Goal: Task Accomplishment & Management: Manage account settings

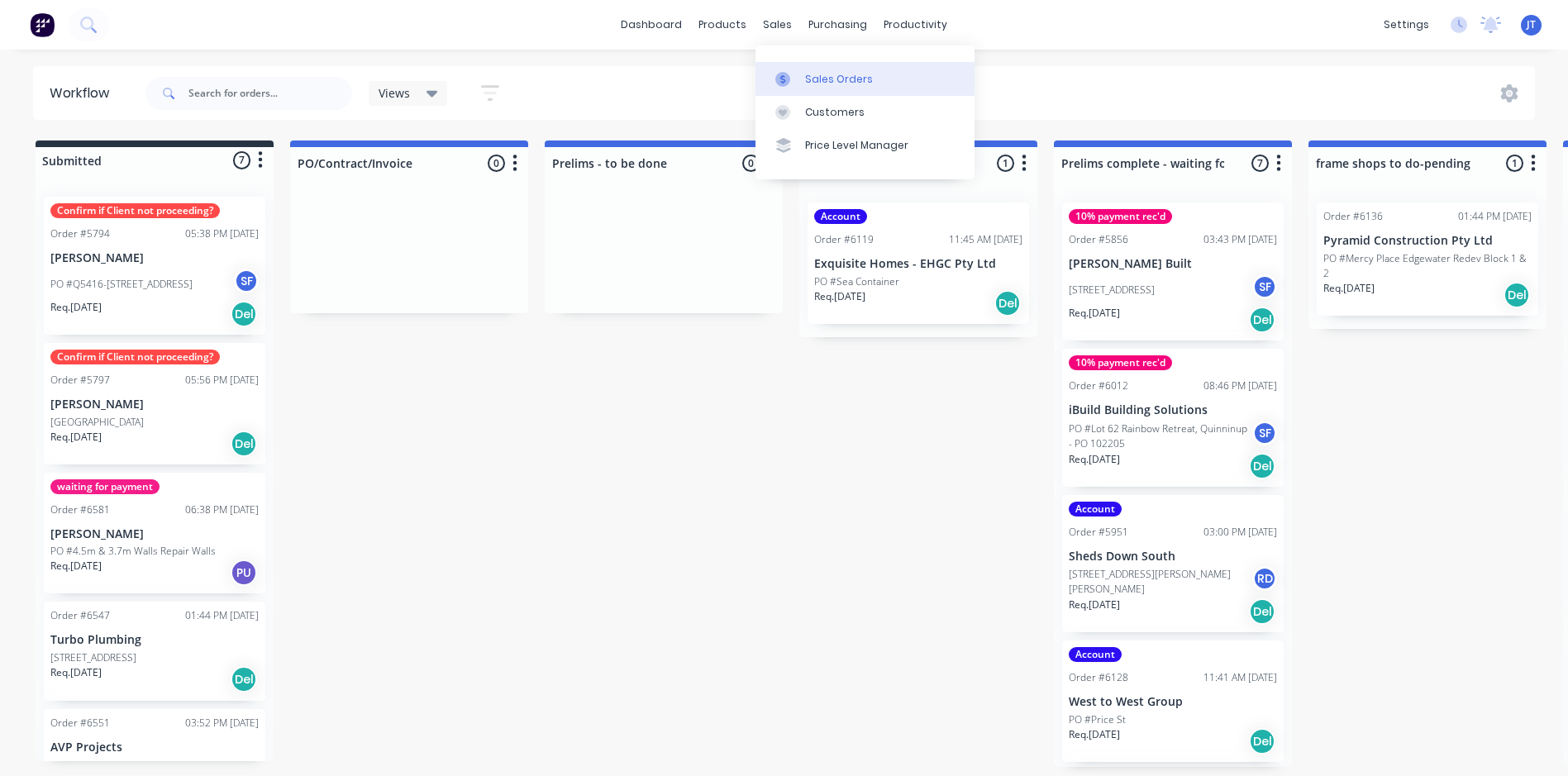
click at [829, 83] on div "Sales Orders" at bounding box center [839, 79] width 68 height 15
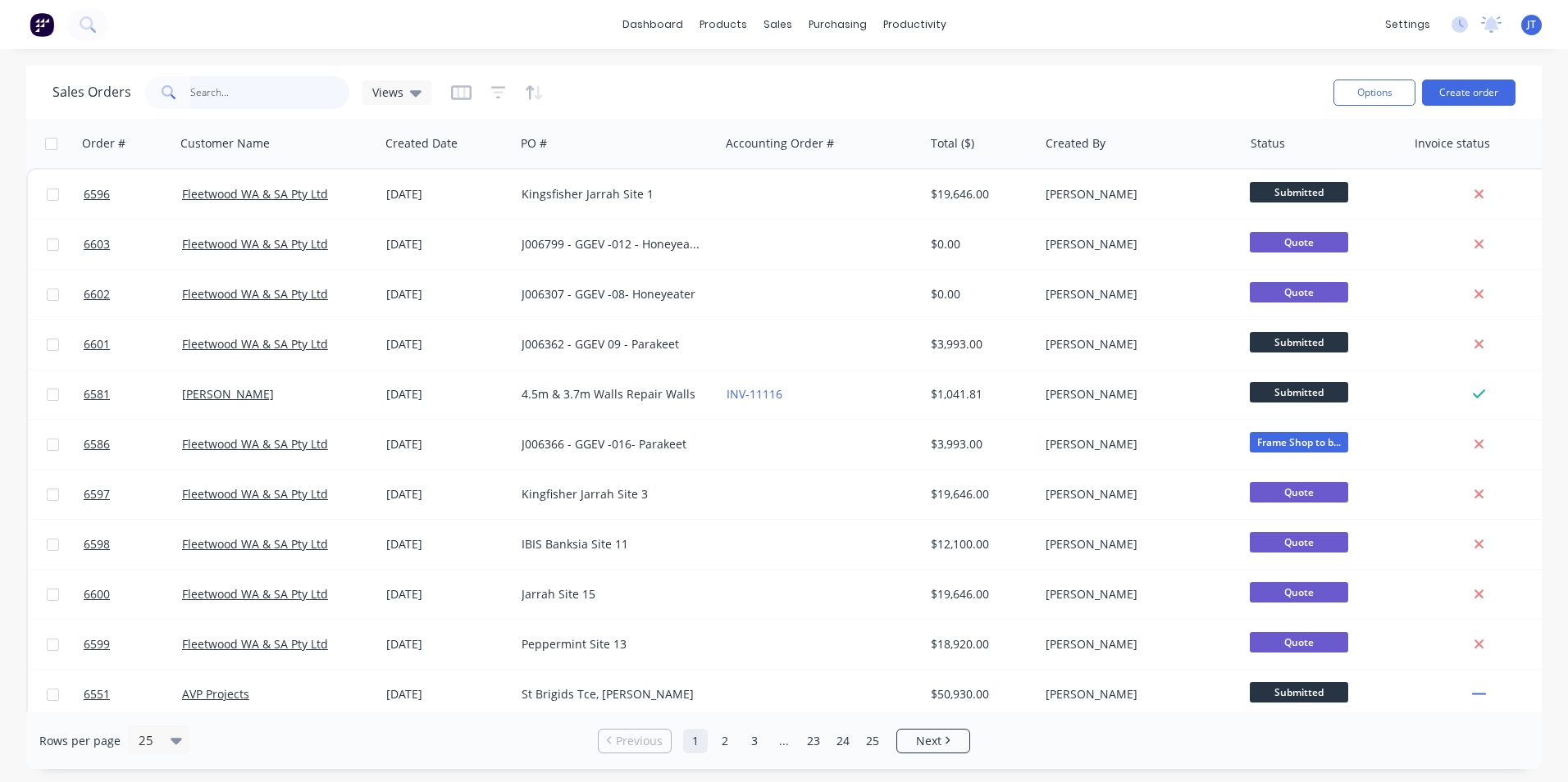
click at [227, 98] on input "text" at bounding box center [270, 92] width 160 height 33
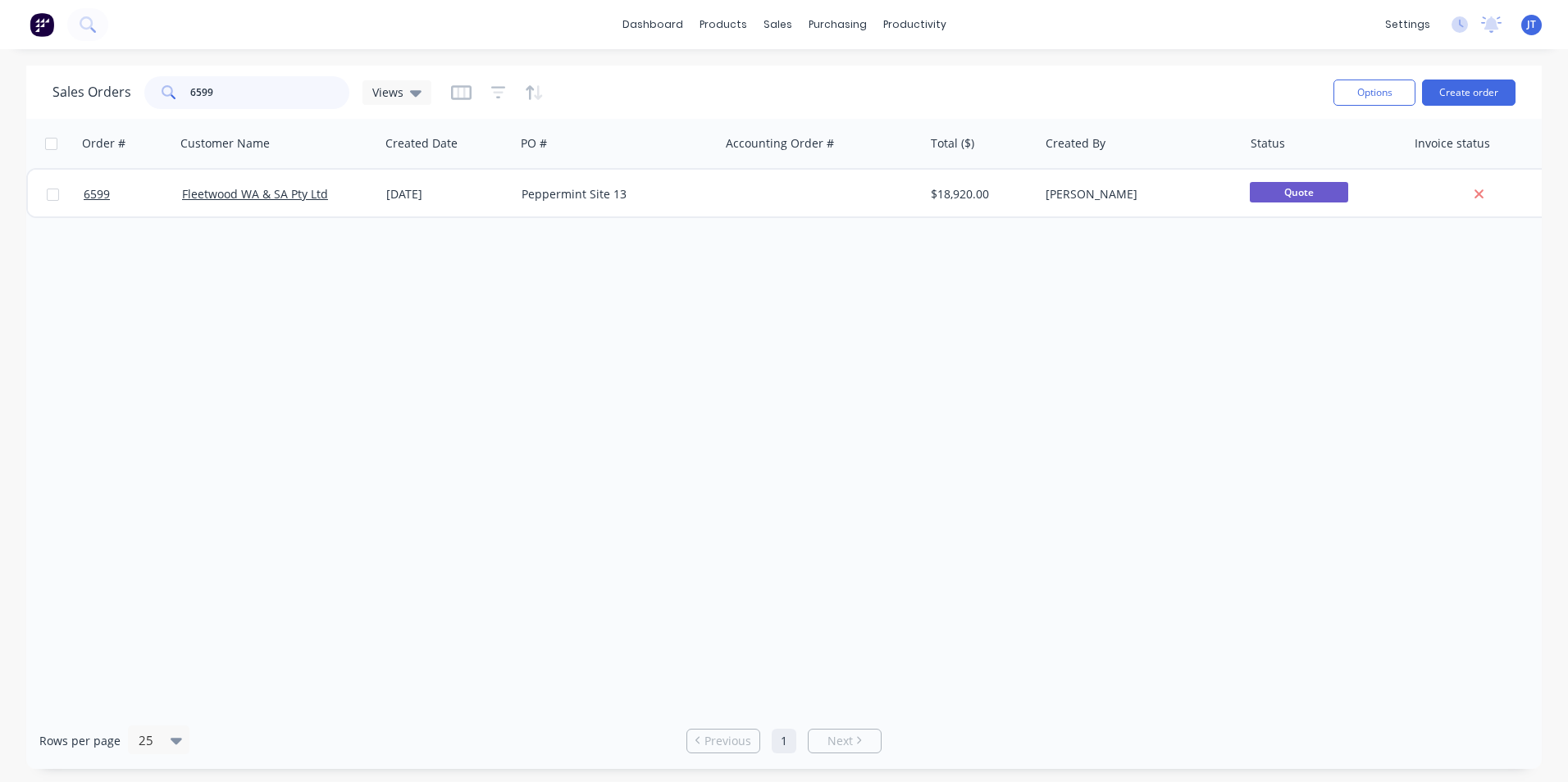
type input "6599"
drag, startPoint x: 354, startPoint y: 421, endPoint x: 366, endPoint y: 422, distance: 12.0
click at [356, 421] on div "Order # Customer Name Created Date PO # Accounting Order # Total ($) Created By…" at bounding box center [784, 416] width 1516 height 594
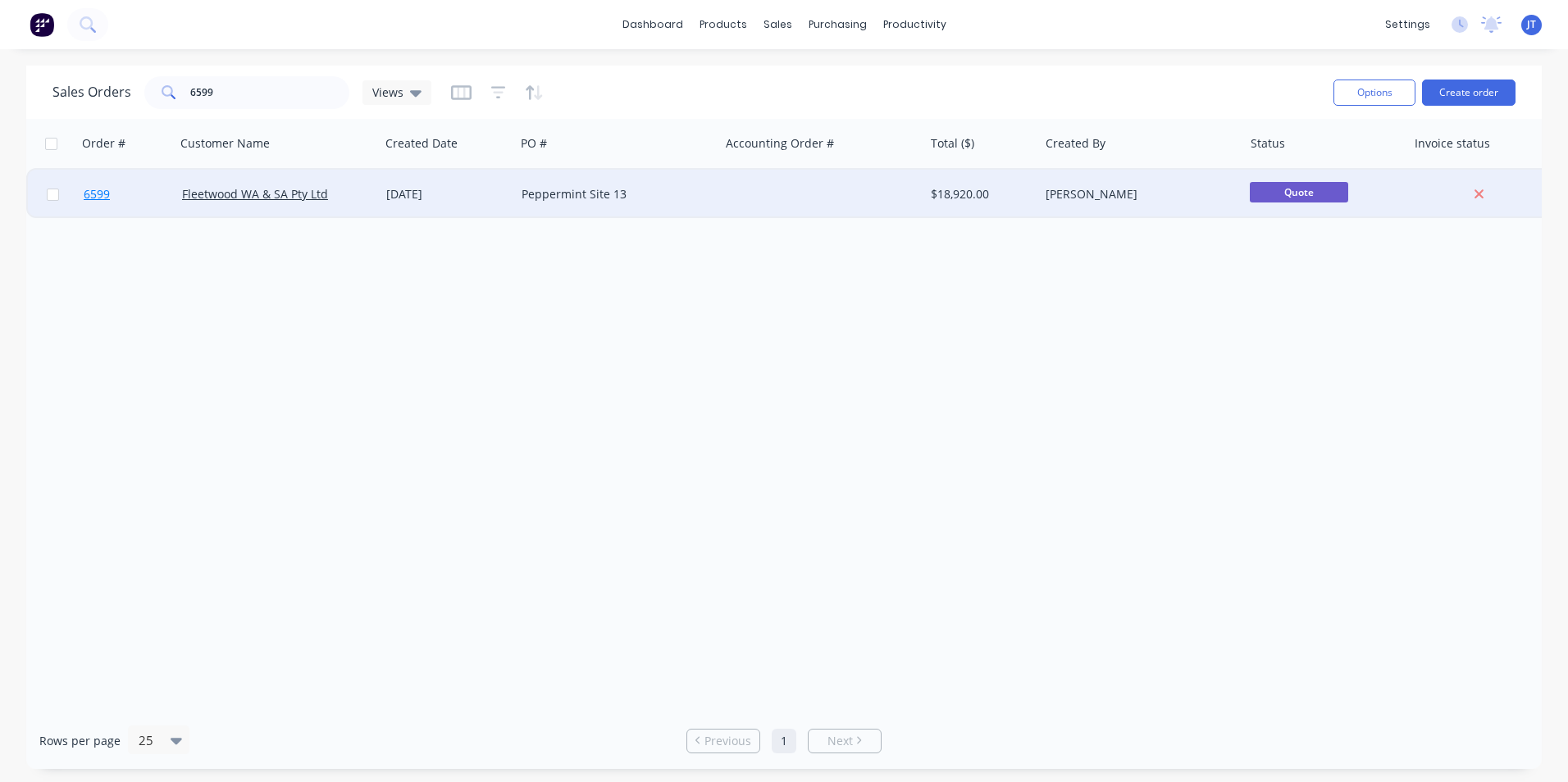
click at [107, 199] on span "6599" at bounding box center [97, 195] width 27 height 16
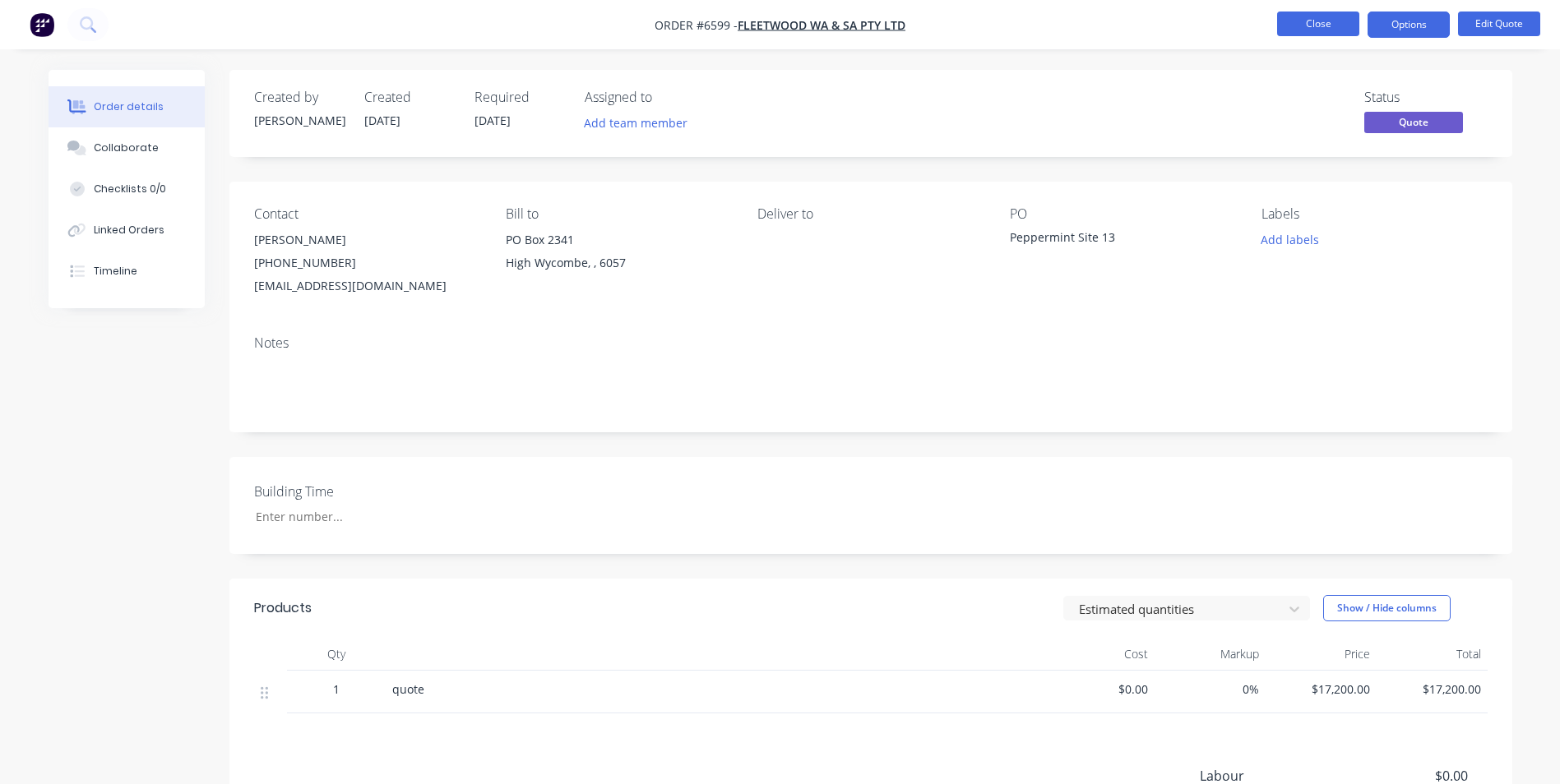
click at [1335, 29] on button "Close" at bounding box center [1318, 24] width 82 height 25
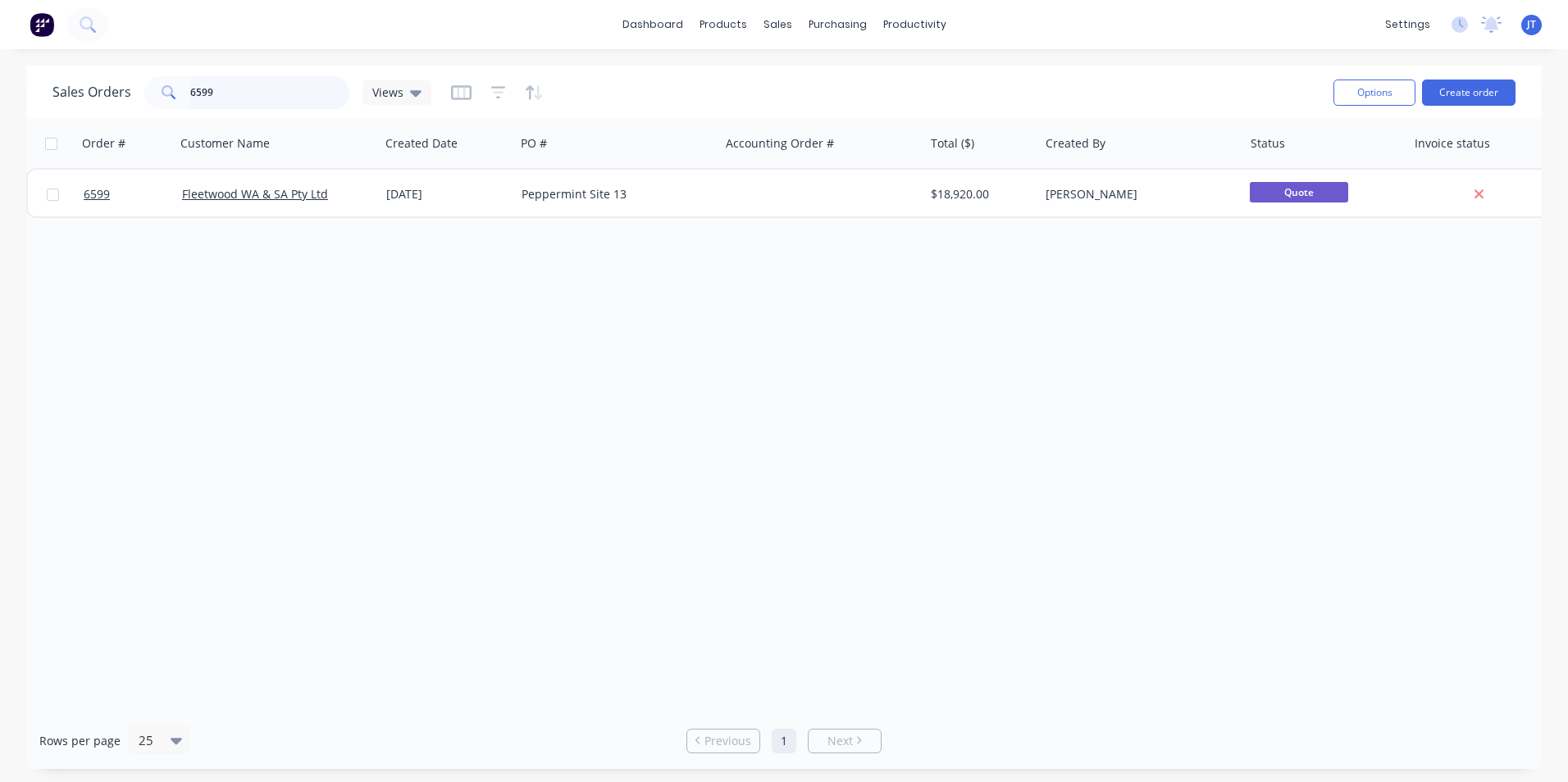
click at [242, 86] on input "6599" at bounding box center [270, 92] width 160 height 33
type input "6"
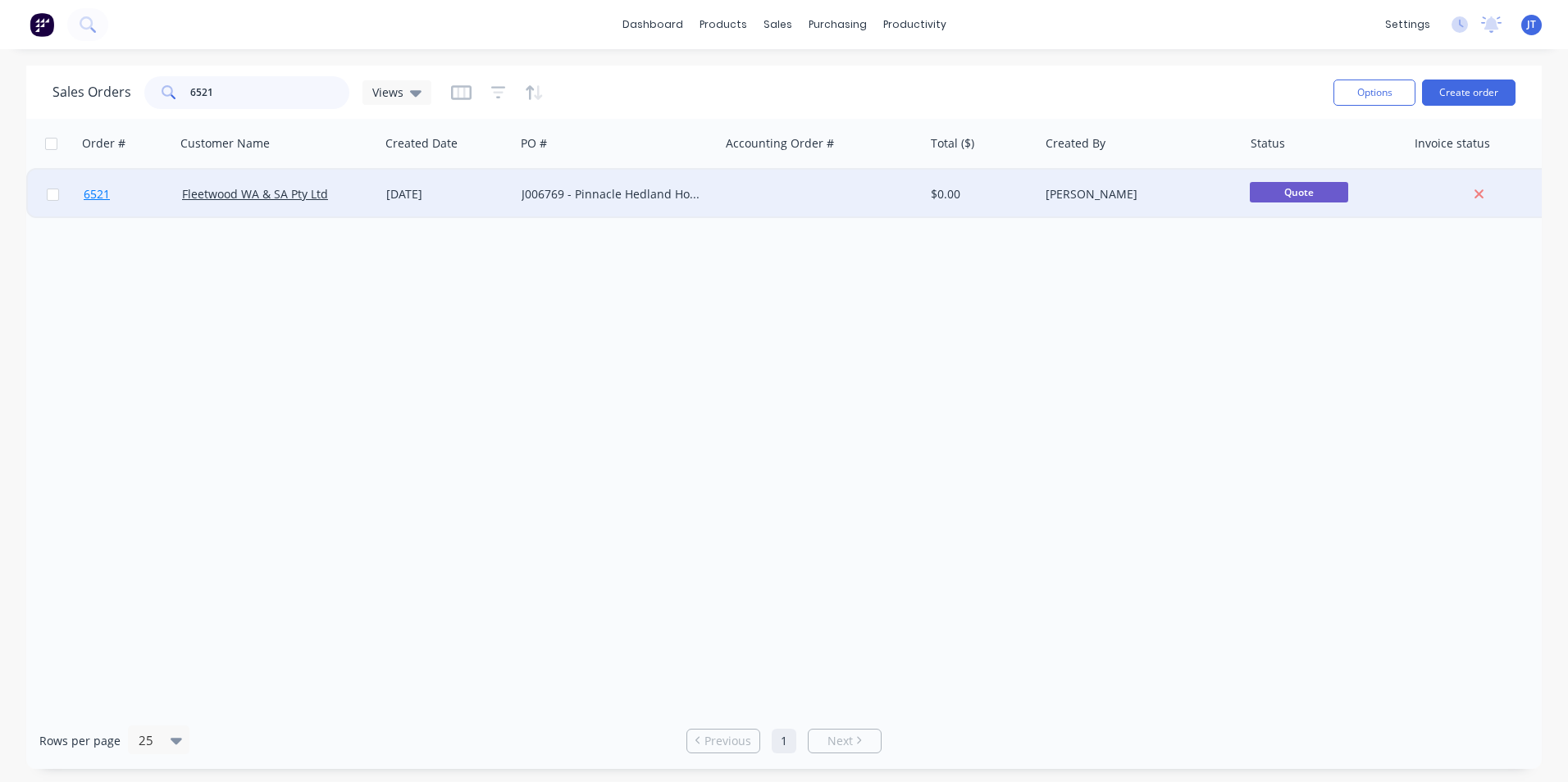
type input "6521"
click at [99, 197] on span "6521" at bounding box center [97, 195] width 27 height 16
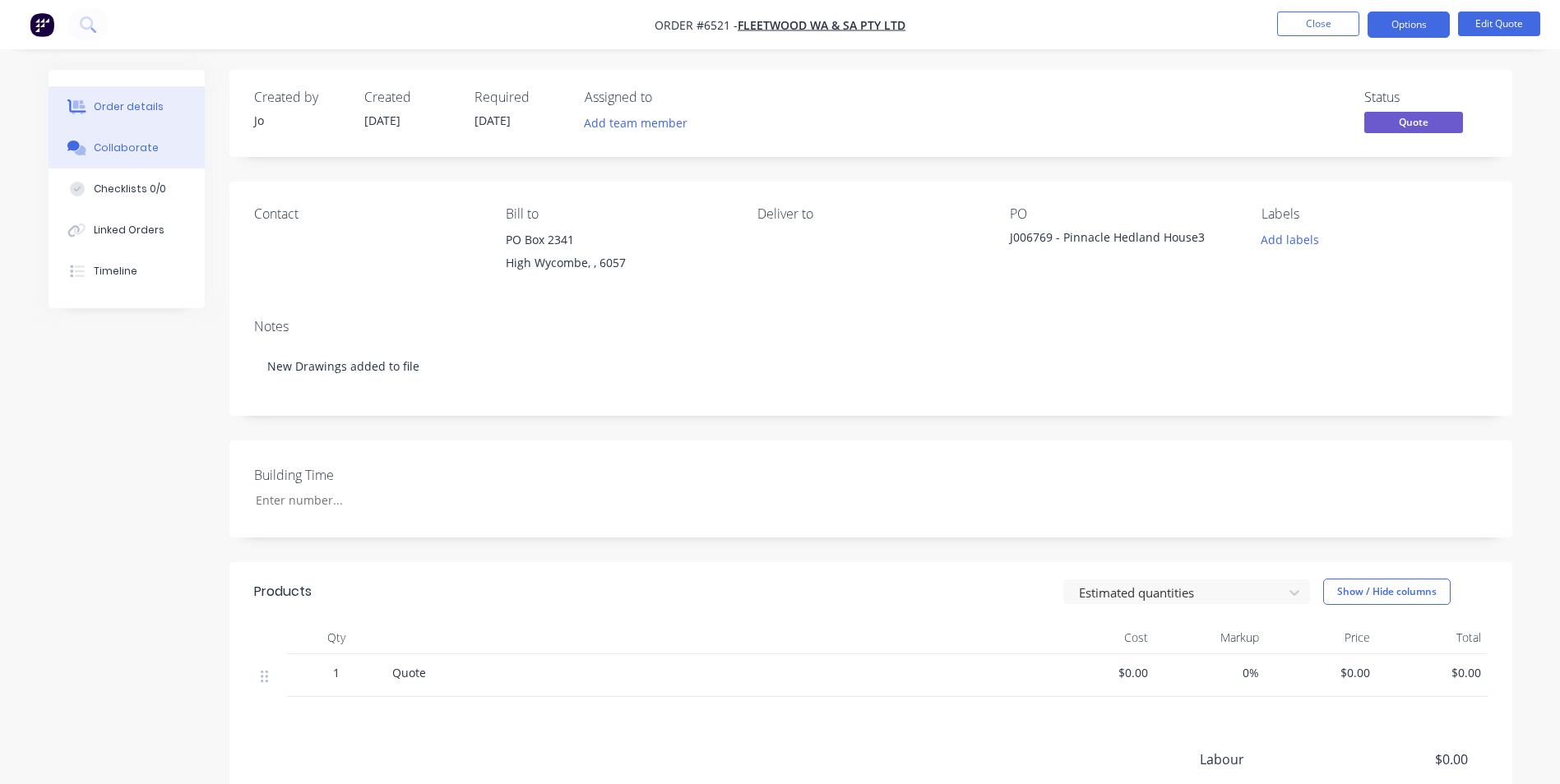
click at [75, 136] on button "Collaborate" at bounding box center [126, 148] width 156 height 41
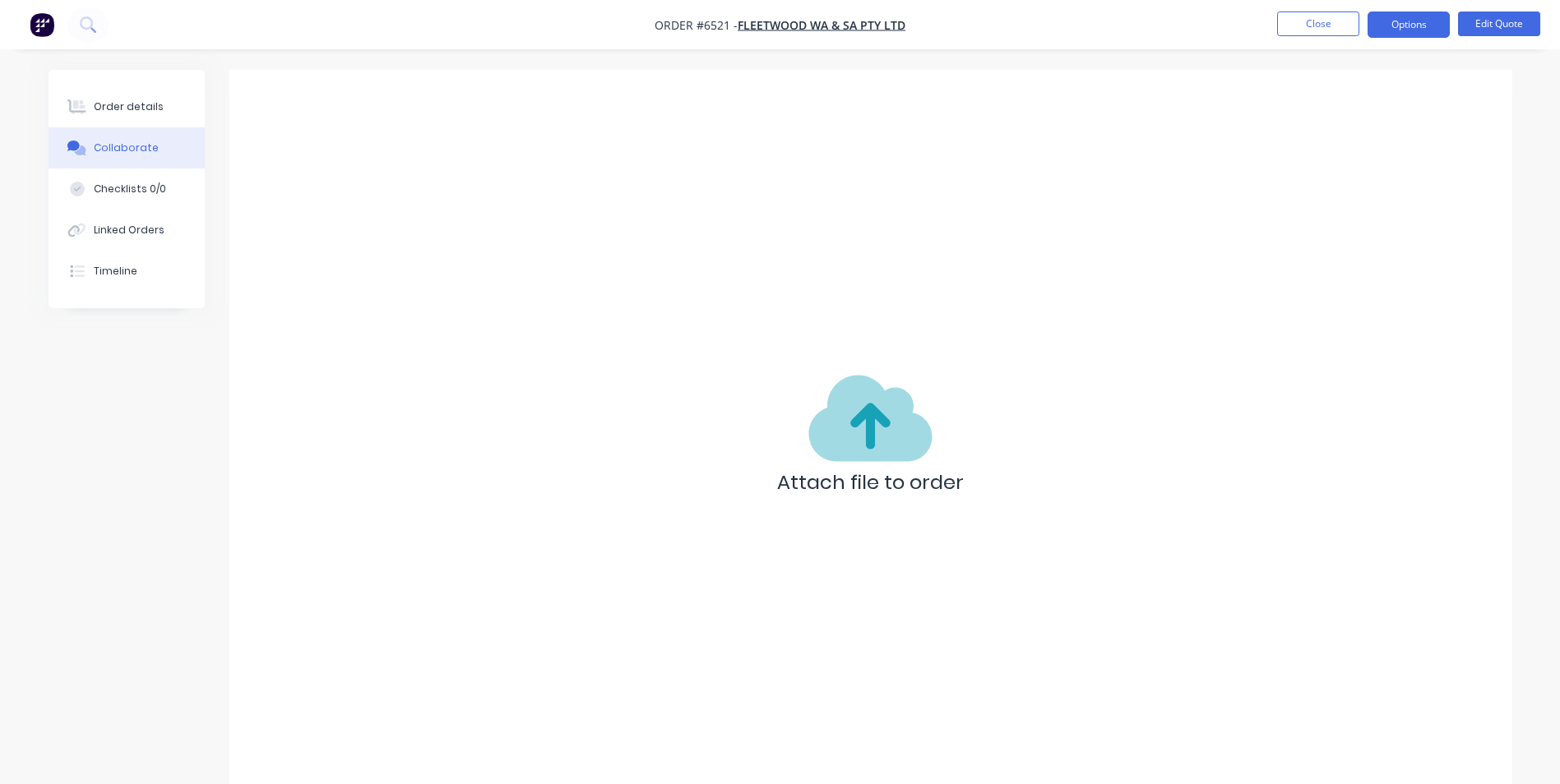
scroll to position [25, 0]
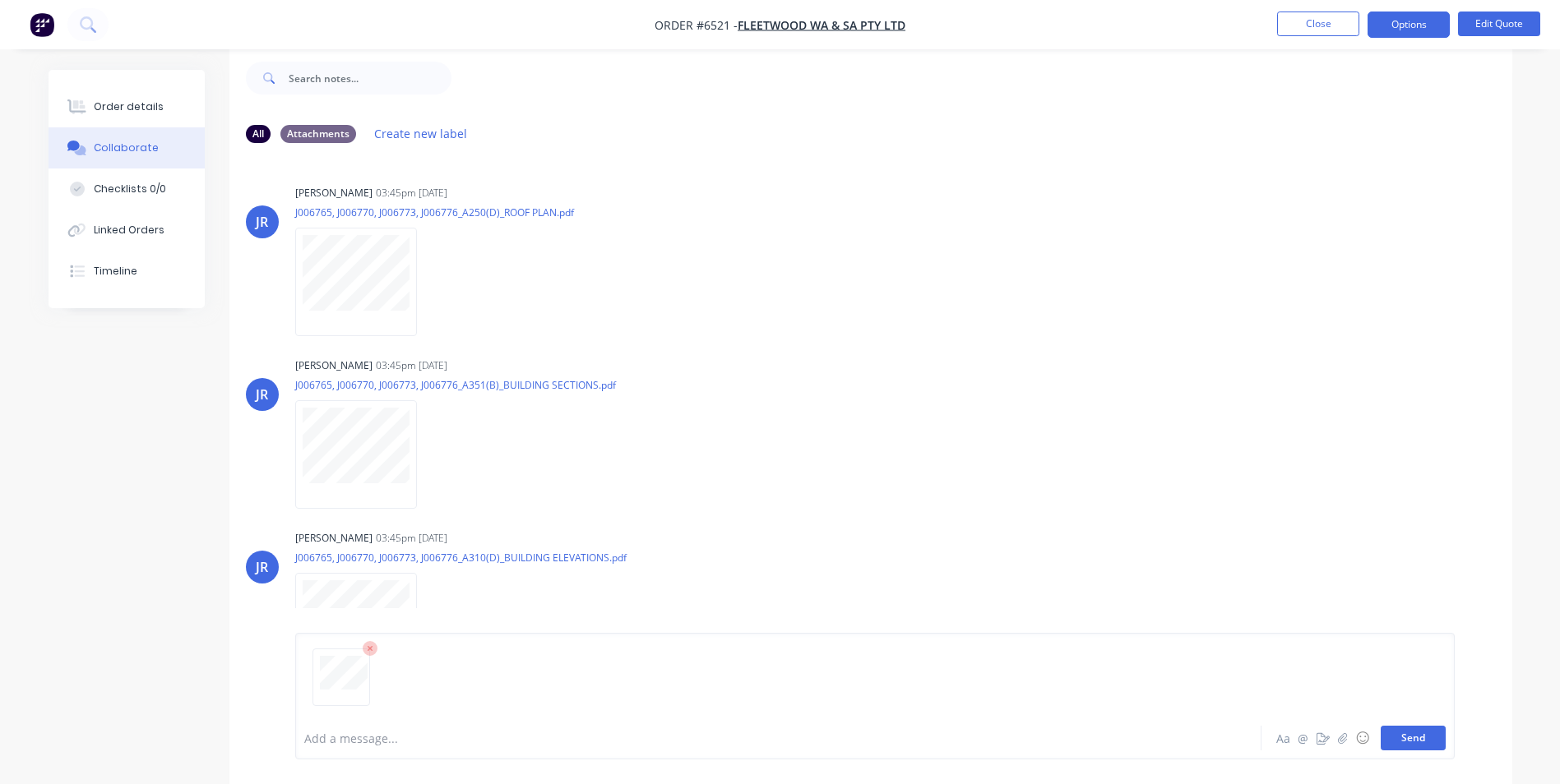
click at [1406, 740] on button "Send" at bounding box center [1413, 739] width 65 height 25
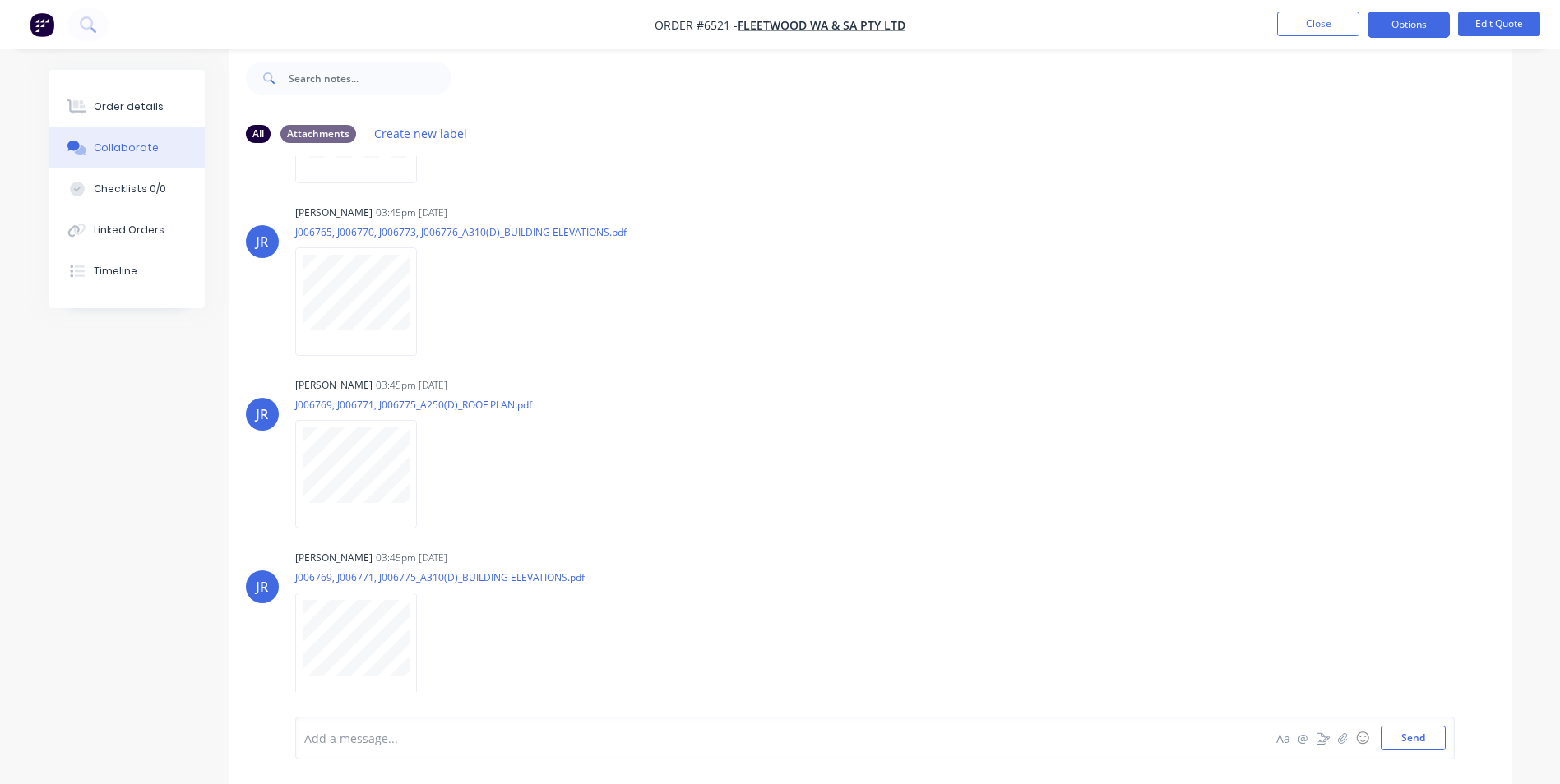
scroll to position [40, 0]
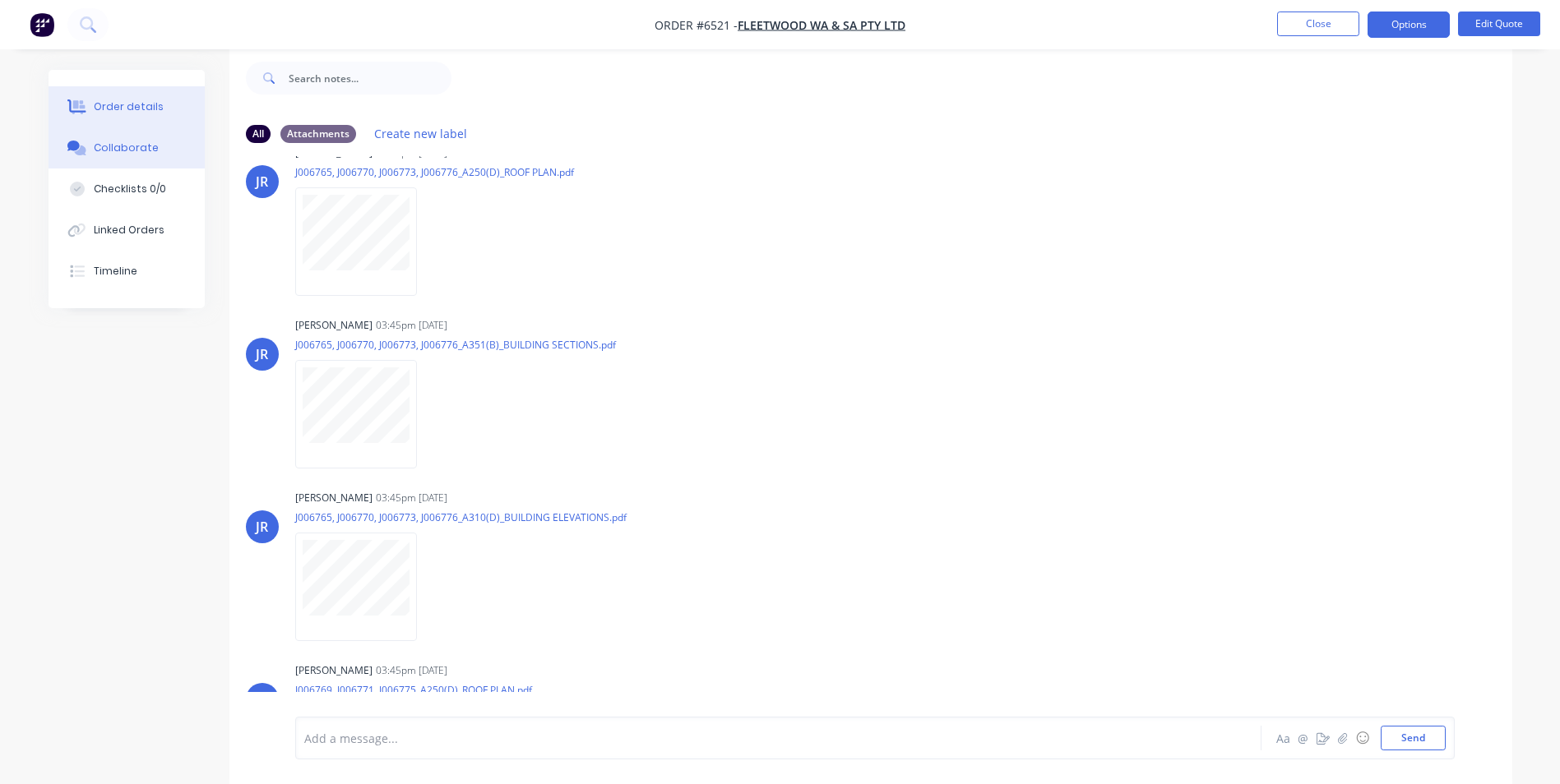
click at [125, 106] on div "Order details" at bounding box center [128, 107] width 69 height 15
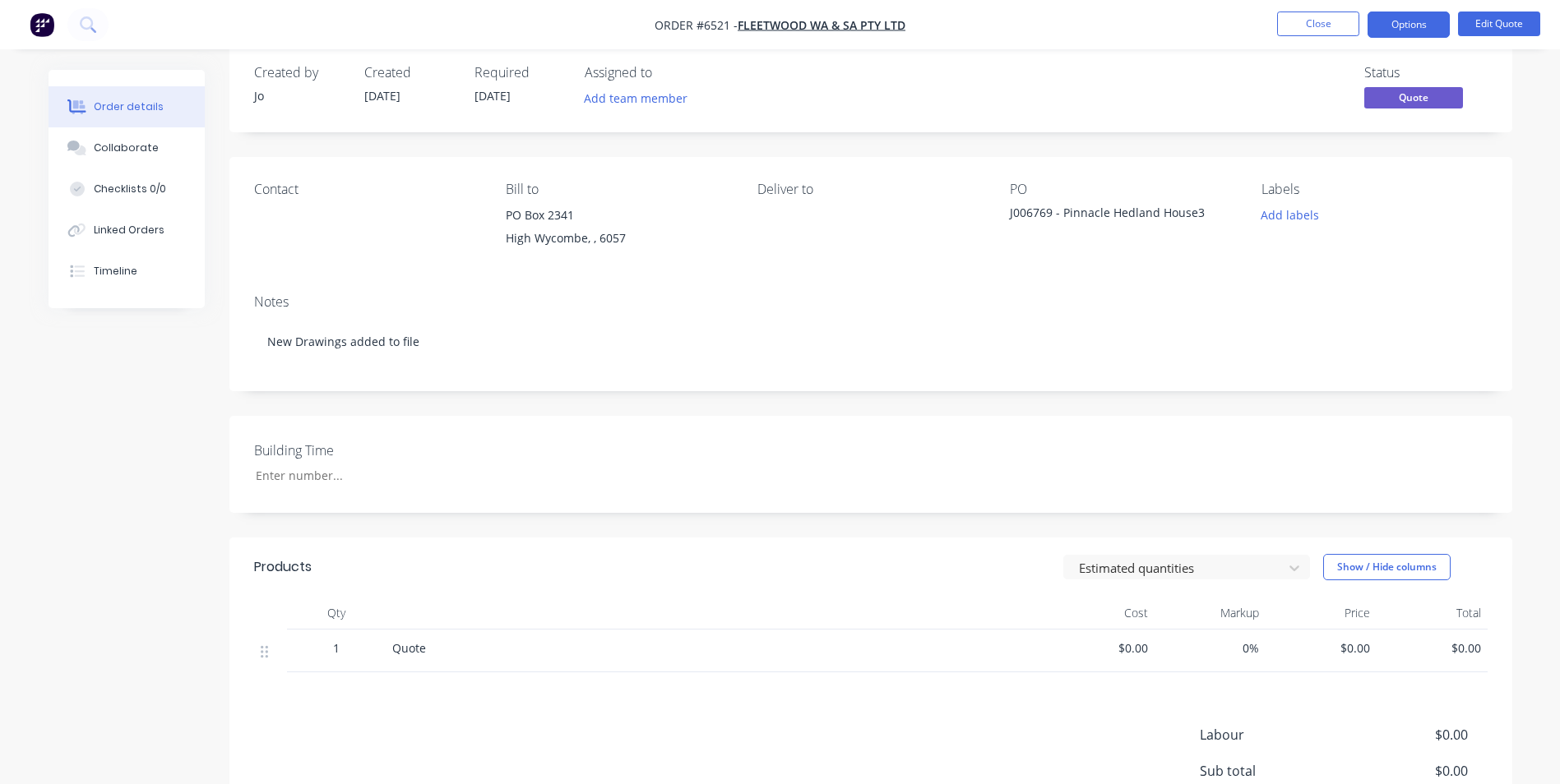
scroll to position [107, 0]
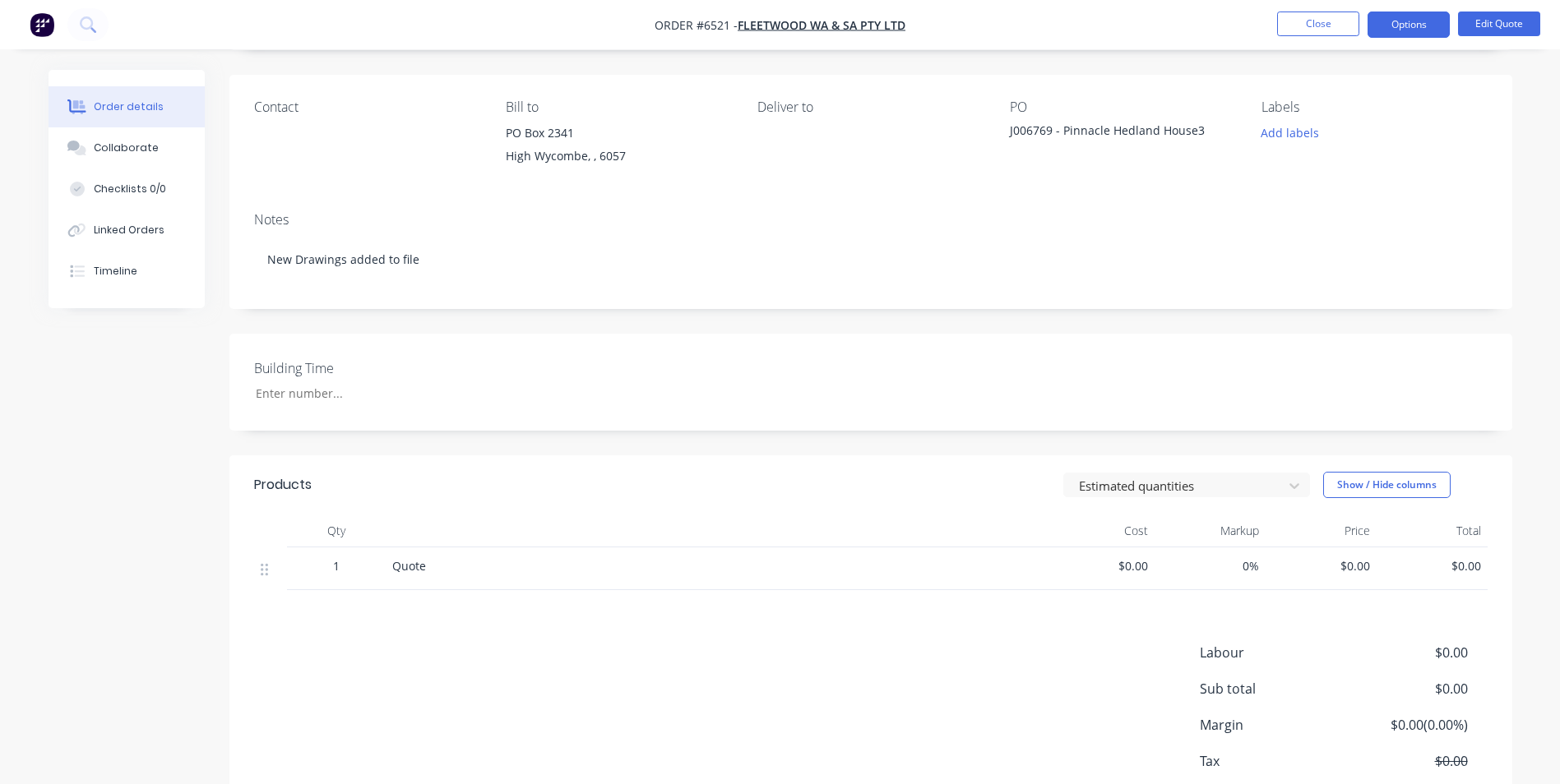
click at [446, 565] on div "Quote" at bounding box center [715, 566] width 645 height 17
click at [412, 572] on span "Quote" at bounding box center [409, 567] width 34 height 16
click at [420, 570] on span "Quote" at bounding box center [409, 567] width 34 height 16
click at [1491, 14] on button "Edit Quote" at bounding box center [1499, 24] width 82 height 25
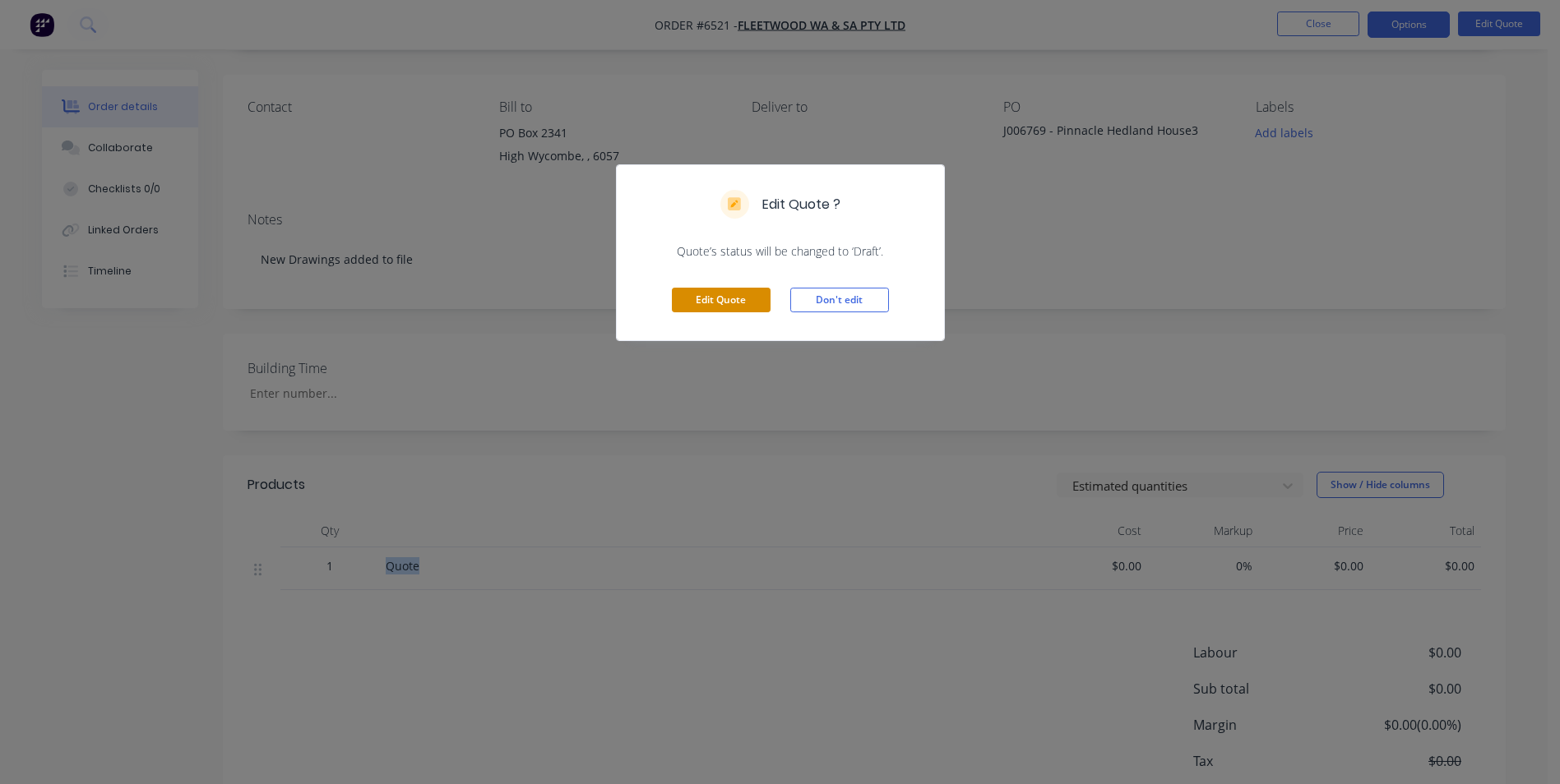
click at [726, 294] on button "Edit Quote" at bounding box center [721, 300] width 99 height 25
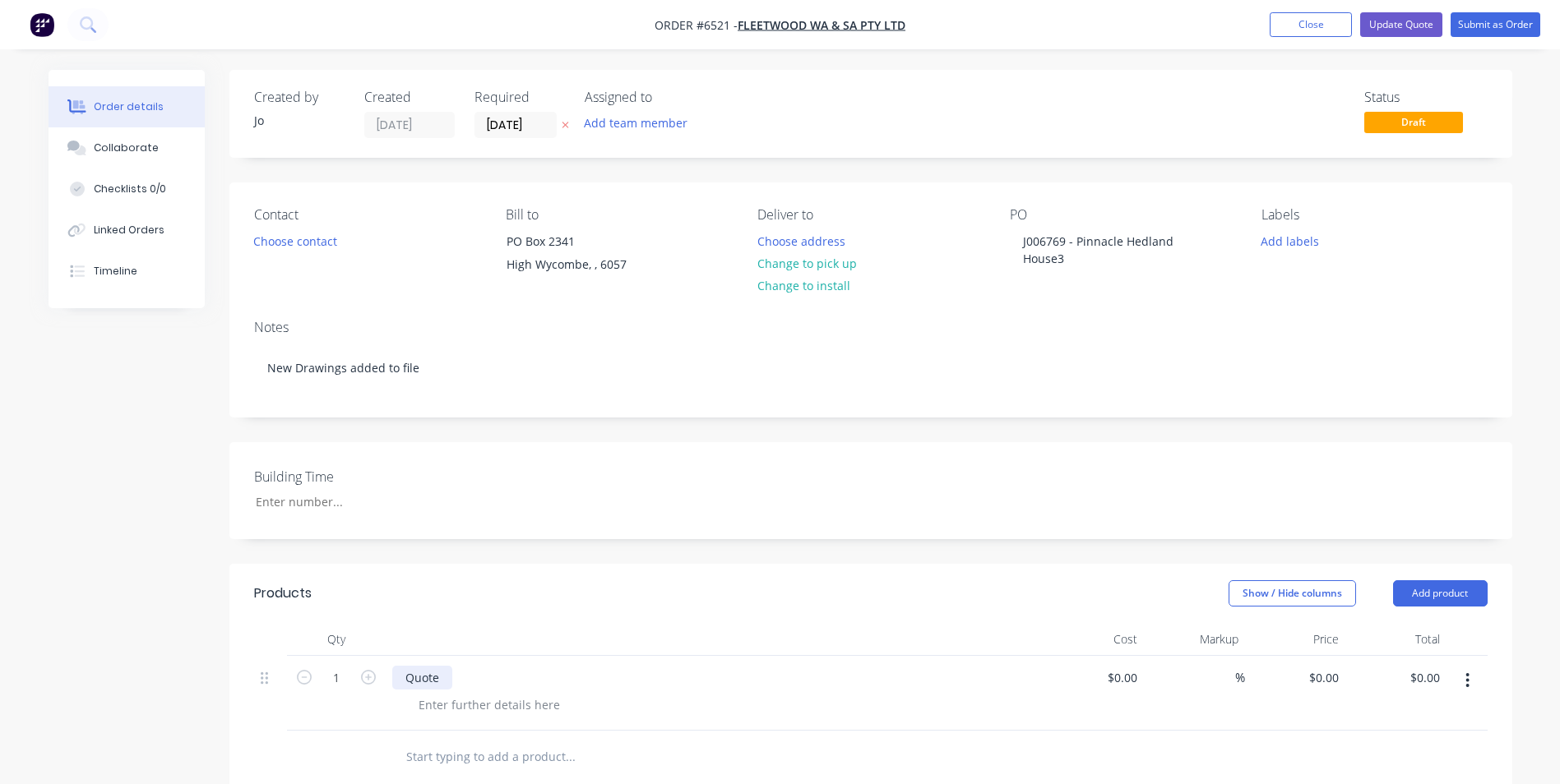
click at [428, 674] on div "Quote" at bounding box center [421, 678] width 60 height 24
click at [442, 678] on div "Quote" at bounding box center [421, 678] width 60 height 24
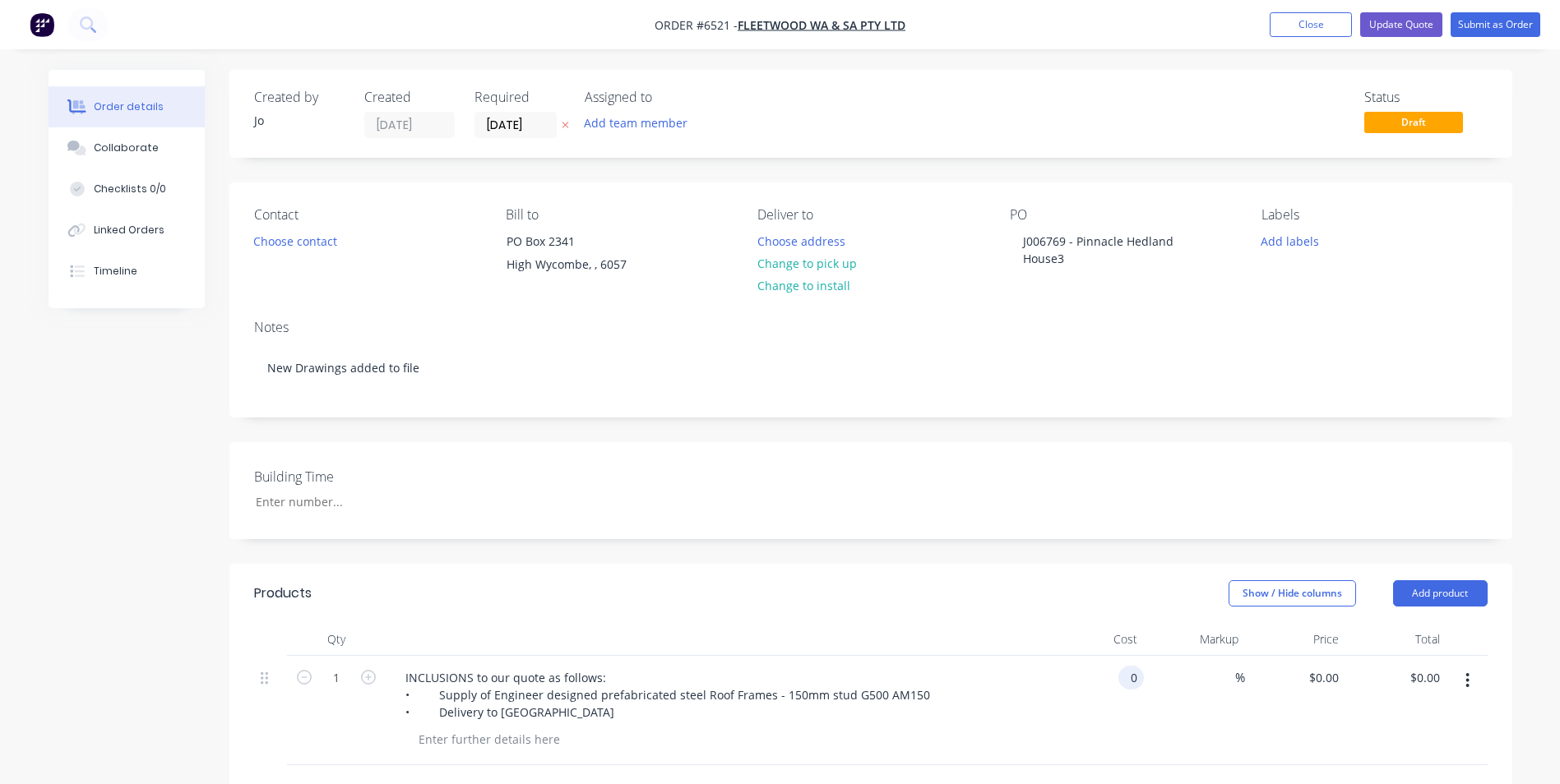
click at [1127, 677] on input "0" at bounding box center [1134, 678] width 19 height 24
type input "$8,510.00"
click at [1025, 606] on div "Show / Hide columns Add product" at bounding box center [1001, 594] width 971 height 27
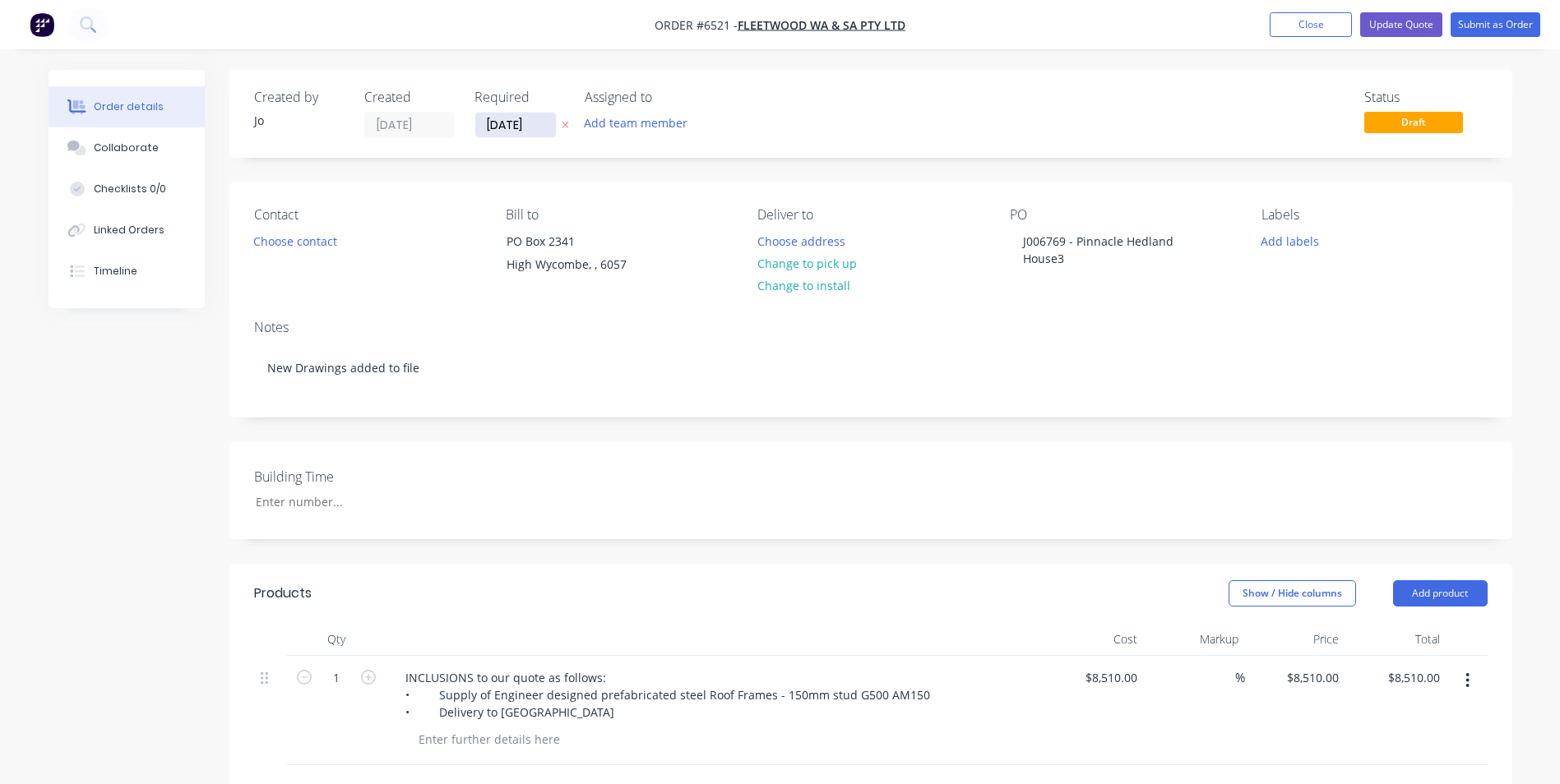
click at [502, 123] on input "[DATE]" at bounding box center [515, 125] width 80 height 25
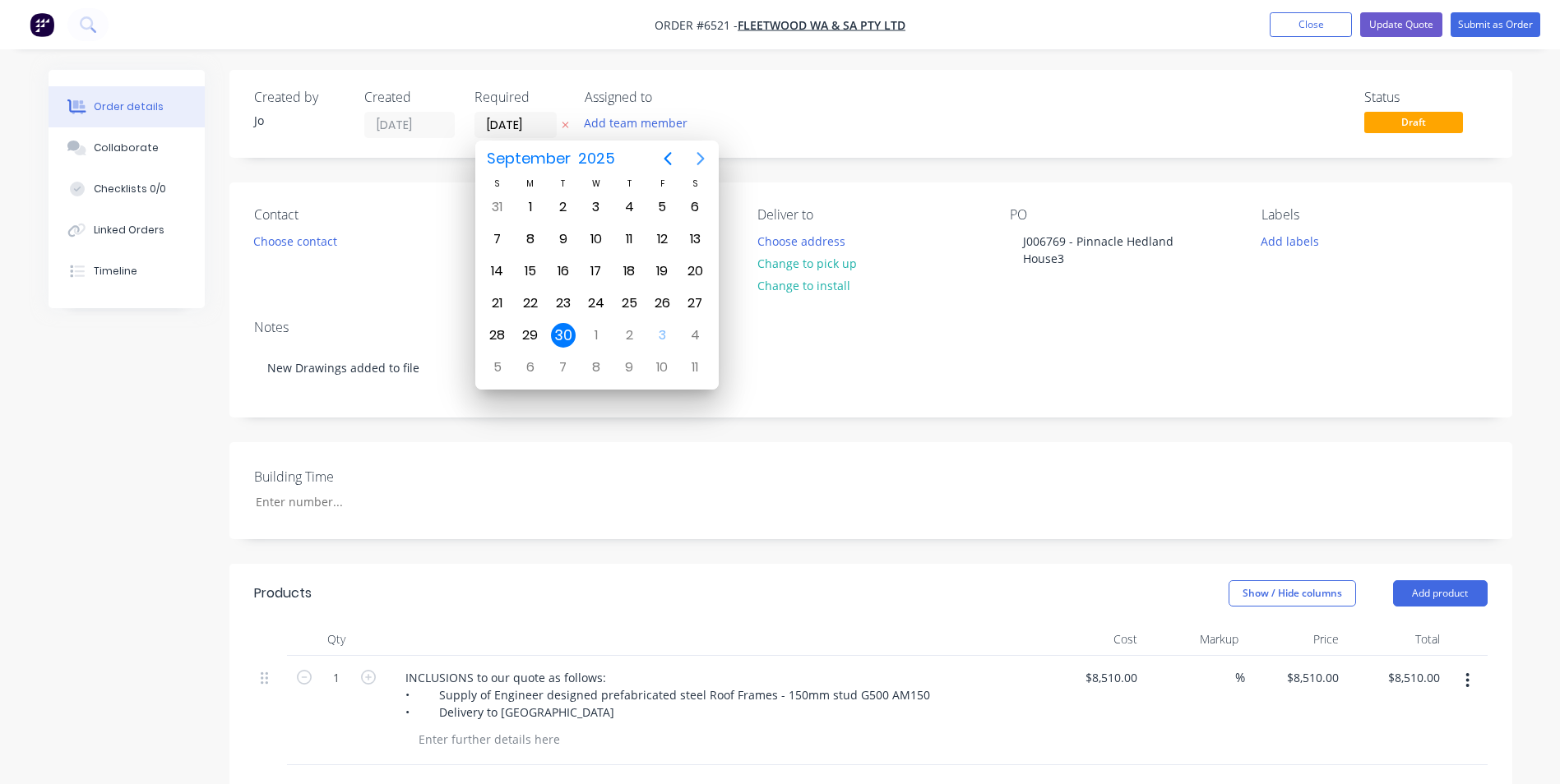
click at [701, 159] on icon "Next page" at bounding box center [700, 159] width 20 height 20
click at [666, 238] on div "10" at bounding box center [662, 240] width 25 height 25
type input "[DATE]"
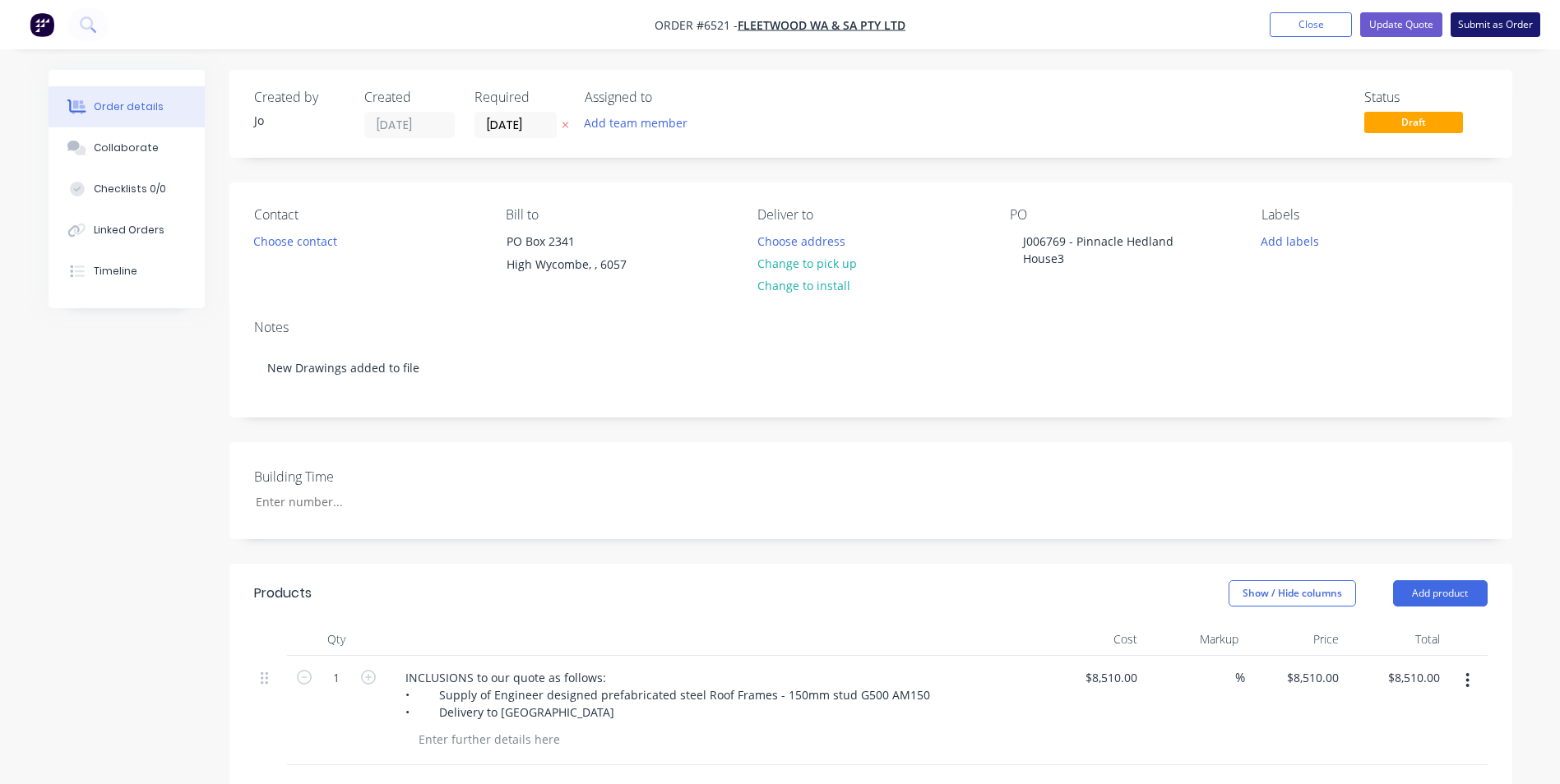
click at [1482, 27] on button "Submit as Order" at bounding box center [1495, 25] width 90 height 25
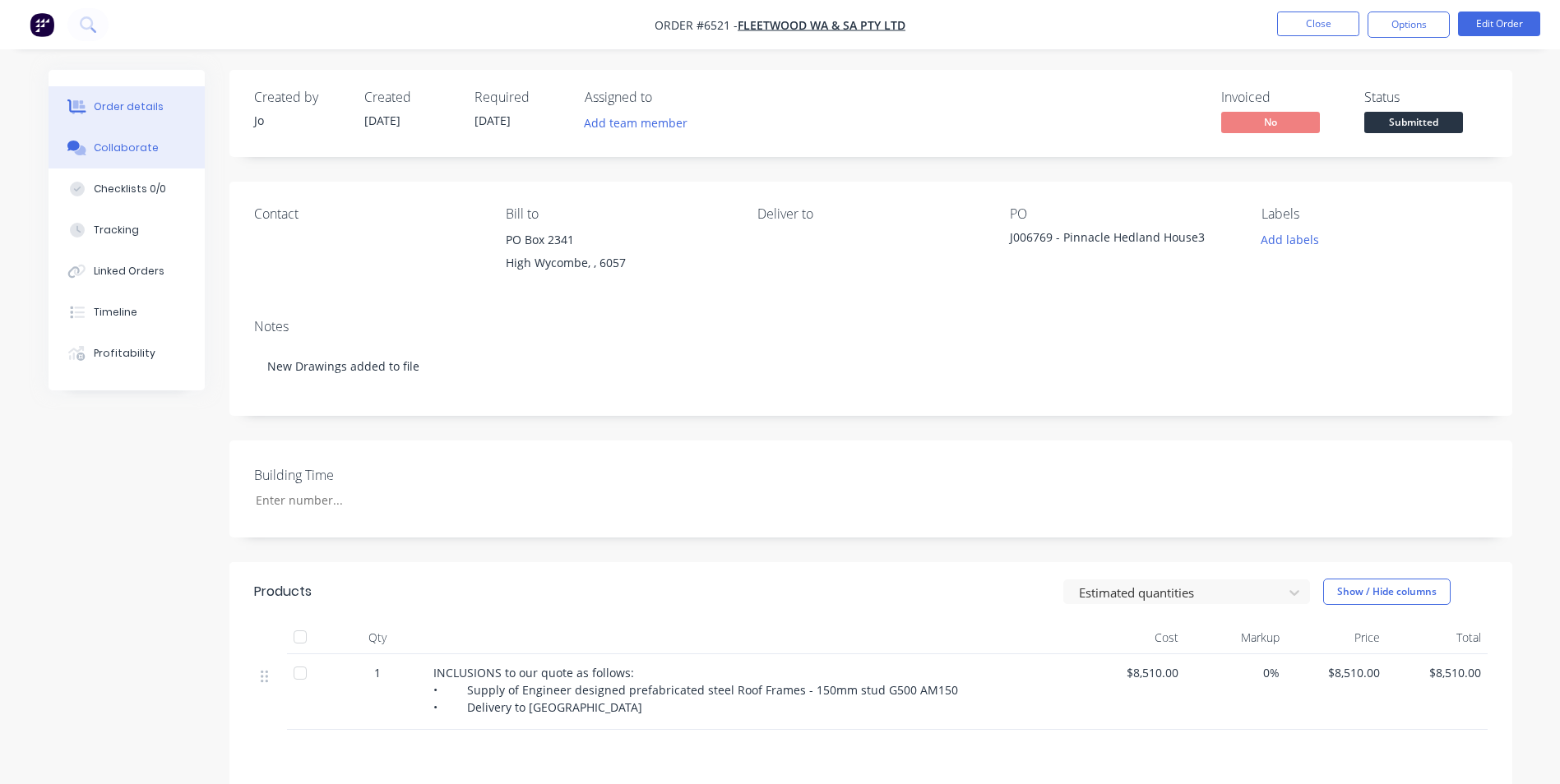
click at [117, 151] on div "Collaborate" at bounding box center [126, 148] width 65 height 15
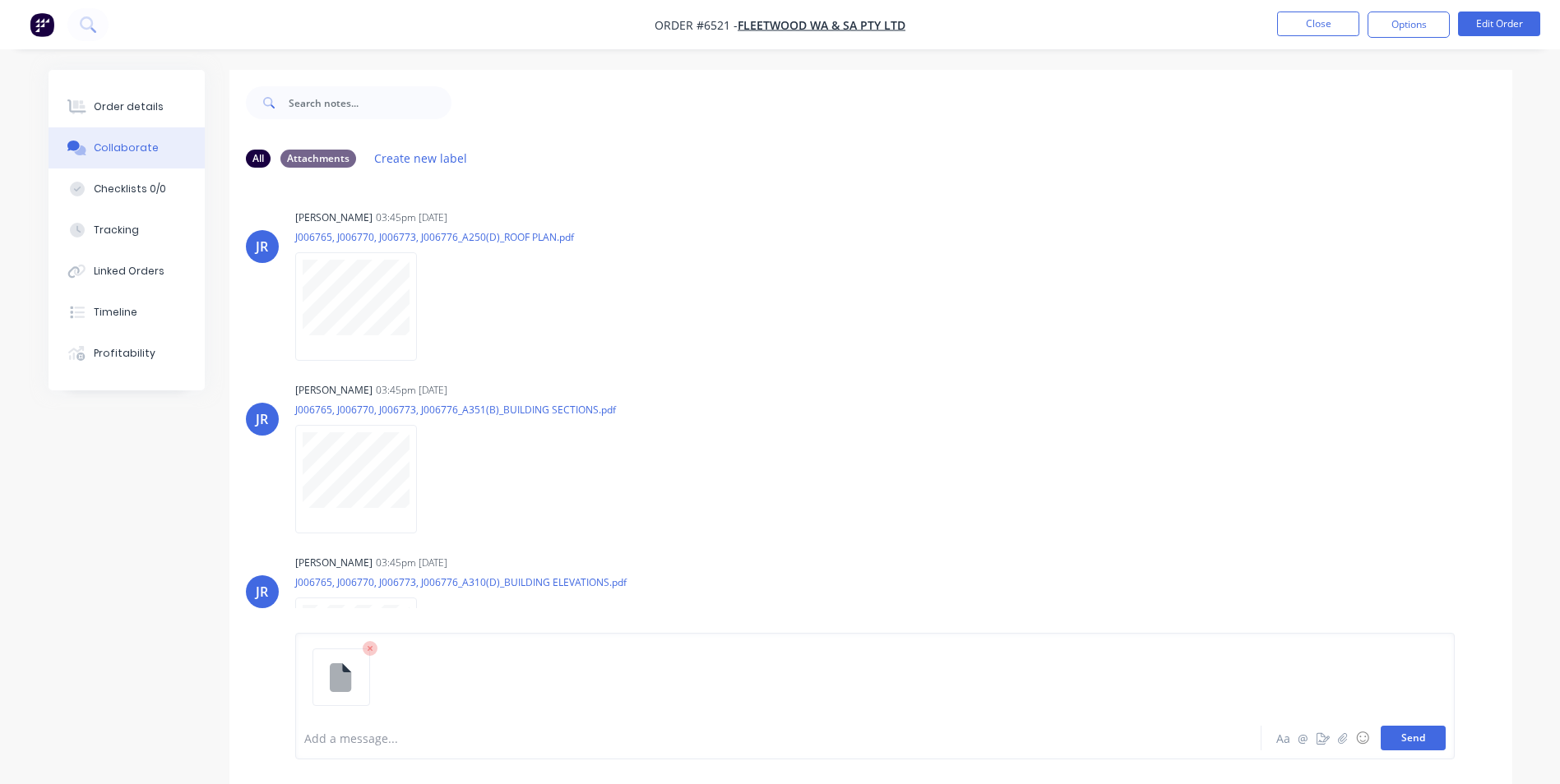
click at [1422, 744] on button "Send" at bounding box center [1413, 739] width 65 height 25
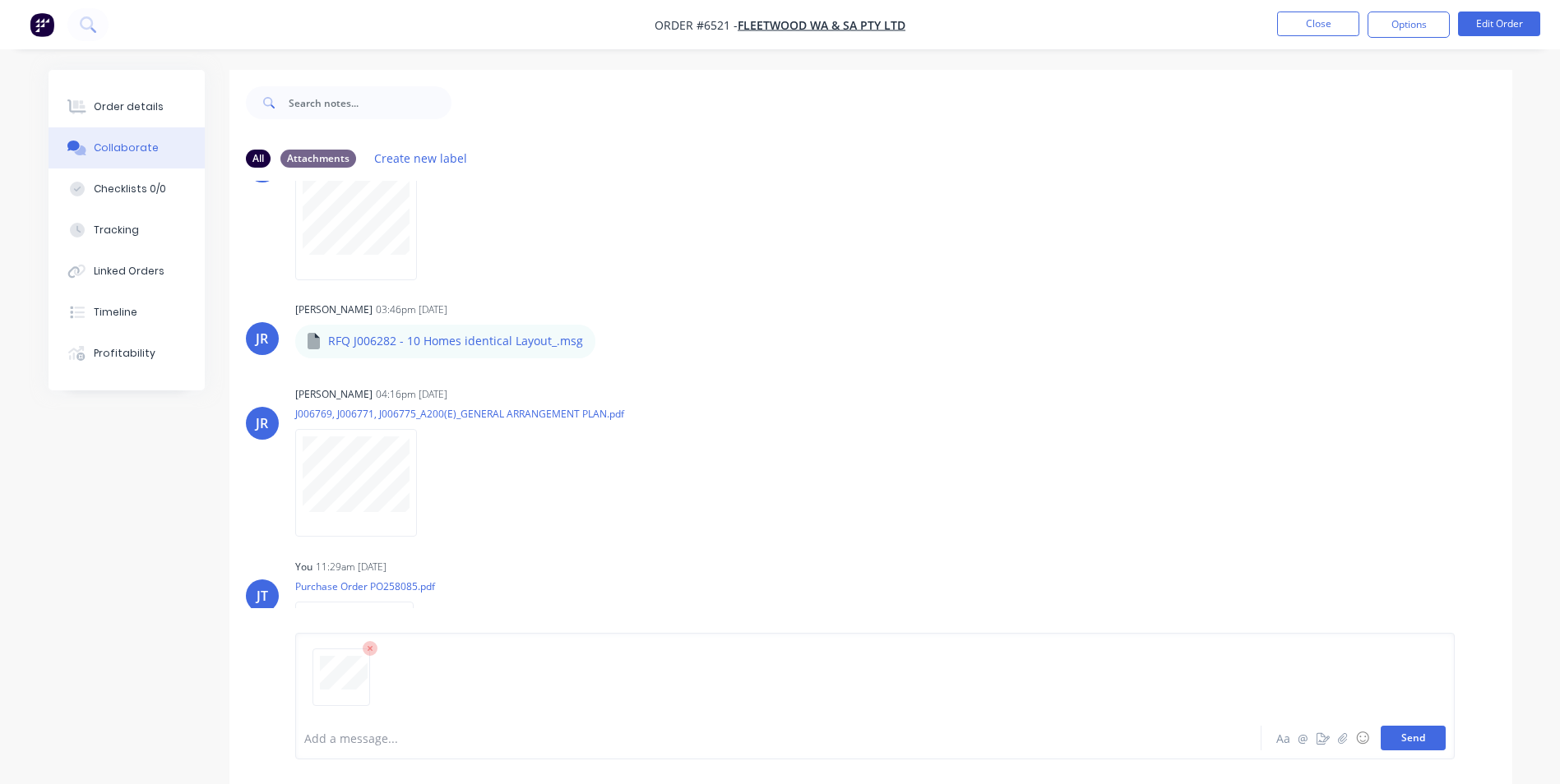
drag, startPoint x: 1424, startPoint y: 759, endPoint x: 1424, endPoint y: 746, distance: 13.0
click at [1424, 754] on div "Add a message... Aa @ ☺ Send" at bounding box center [874, 697] width 1159 height 127
click at [1423, 740] on button "Send" at bounding box center [1413, 739] width 65 height 25
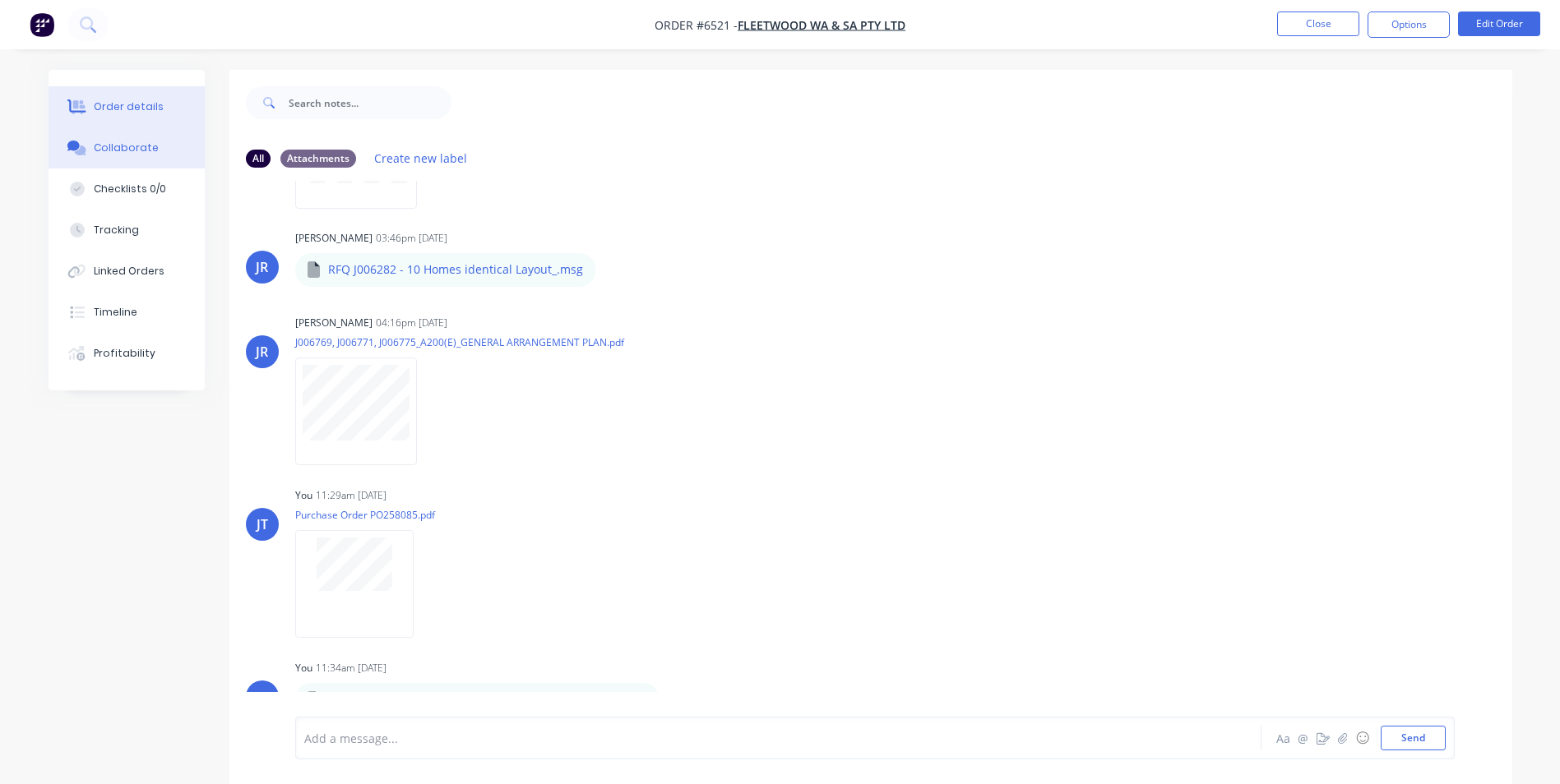
click at [133, 101] on div "Order details" at bounding box center [128, 107] width 69 height 15
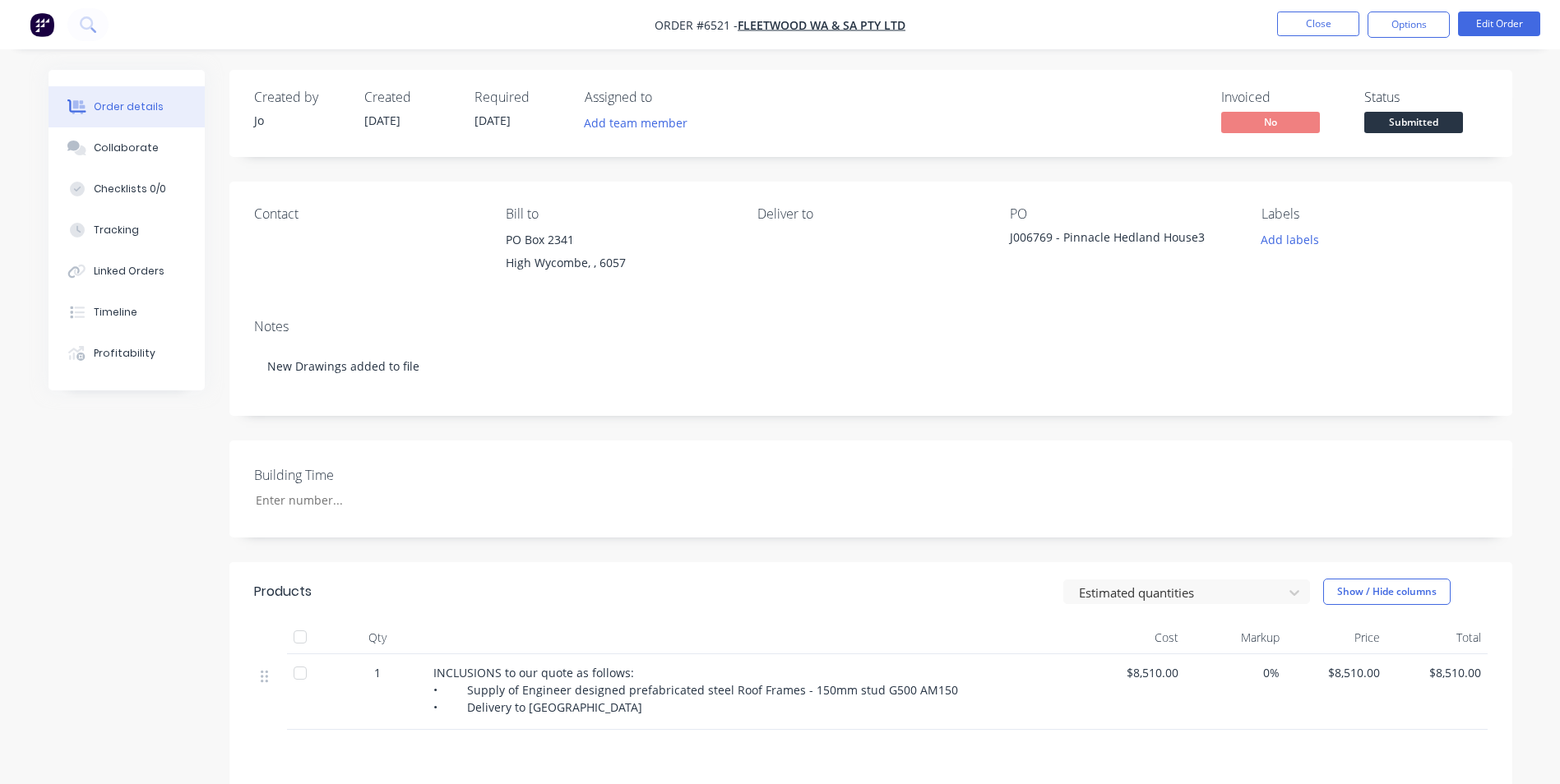
click at [613, 712] on div "INCLUSIONS to our quote as follows: • Supply of Engineer designed prefabricated…" at bounding box center [755, 690] width 645 height 52
click at [1515, 22] on button "Edit Order" at bounding box center [1499, 24] width 82 height 25
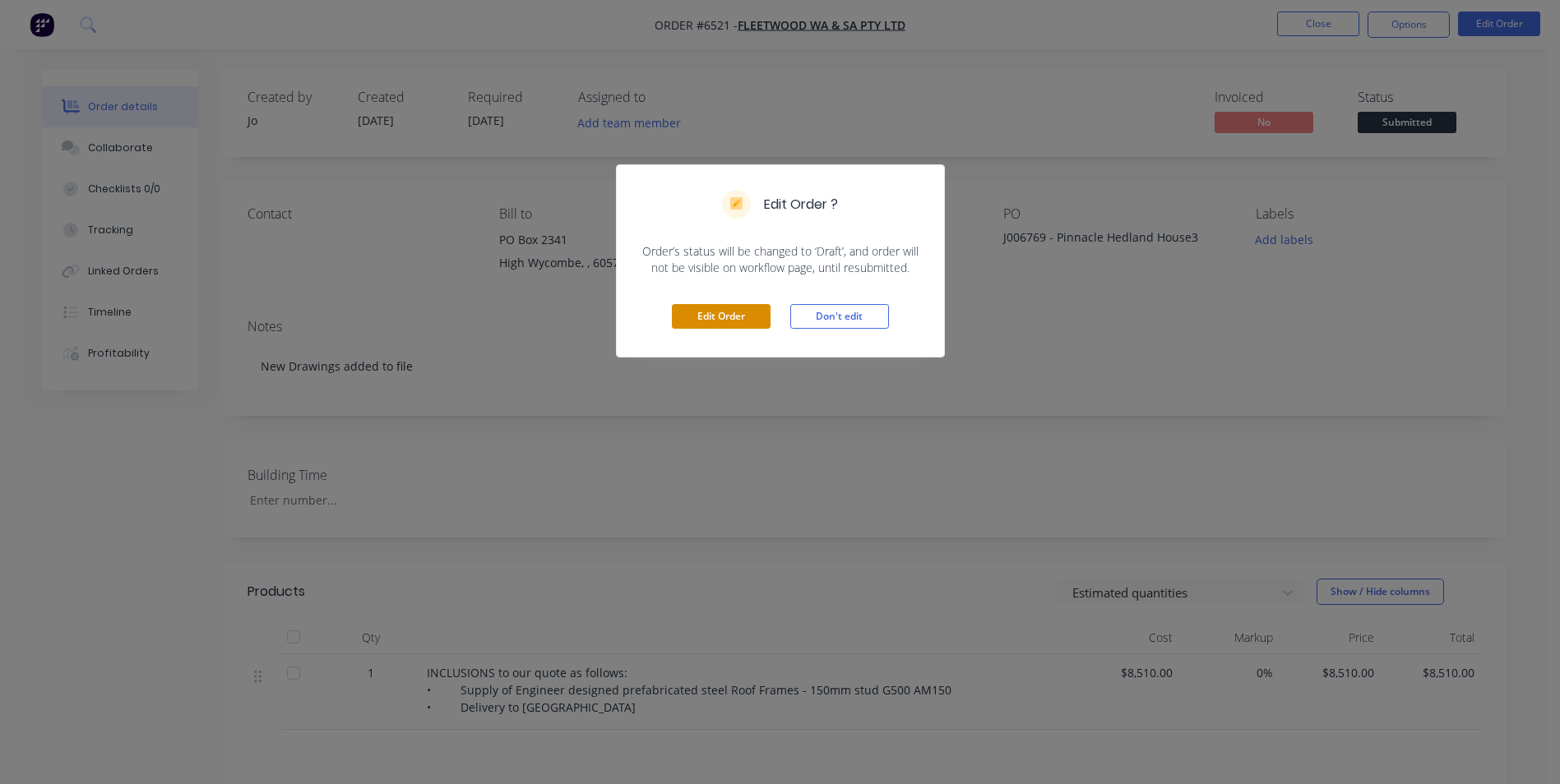
click at [721, 314] on button "Edit Order" at bounding box center [721, 316] width 99 height 25
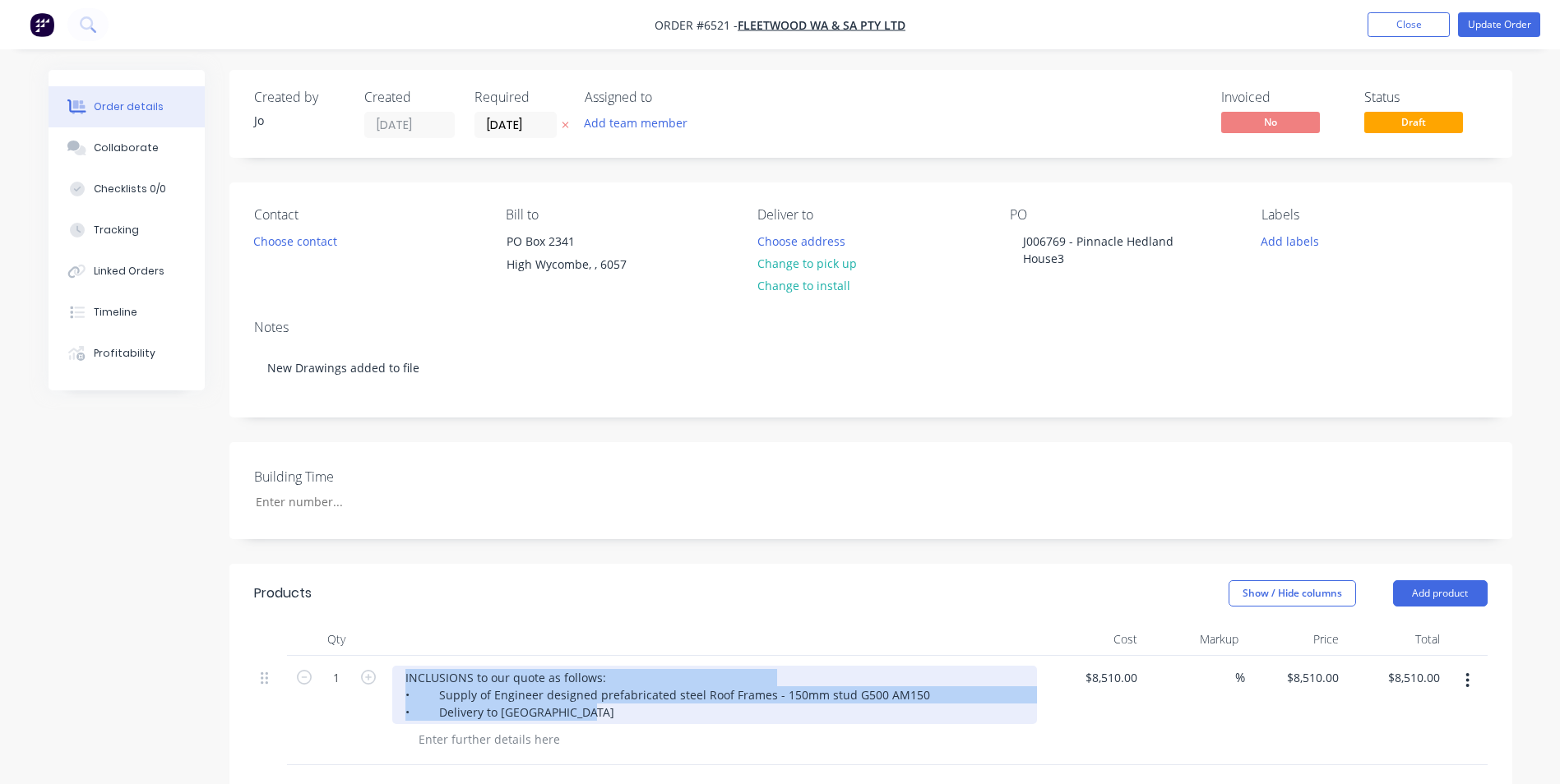
drag, startPoint x: 592, startPoint y: 706, endPoint x: 404, endPoint y: 675, distance: 190.5
click at [404, 675] on div "INCLUSIONS to our quote as follows: • Supply of Engineer designed prefabricated…" at bounding box center [715, 696] width 645 height 59
copy div "INCLUSIONS to our quote as follows: • Supply of Engineer designed prefabricated…"
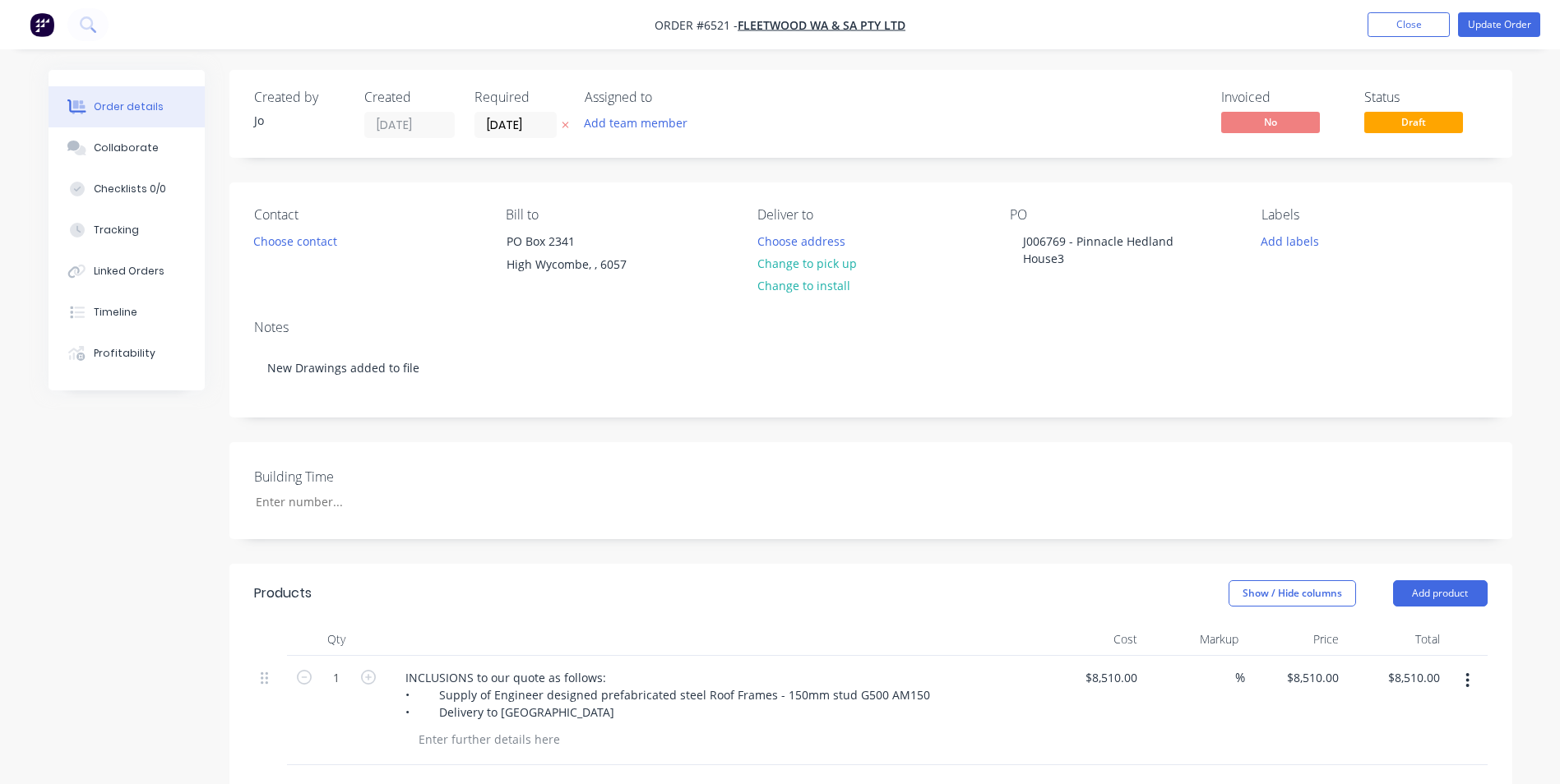
click at [874, 584] on div "Show / Hide columns Add product" at bounding box center [1001, 594] width 971 height 27
click at [131, 127] on button "Order details" at bounding box center [126, 107] width 156 height 41
click at [129, 139] on button "Collaborate" at bounding box center [126, 148] width 156 height 41
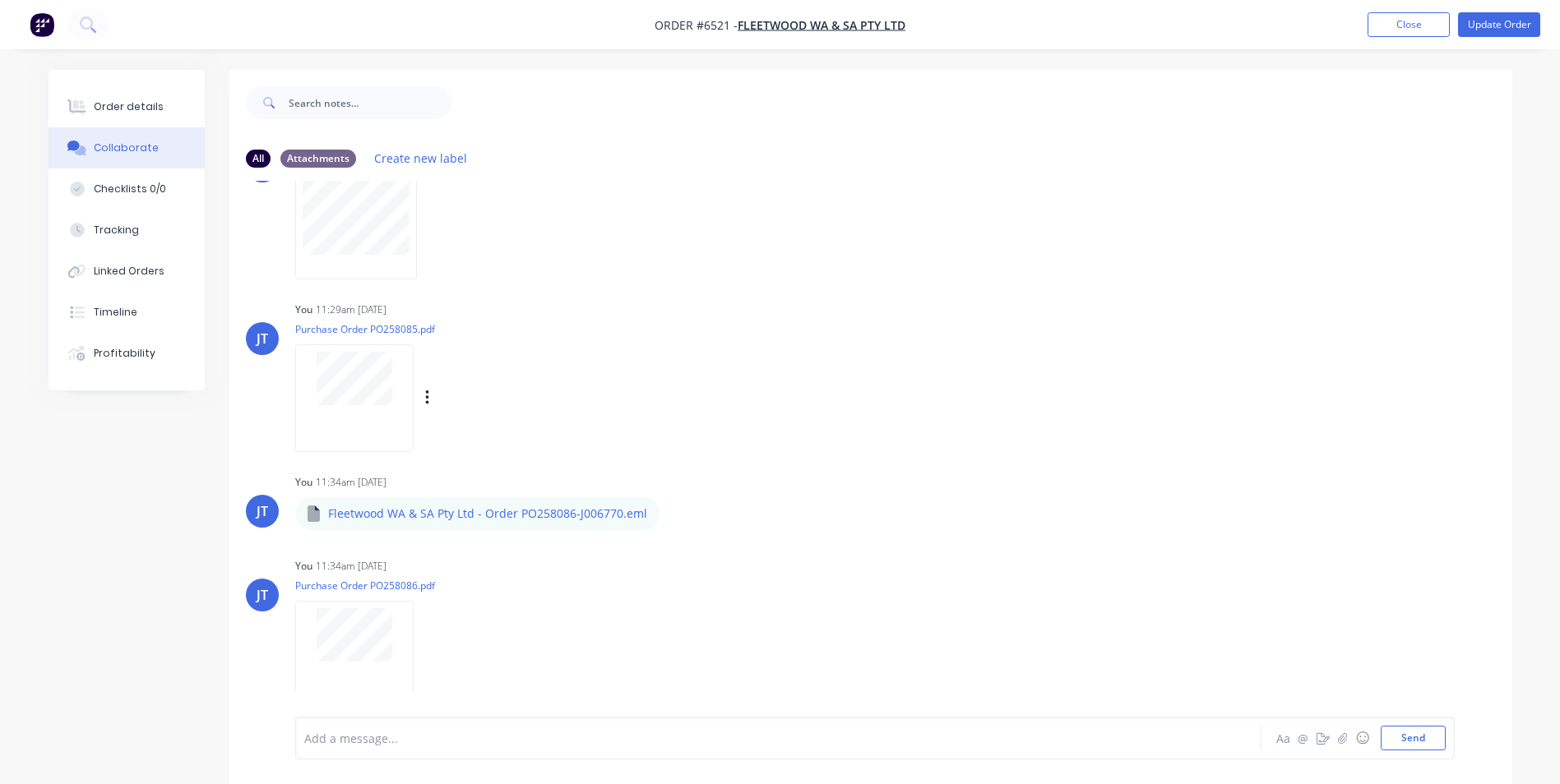
scroll to position [25, 0]
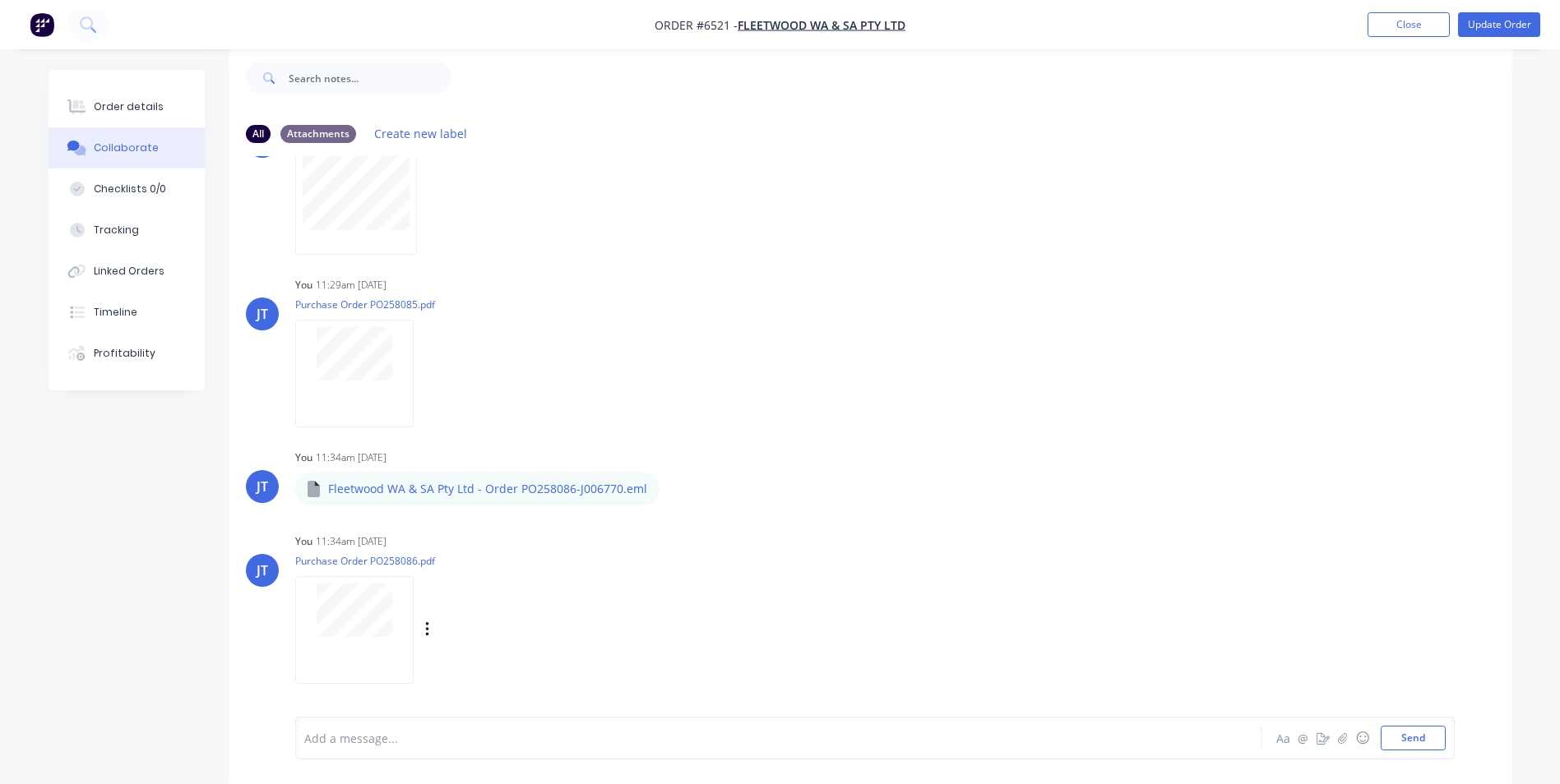
drag, startPoint x: 352, startPoint y: 637, endPoint x: 733, endPoint y: 596, distance: 383.2
click at [736, 596] on div "You 11:34am [DATE] Purchase Order PO258086.pdf Labels Download Delete" at bounding box center [551, 603] width 514 height 148
click at [429, 633] on icon "button" at bounding box center [428, 630] width 5 height 19
click at [509, 669] on button "Delete" at bounding box center [535, 670] width 185 height 37
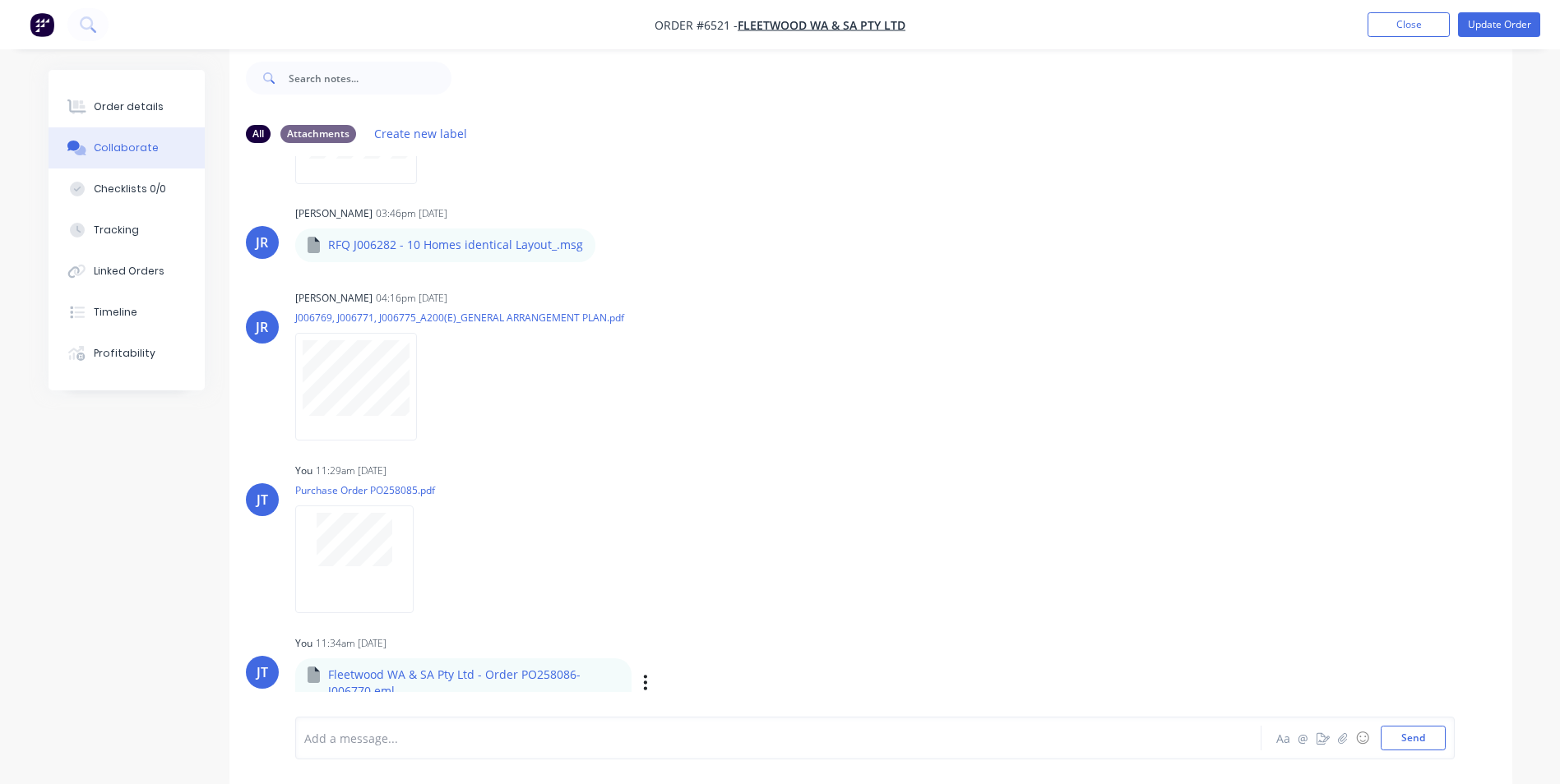
scroll to position [1032, 0]
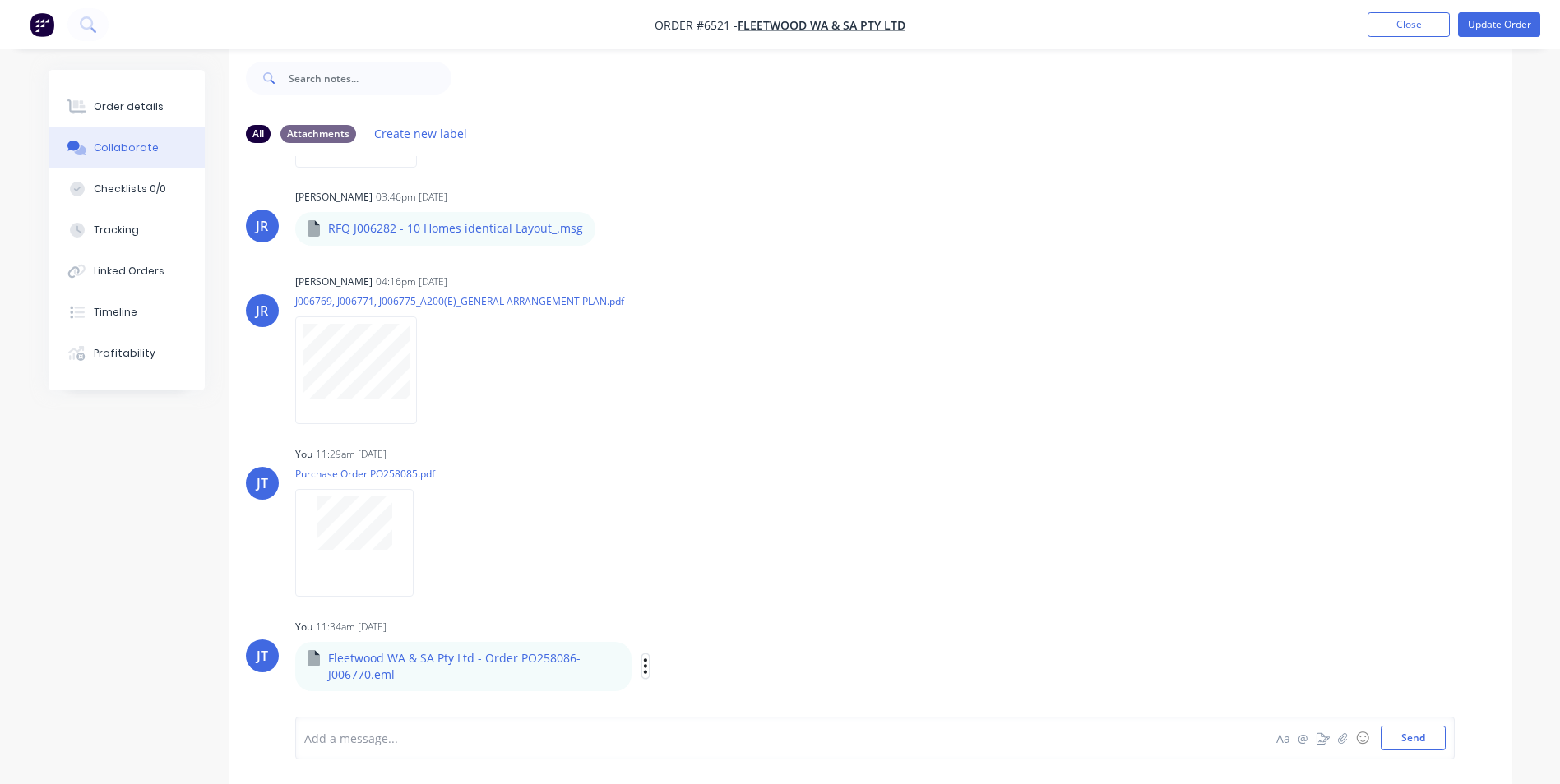
click at [643, 666] on icon "button" at bounding box center [646, 666] width 5 height 19
click at [715, 675] on button "Delete" at bounding box center [754, 670] width 185 height 37
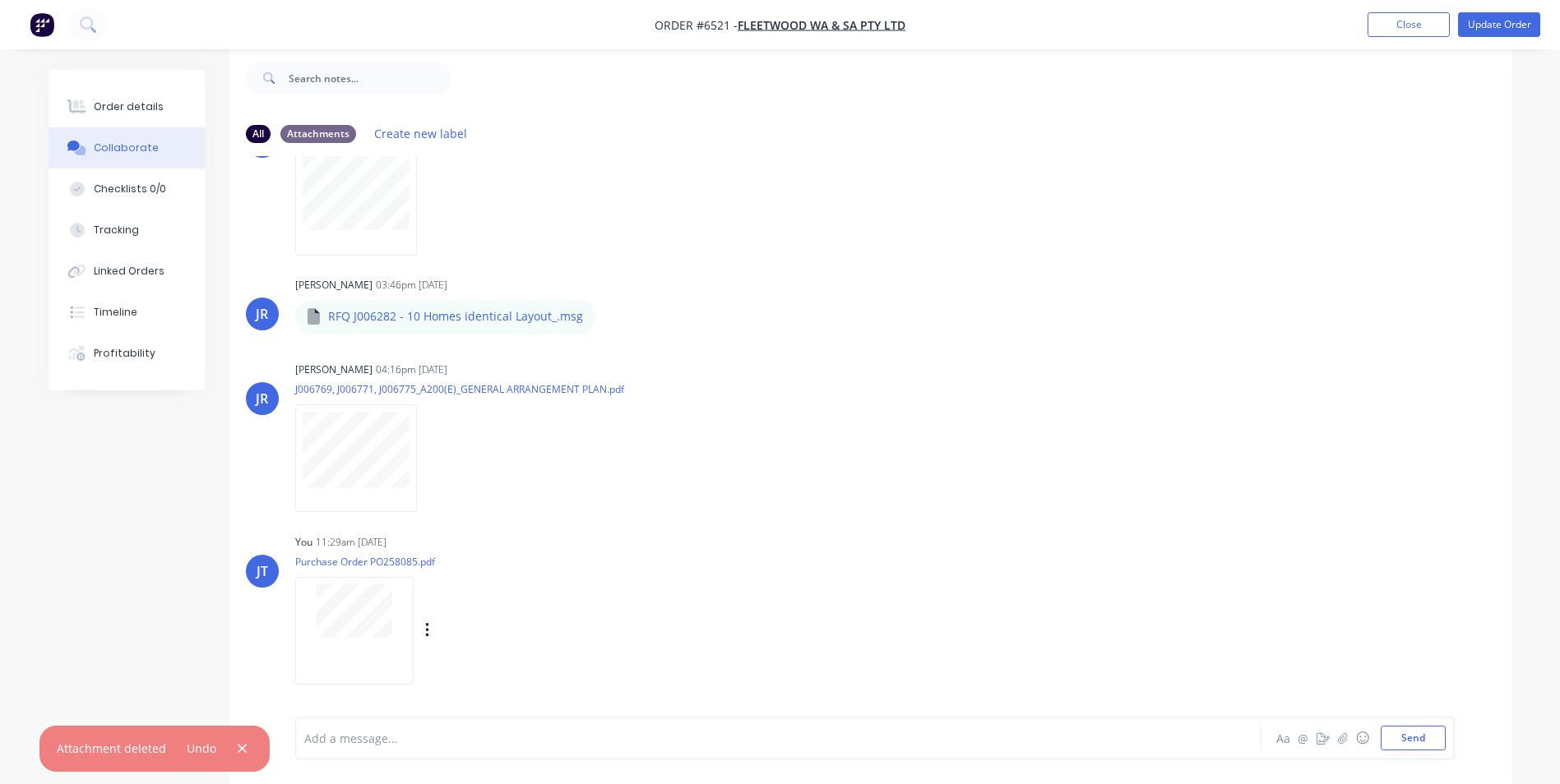
click at [1148, 598] on div "JT You 11:29am [DATE] Purchase Order PO258085.pdf Labels Download Delete" at bounding box center [870, 604] width 1283 height 148
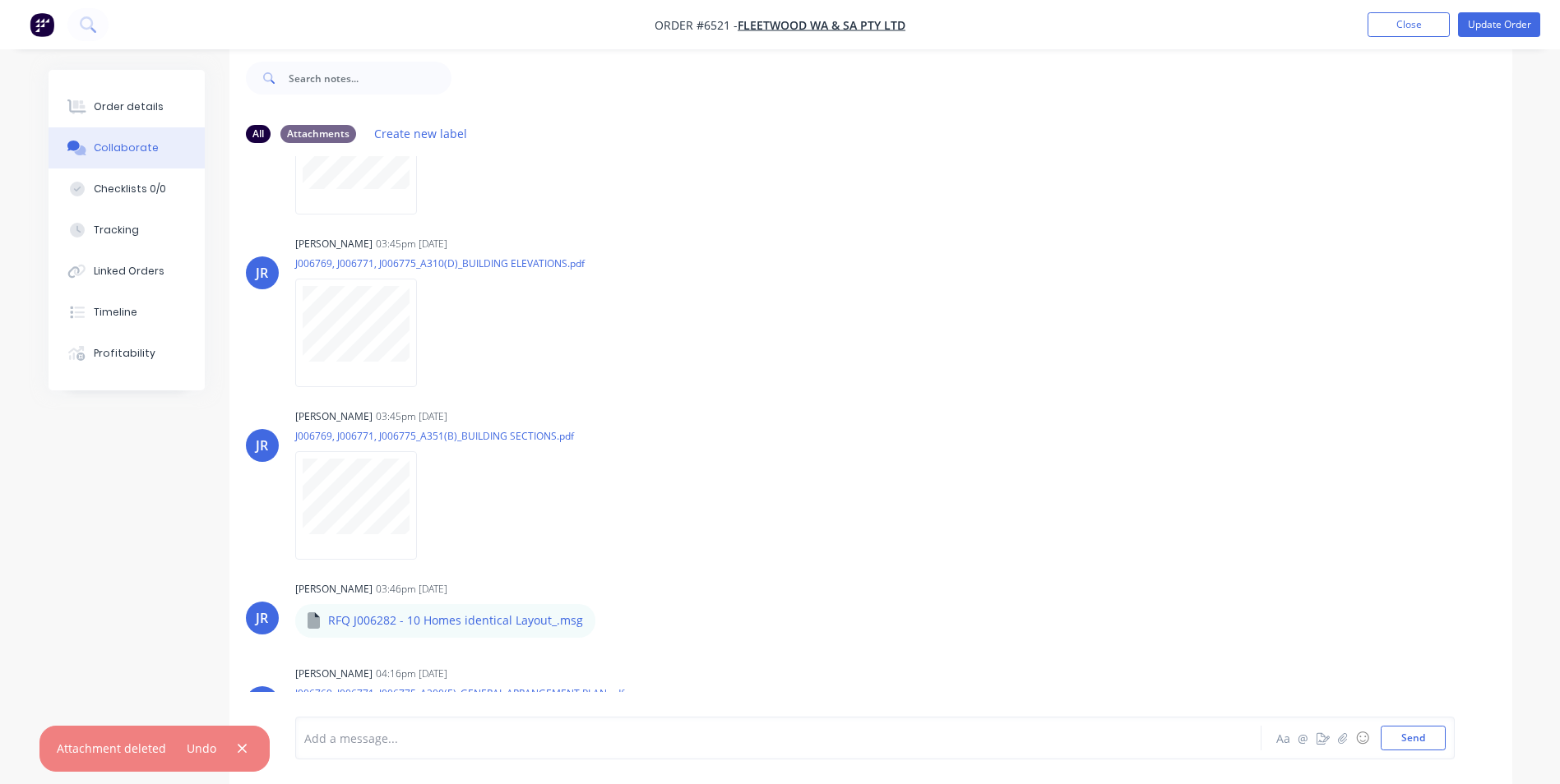
scroll to position [451, 0]
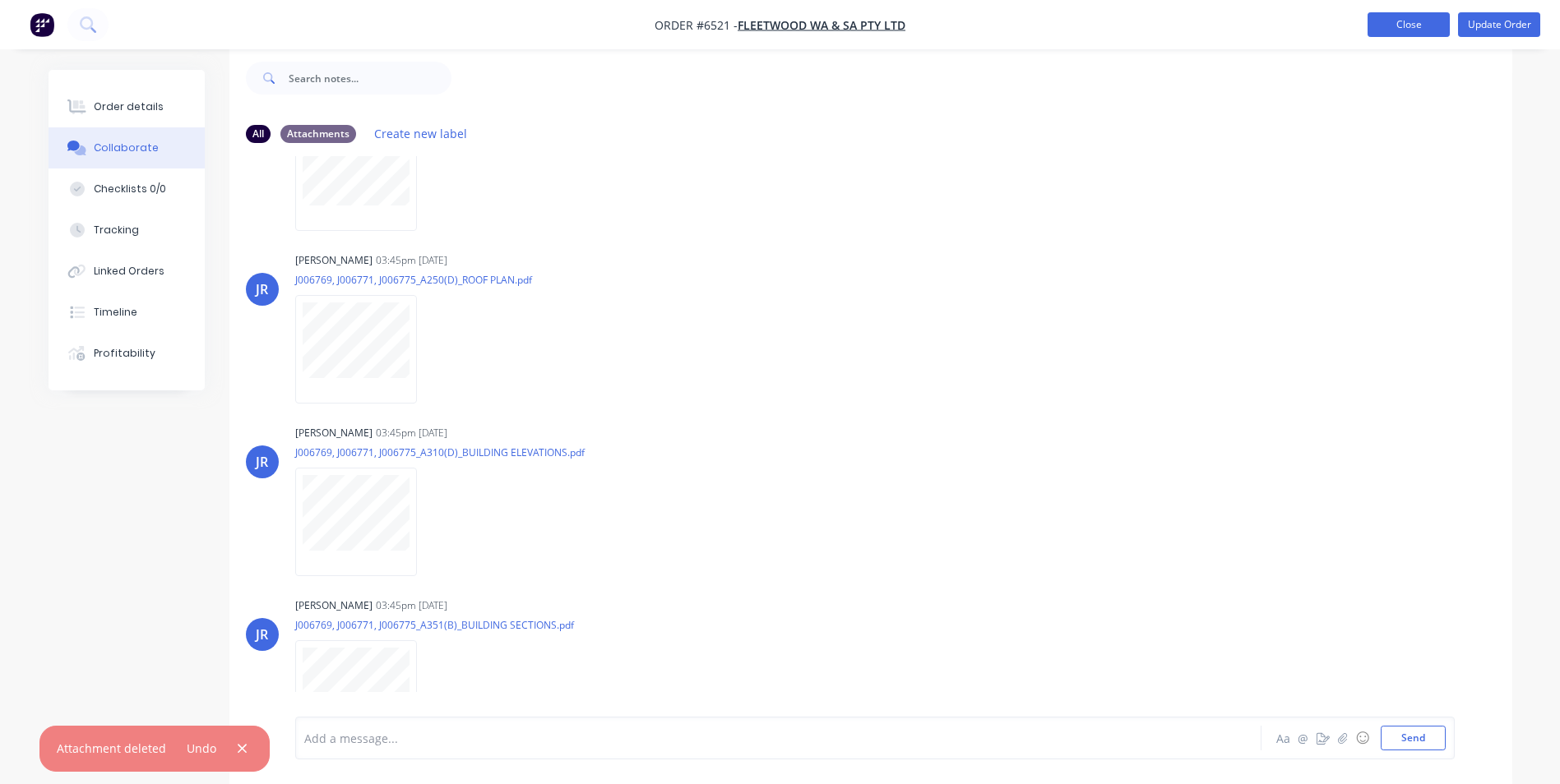
click at [1397, 20] on button "Close" at bounding box center [1409, 25] width 82 height 25
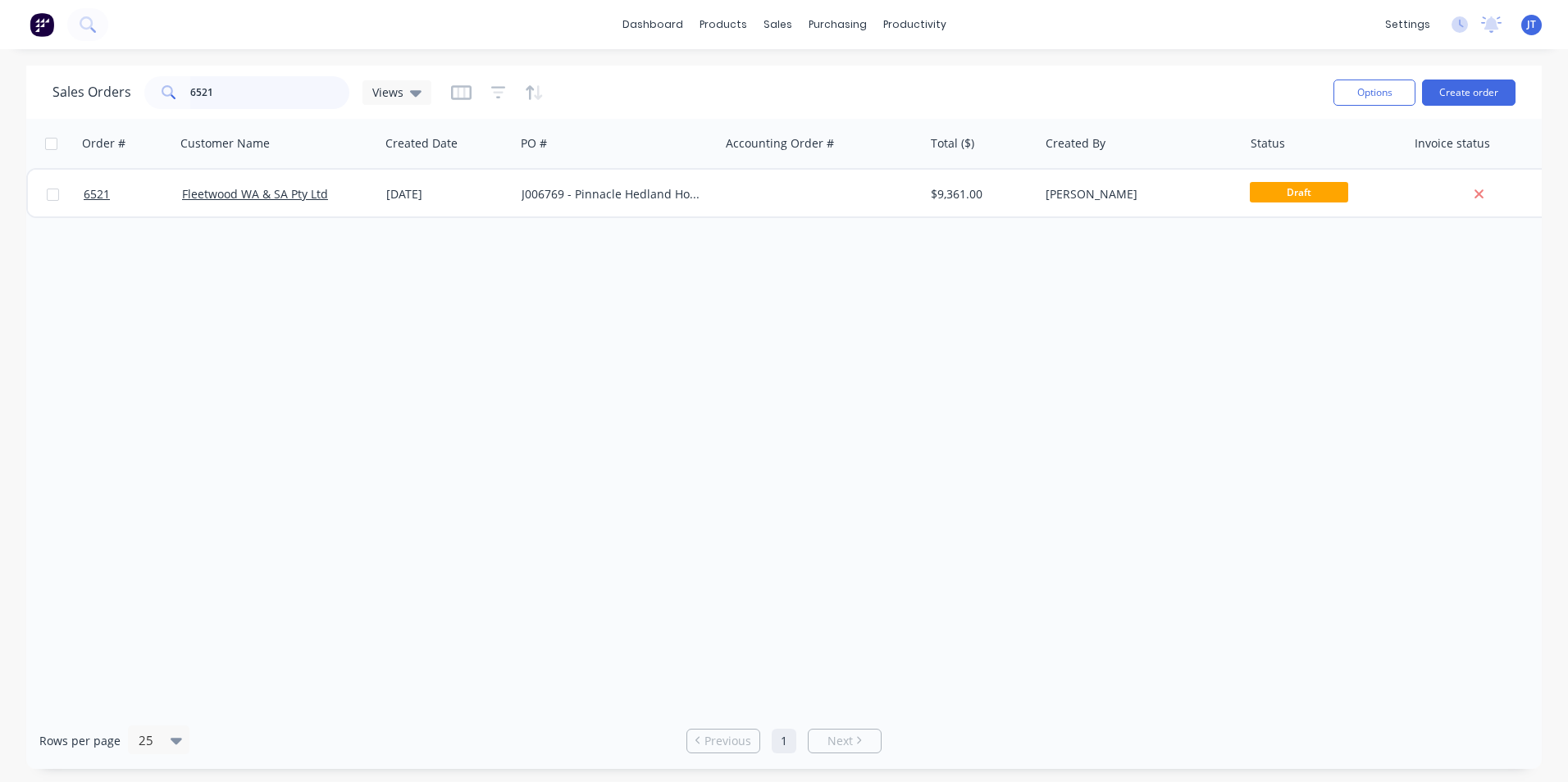
click at [238, 84] on input "6521" at bounding box center [270, 92] width 160 height 33
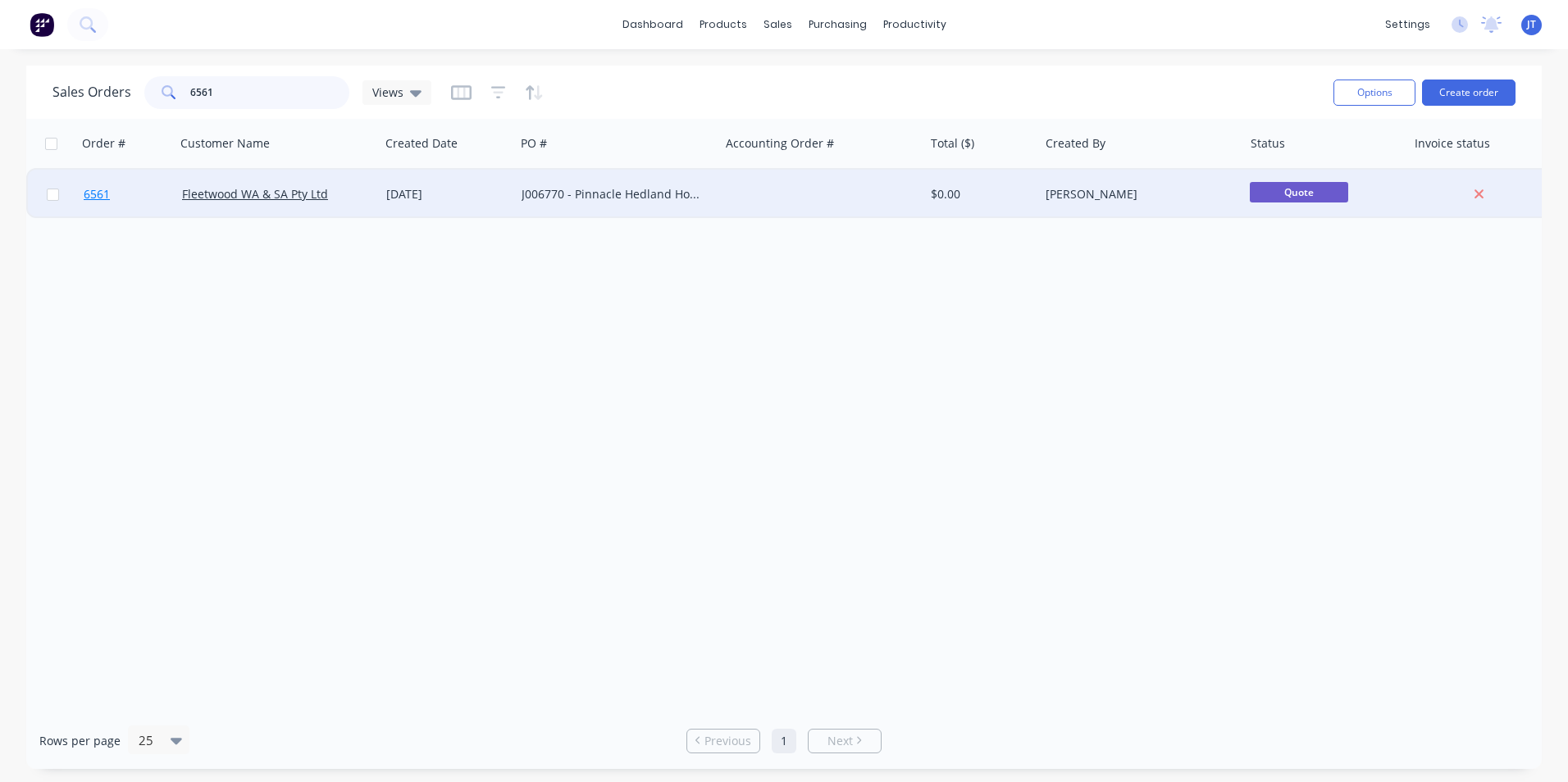
type input "6561"
click at [94, 188] on span "6561" at bounding box center [97, 195] width 27 height 16
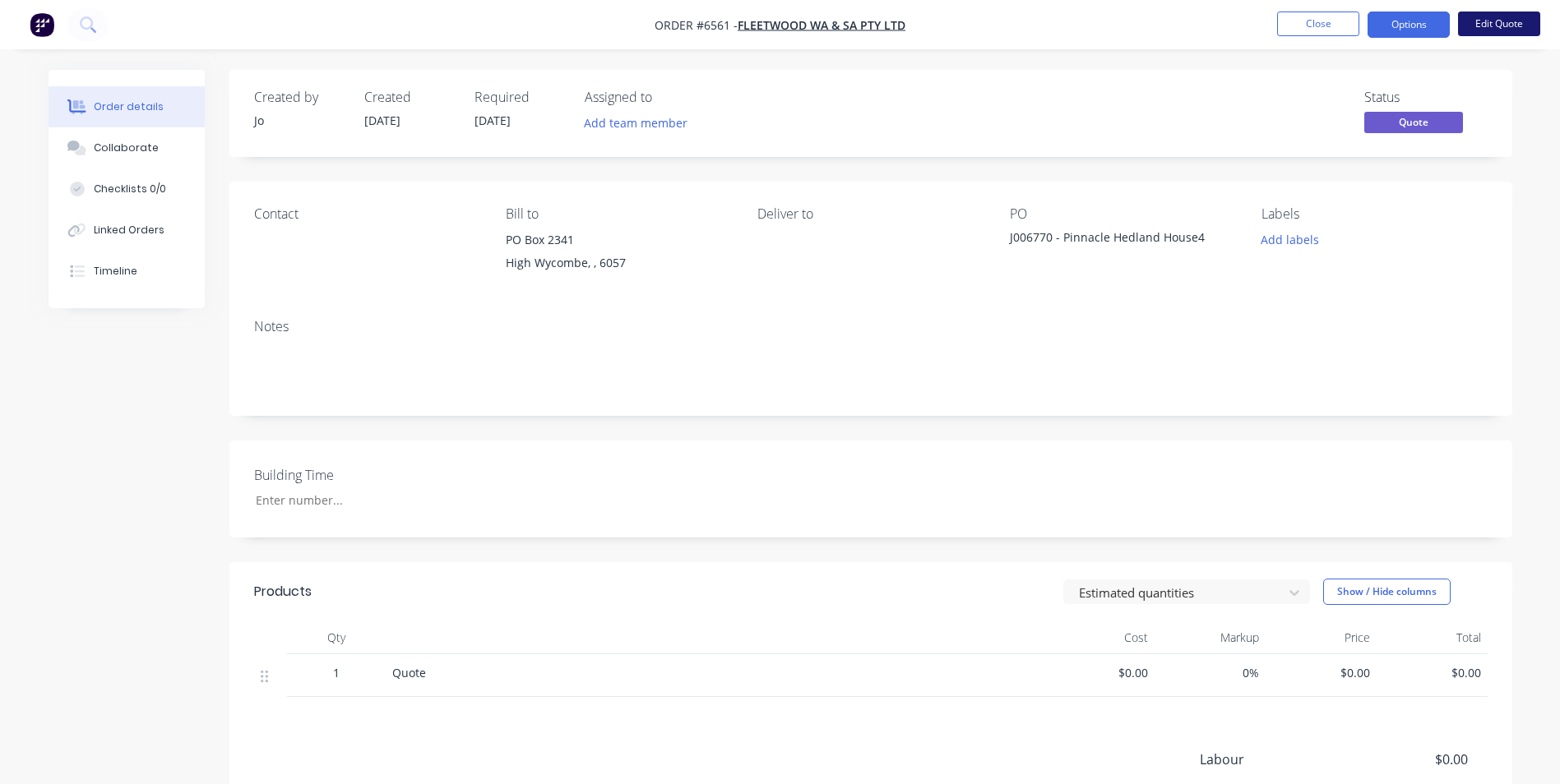
click at [1485, 18] on button "Edit Quote" at bounding box center [1499, 24] width 82 height 25
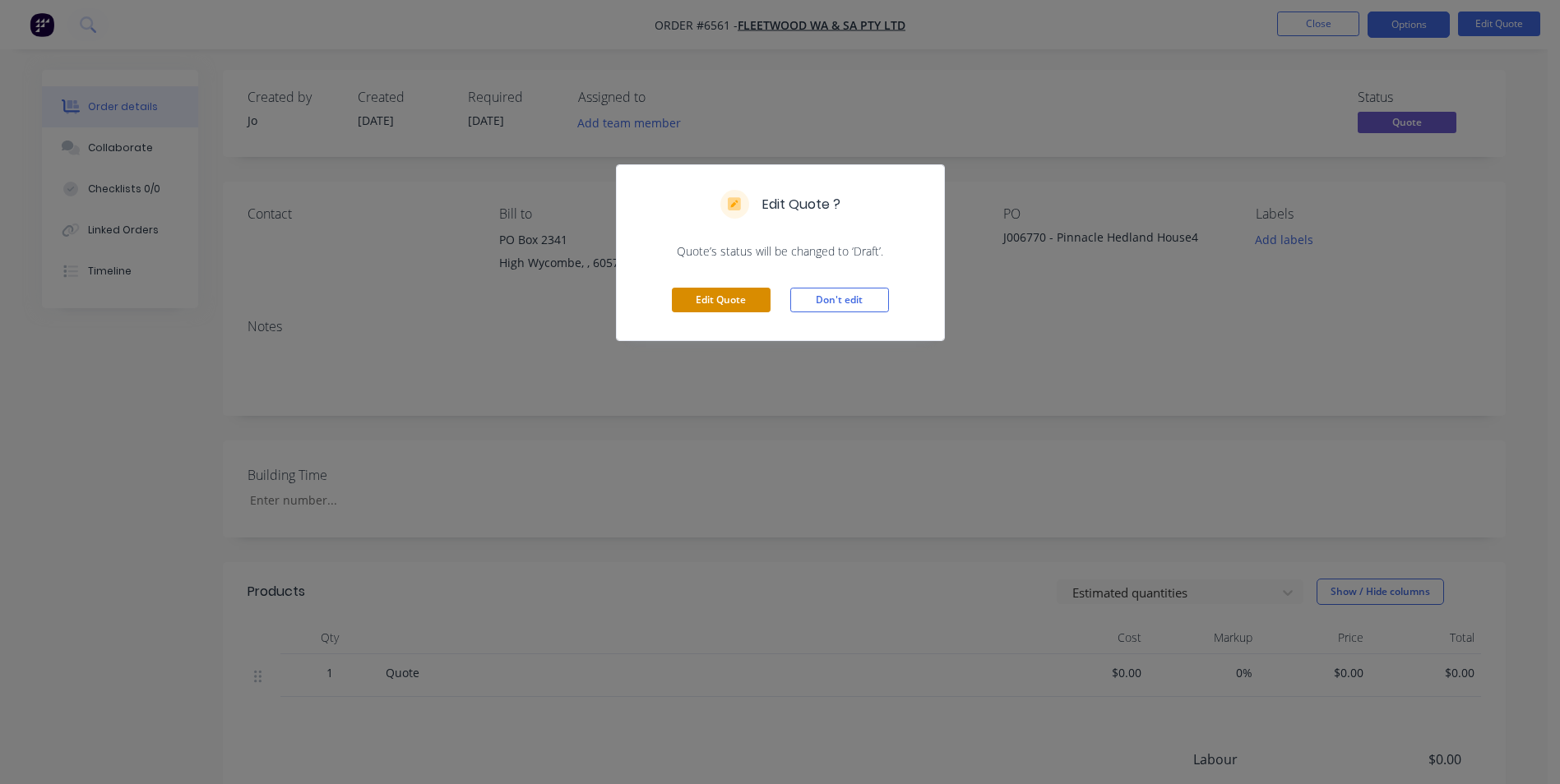
click at [709, 302] on button "Edit Quote" at bounding box center [721, 300] width 99 height 25
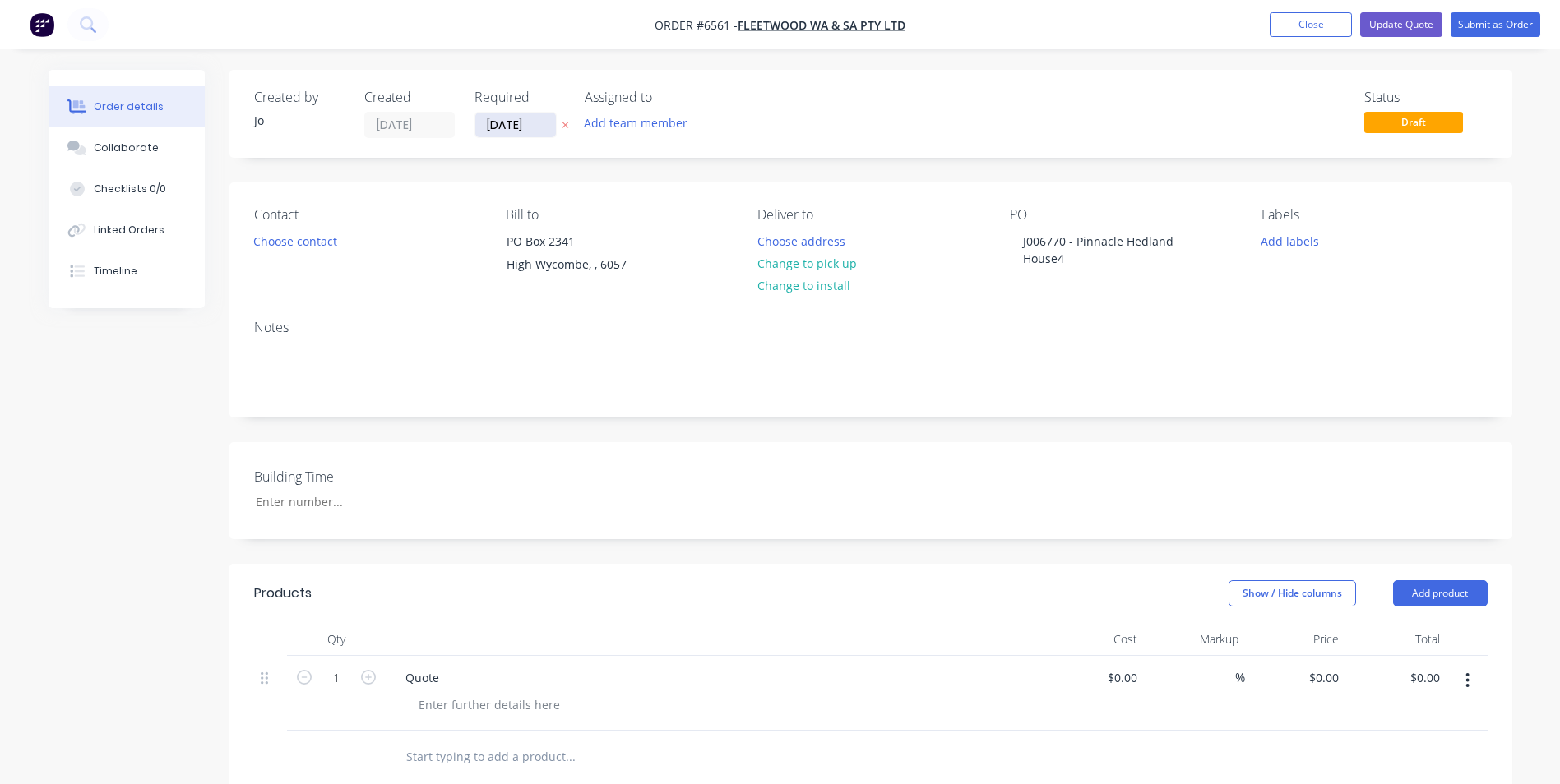
click at [512, 121] on input "[DATE]" at bounding box center [515, 125] width 80 height 25
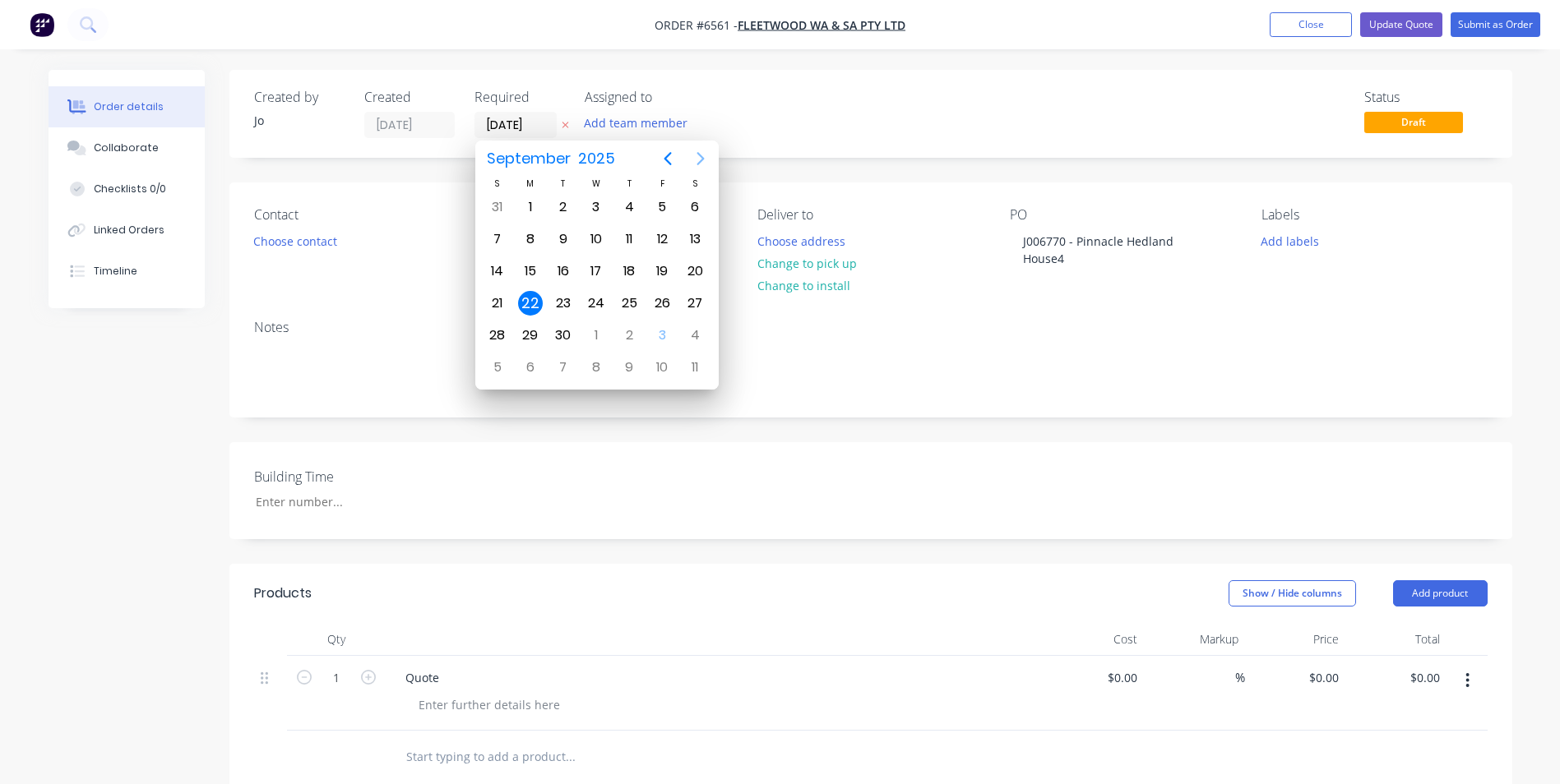
click at [698, 155] on icon "Next page" at bounding box center [700, 159] width 20 height 20
click at [603, 271] on div "15" at bounding box center [596, 272] width 25 height 25
type input "[DATE]"
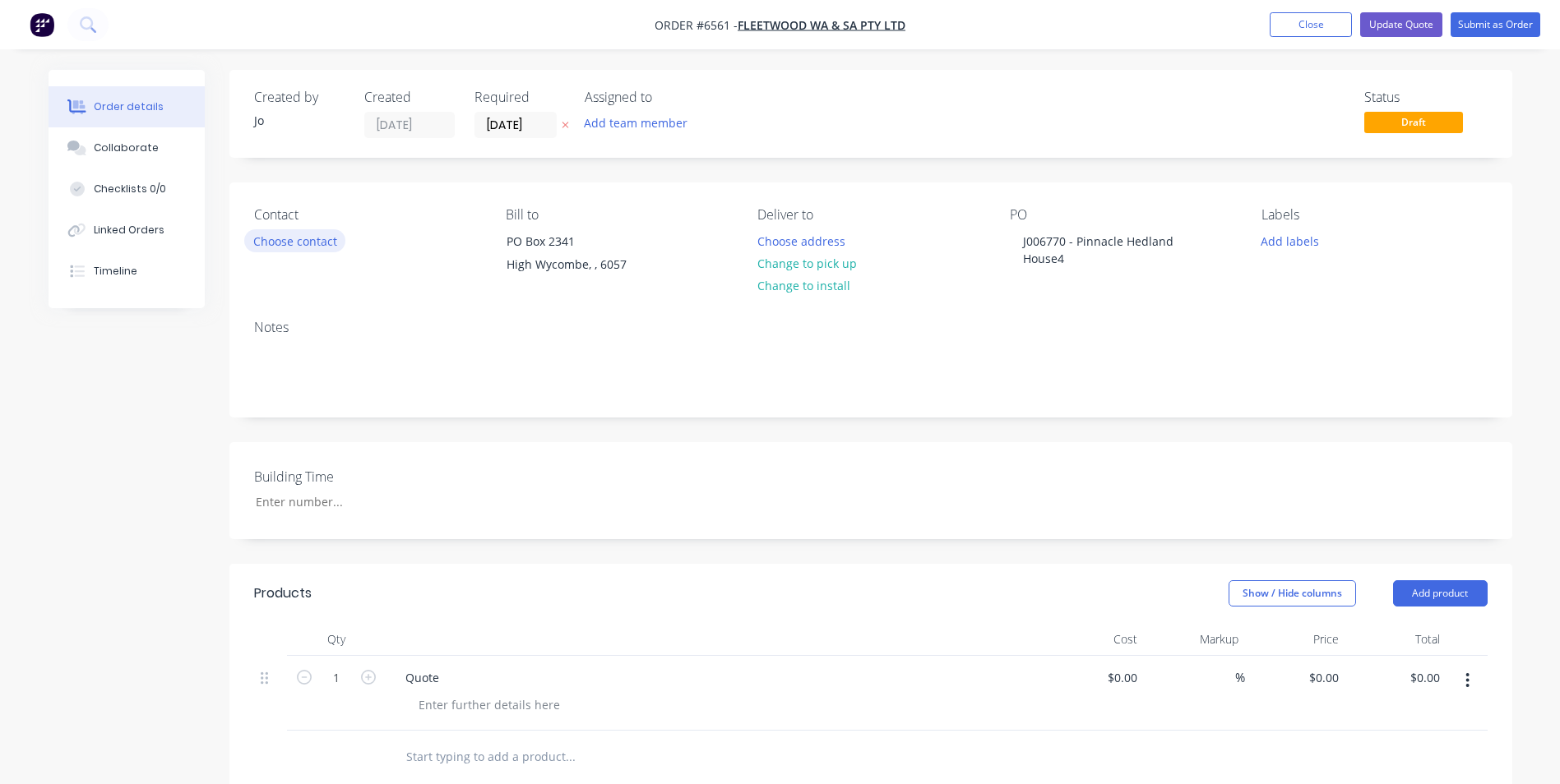
click at [282, 249] on button "Choose contact" at bounding box center [295, 240] width 102 height 22
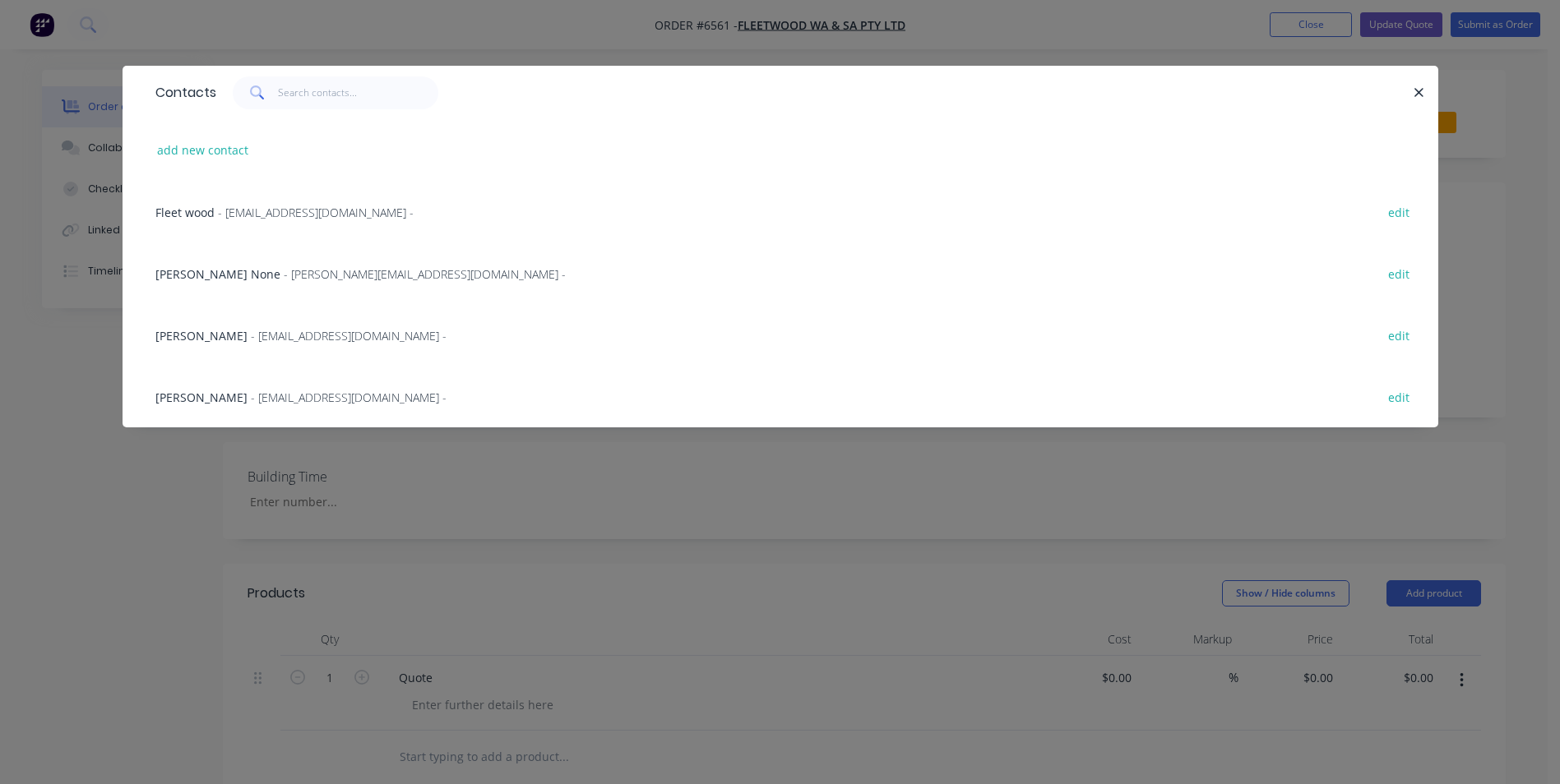
click at [280, 400] on span "- [EMAIL_ADDRESS][DOMAIN_NAME] -" at bounding box center [348, 397] width 196 height 16
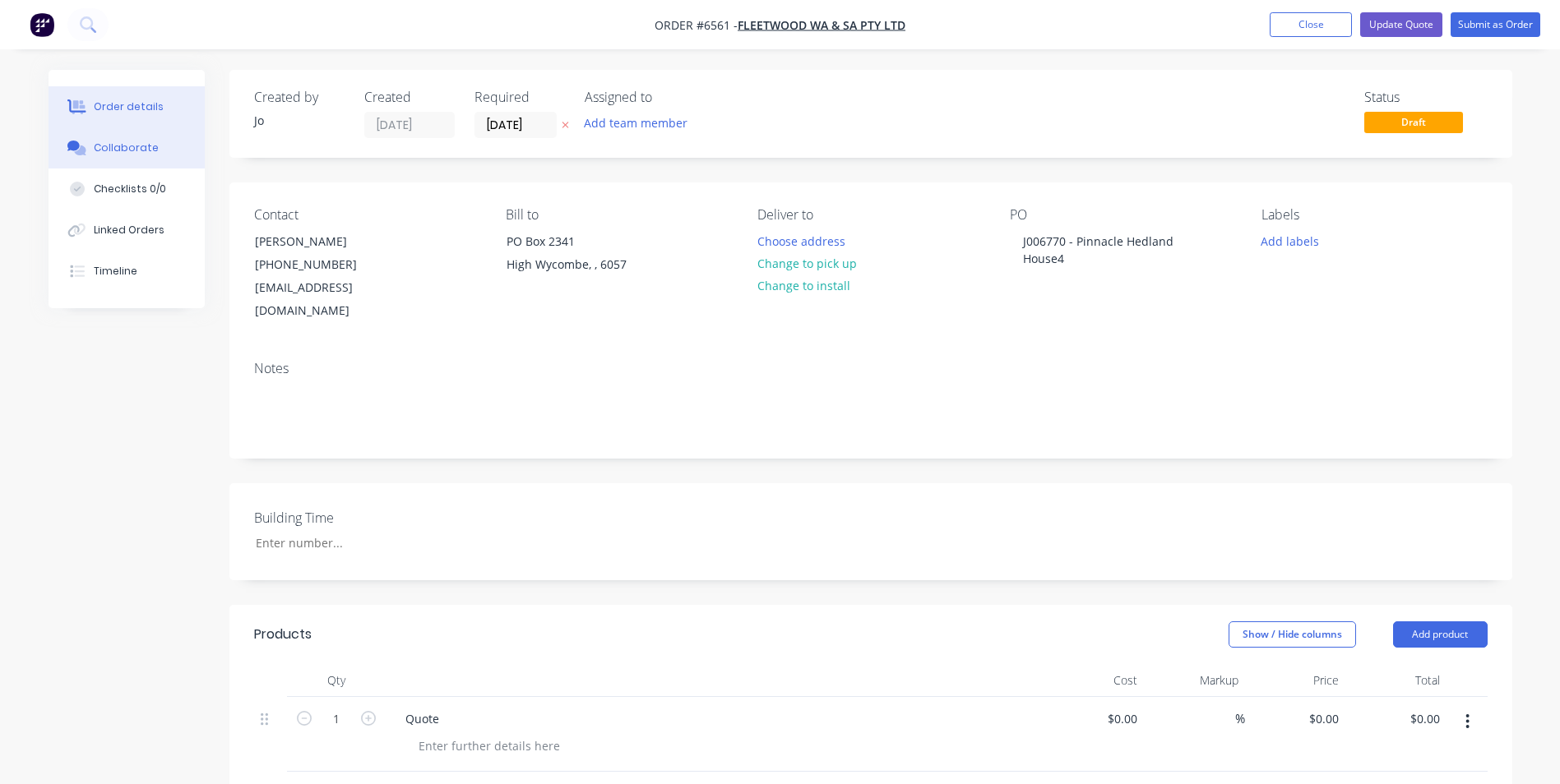
click at [134, 144] on div "Collaborate" at bounding box center [126, 148] width 65 height 15
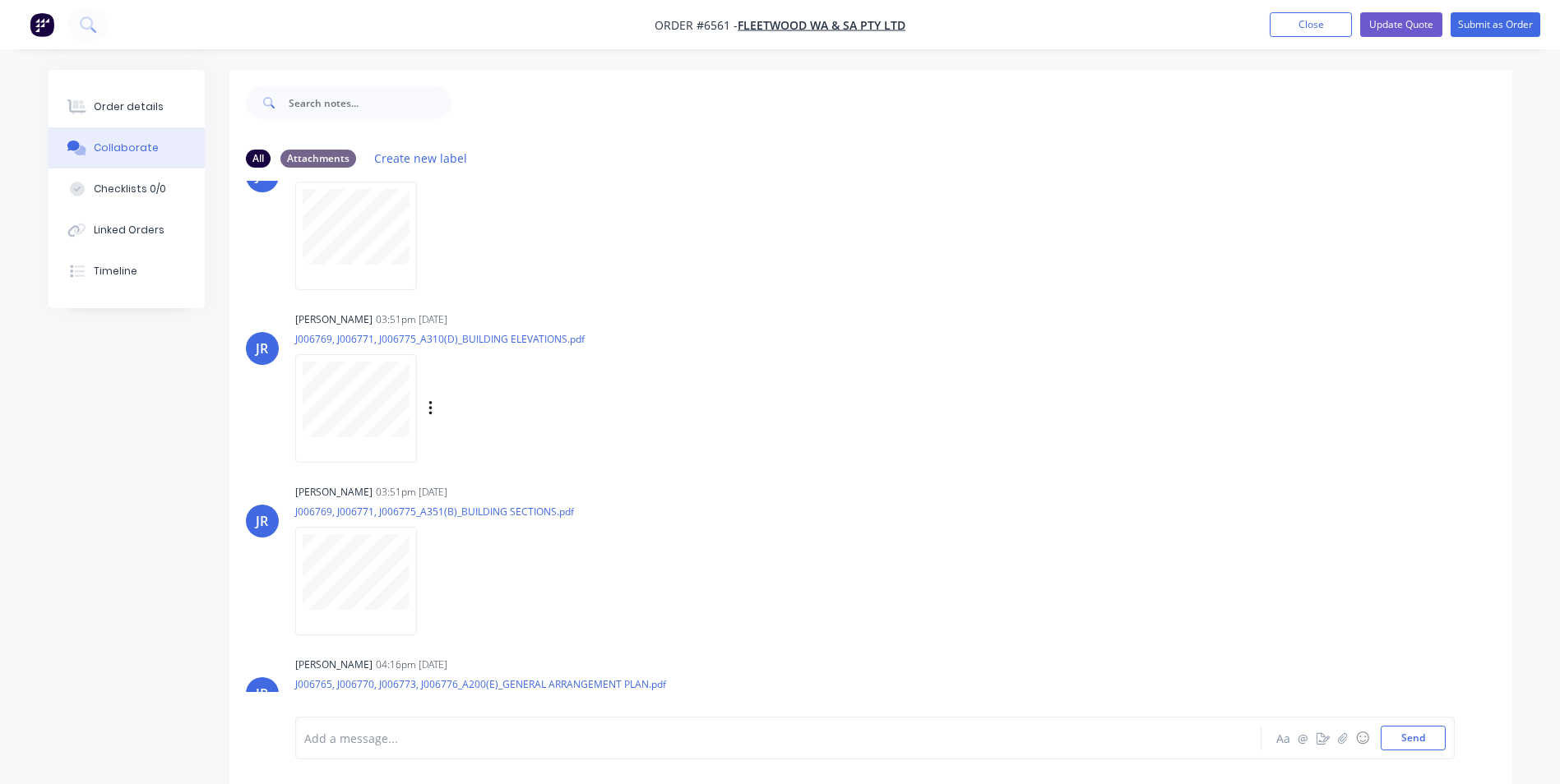
scroll to position [688, 0]
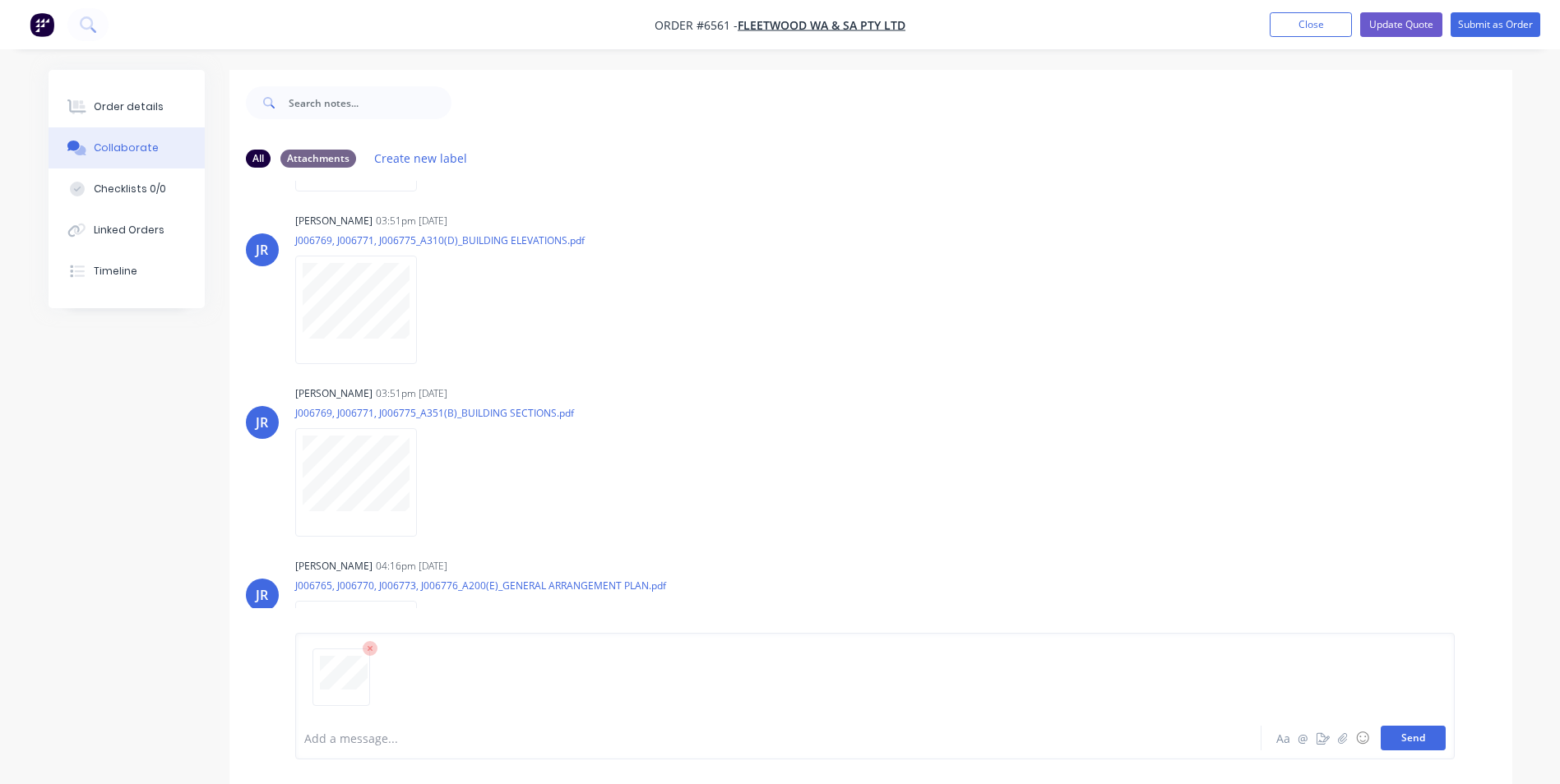
click at [1401, 747] on button "Send" at bounding box center [1413, 739] width 65 height 25
click at [1409, 740] on button "Send" at bounding box center [1413, 739] width 65 height 25
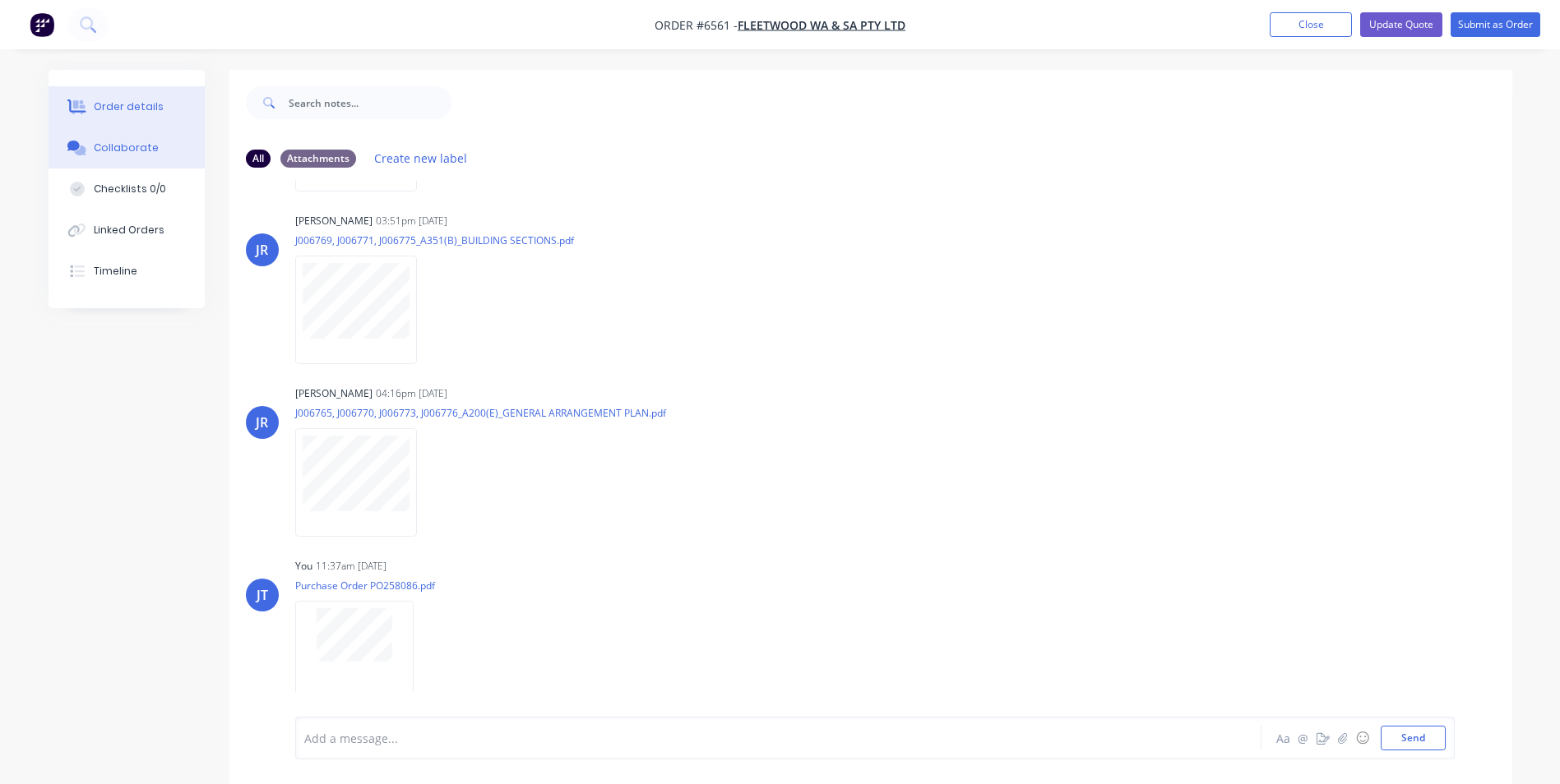
click at [110, 97] on button "Order details" at bounding box center [126, 107] width 156 height 41
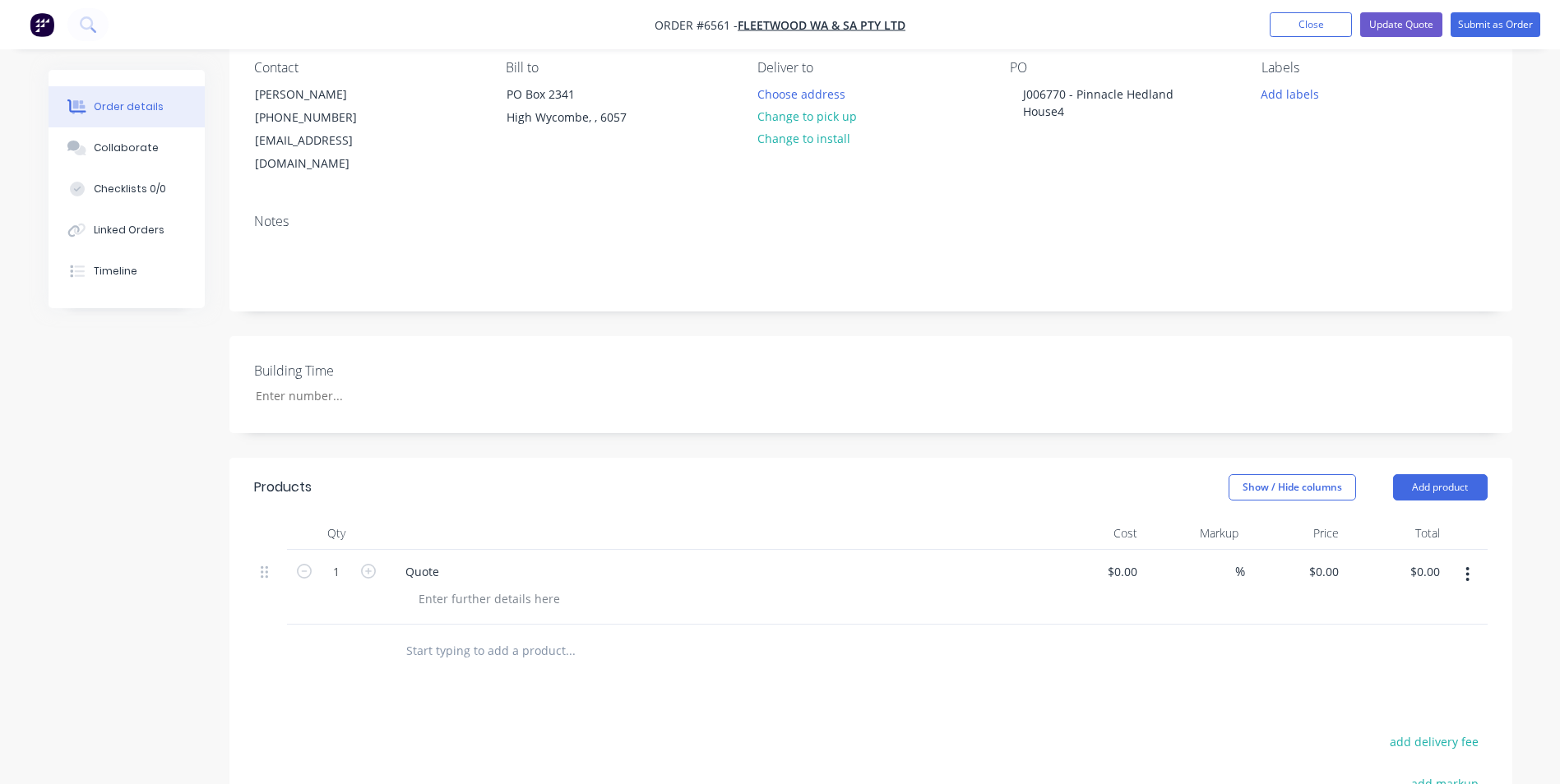
scroll to position [165, 0]
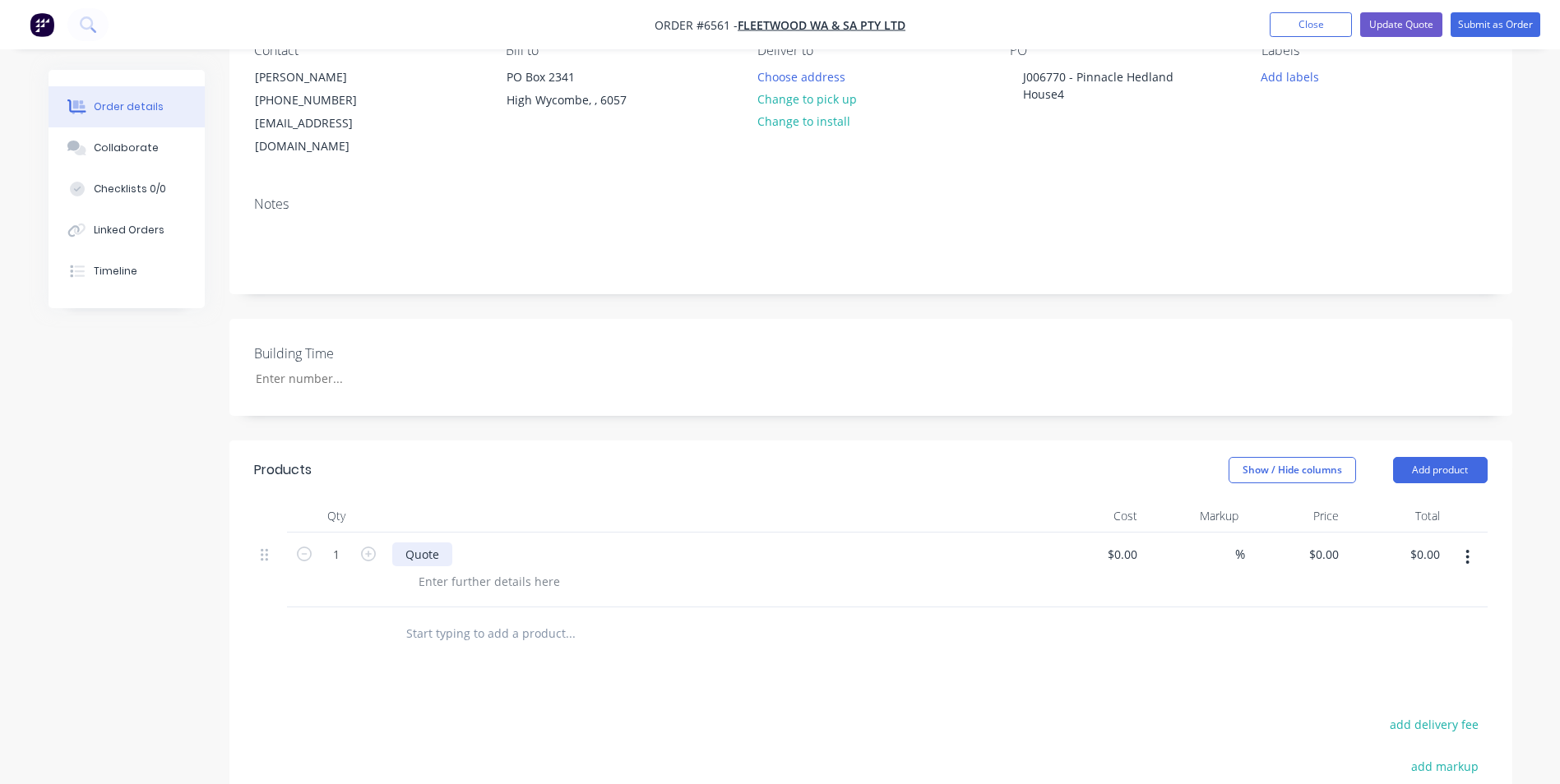
click at [443, 543] on div "Quote" at bounding box center [421, 554] width 60 height 24
drag, startPoint x: 443, startPoint y: 535, endPoint x: 379, endPoint y: 531, distance: 64.1
click at [379, 533] on div "1 Quote $0.00 $0.00 % $0.00 $0.00 $0.00 $0.00" at bounding box center [870, 570] width 1233 height 75
paste div
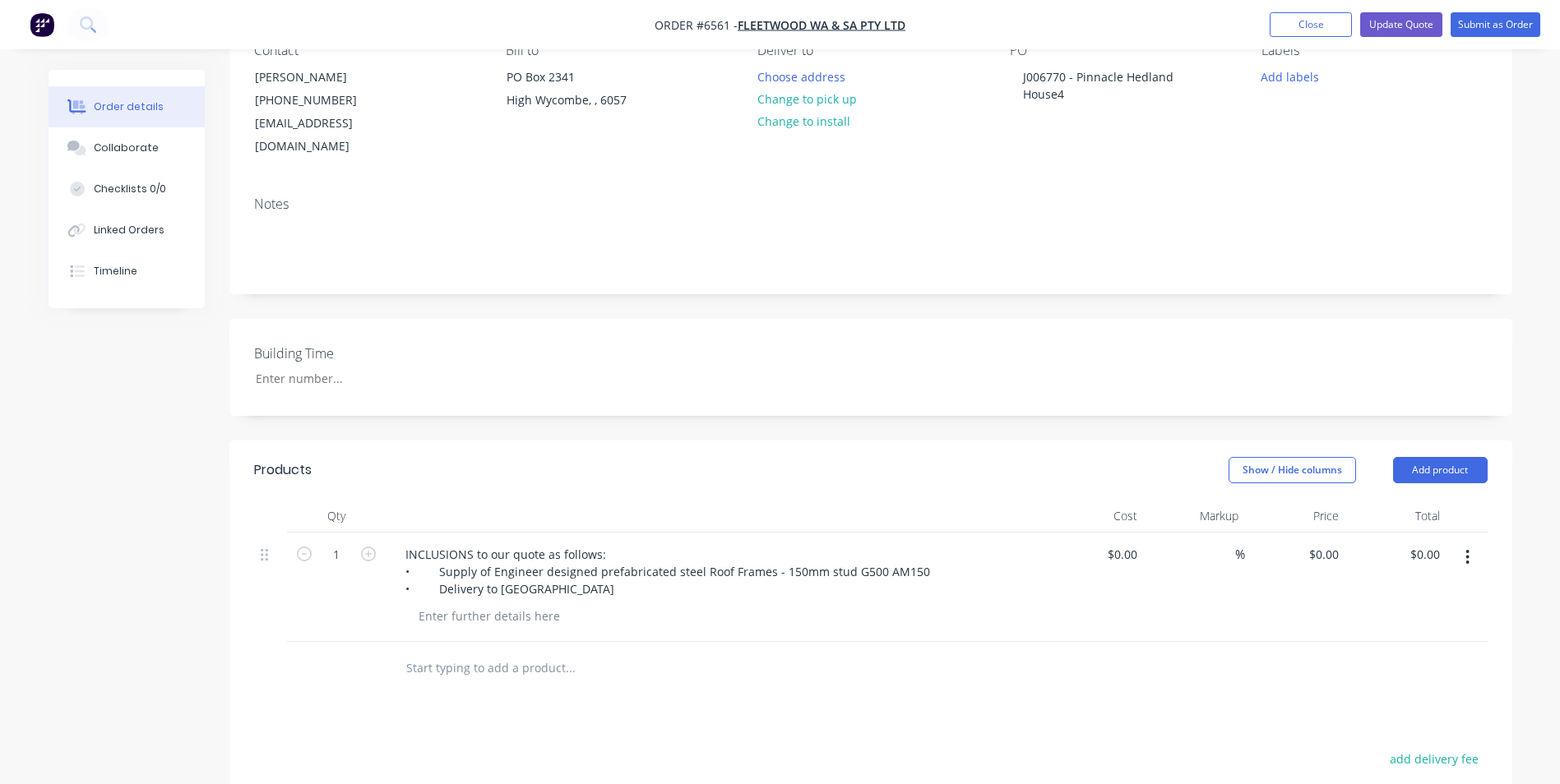
click at [669, 652] on input "text" at bounding box center [569, 668] width 329 height 33
click at [1131, 543] on input "0" at bounding box center [1124, 554] width 37 height 24
type input "$8,510.00"
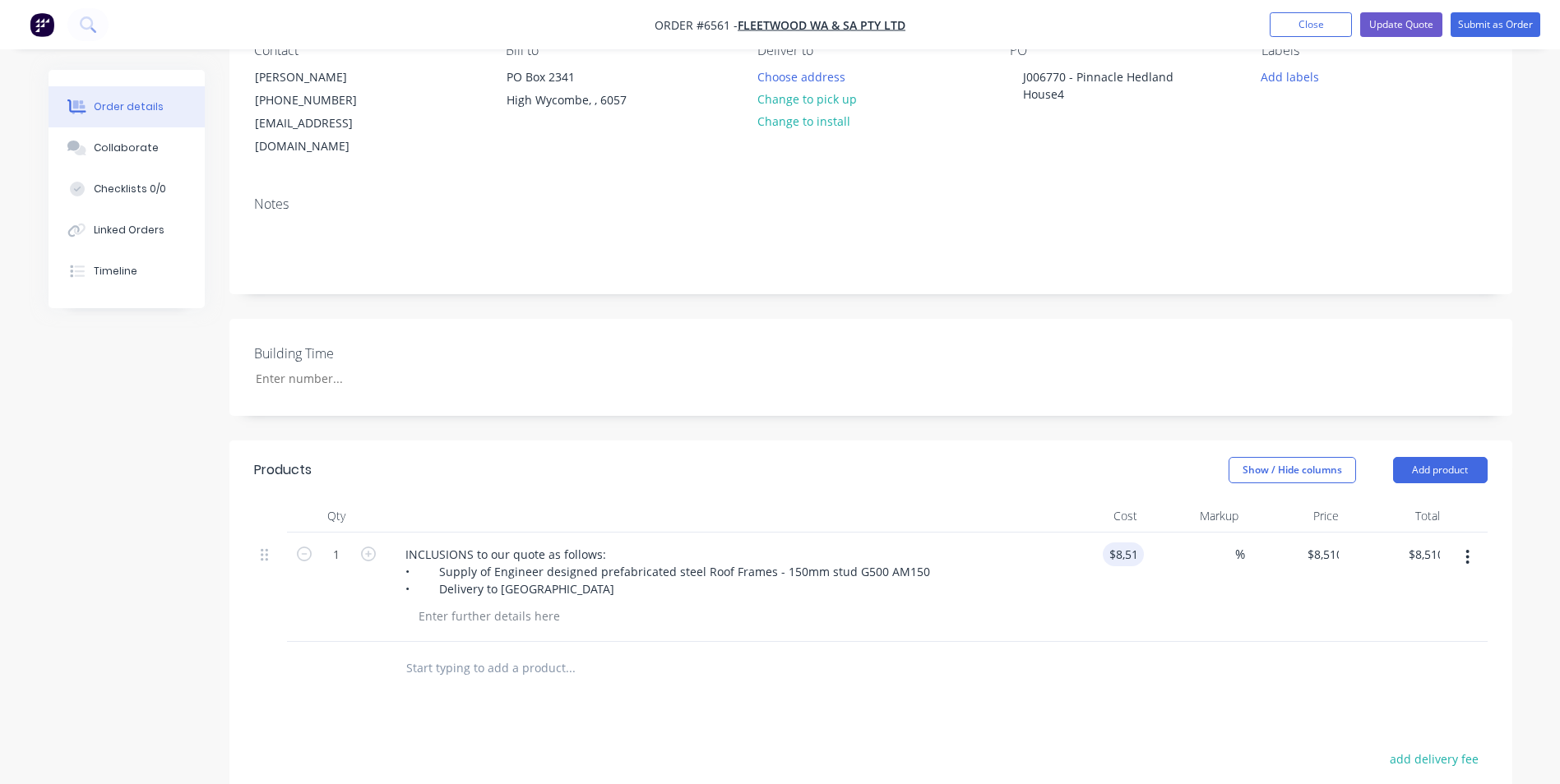
click at [1155, 605] on div "%" at bounding box center [1195, 587] width 102 height 110
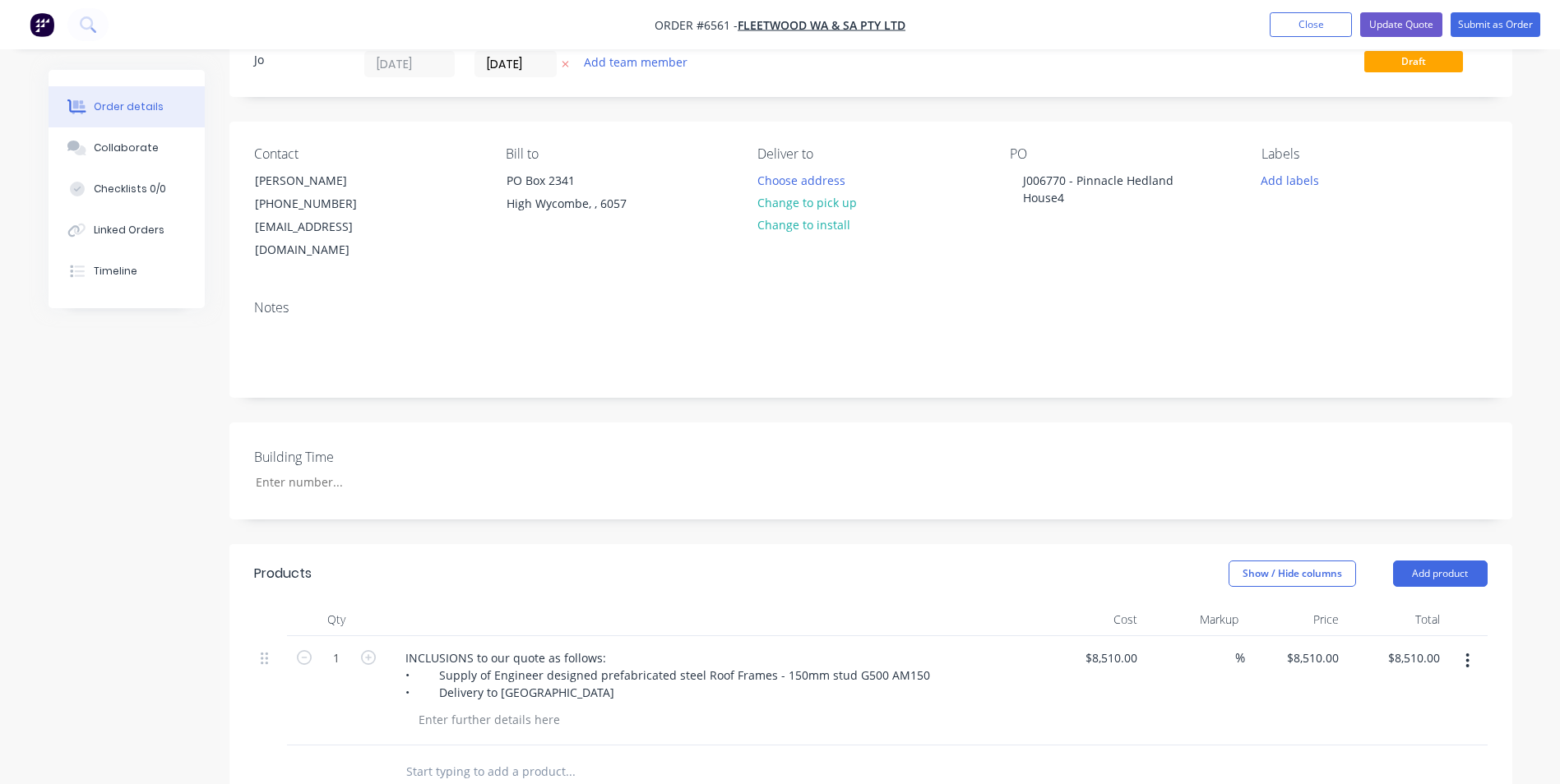
scroll to position [0, 0]
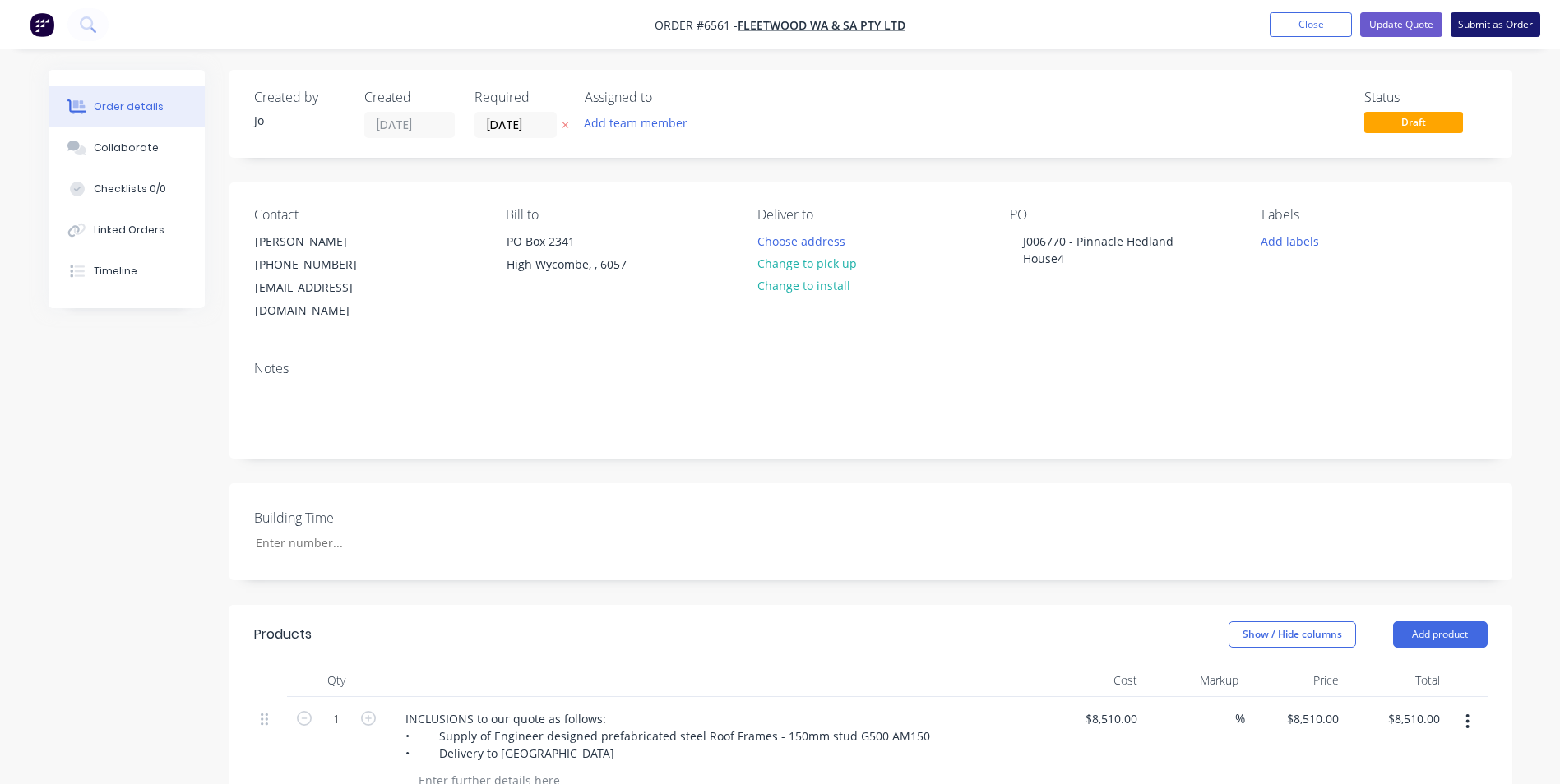
click at [1471, 20] on button "Submit as Order" at bounding box center [1495, 25] width 90 height 25
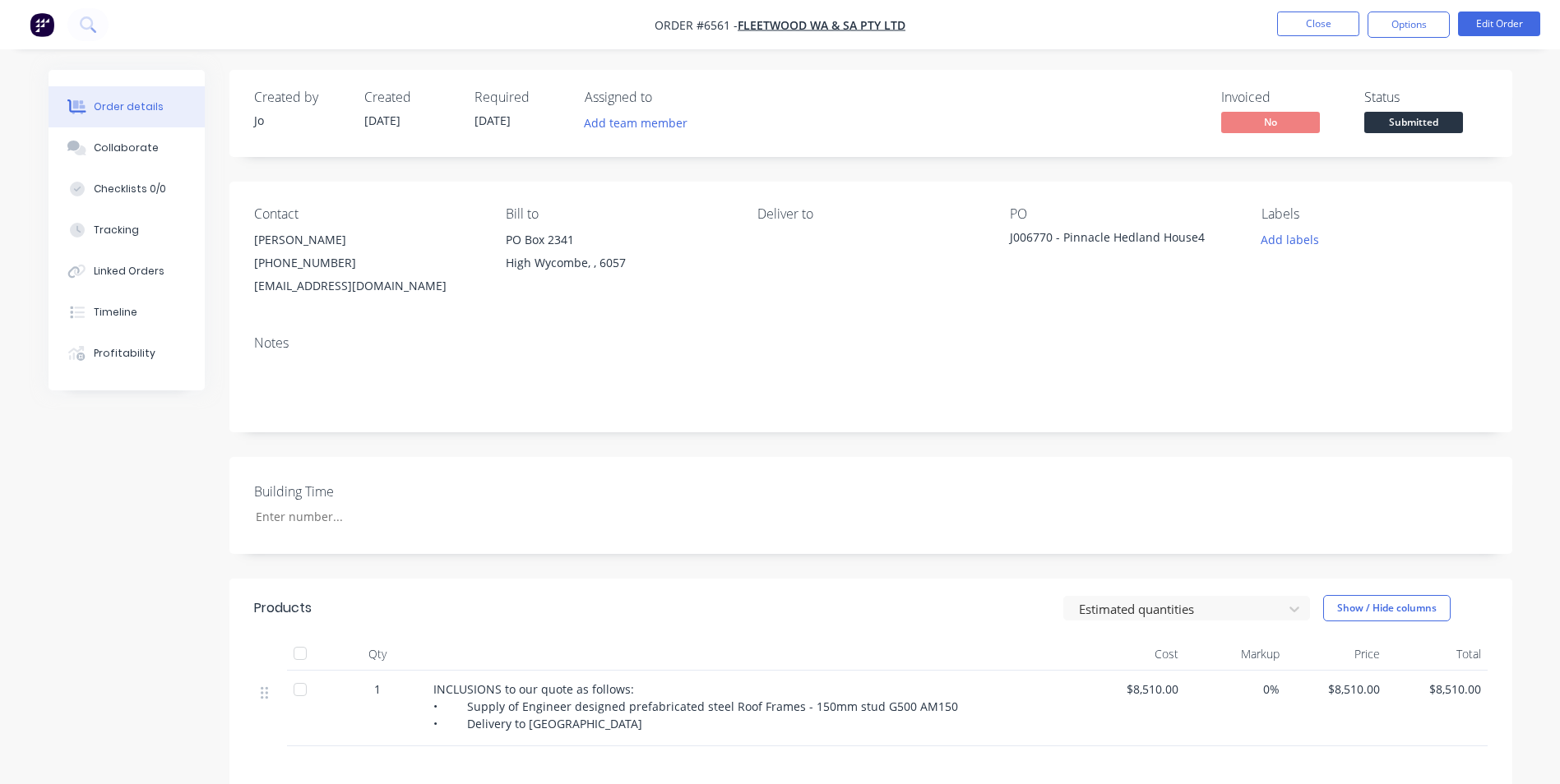
click at [1388, 244] on div "Add labels" at bounding box center [1374, 240] width 225 height 22
click at [1097, 112] on div "Invoiced No Status Submitted" at bounding box center [1118, 114] width 739 height 48
click at [1295, 18] on button "Close" at bounding box center [1318, 24] width 82 height 25
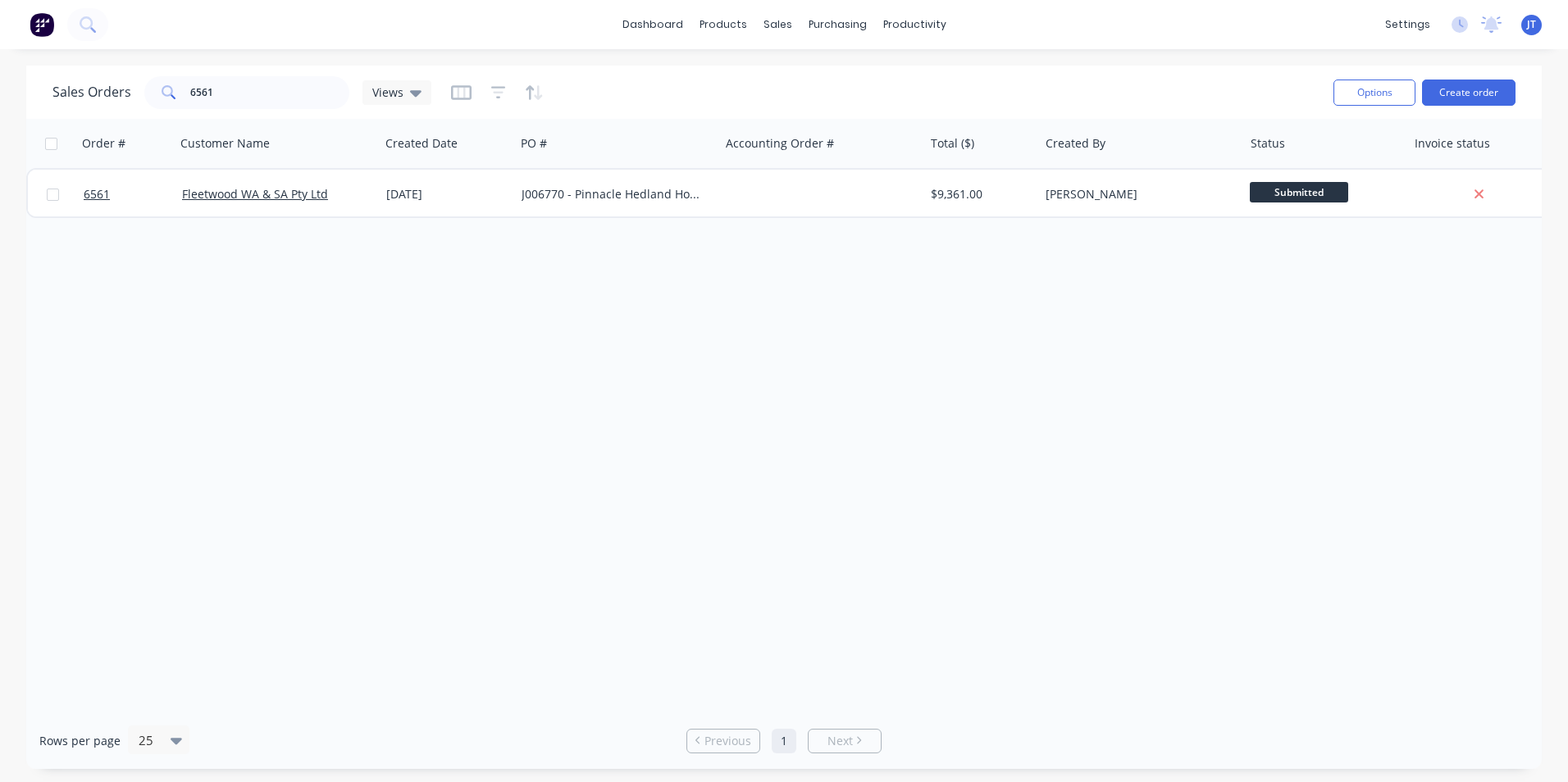
click at [539, 347] on div "Order # Customer Name Created Date PO # Accounting Order # Total ($) Created By…" at bounding box center [784, 416] width 1516 height 594
click at [238, 93] on input "6561" at bounding box center [270, 92] width 160 height 33
type input "6"
type input "6600"
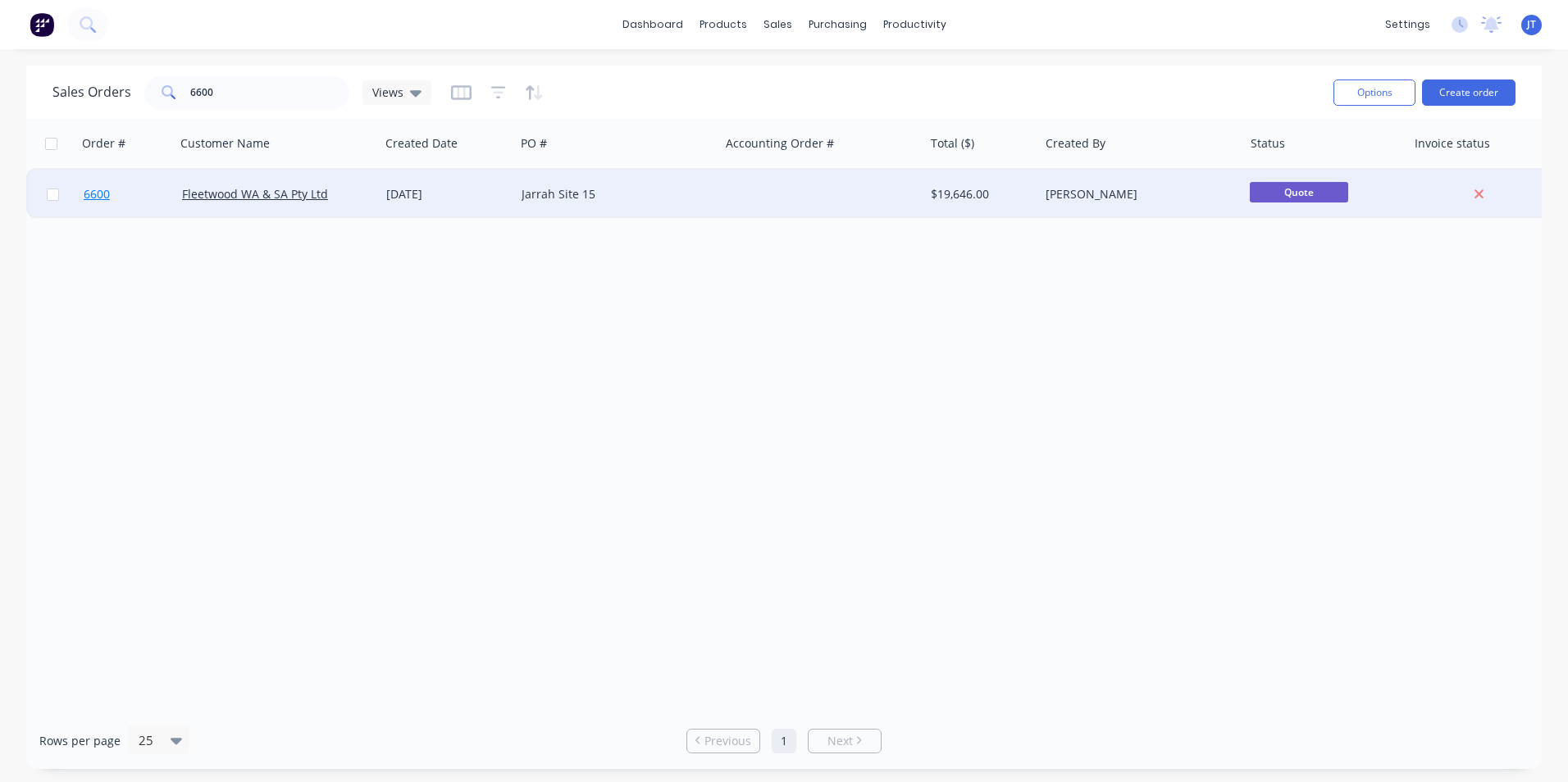
click at [103, 189] on span "6600" at bounding box center [97, 195] width 27 height 16
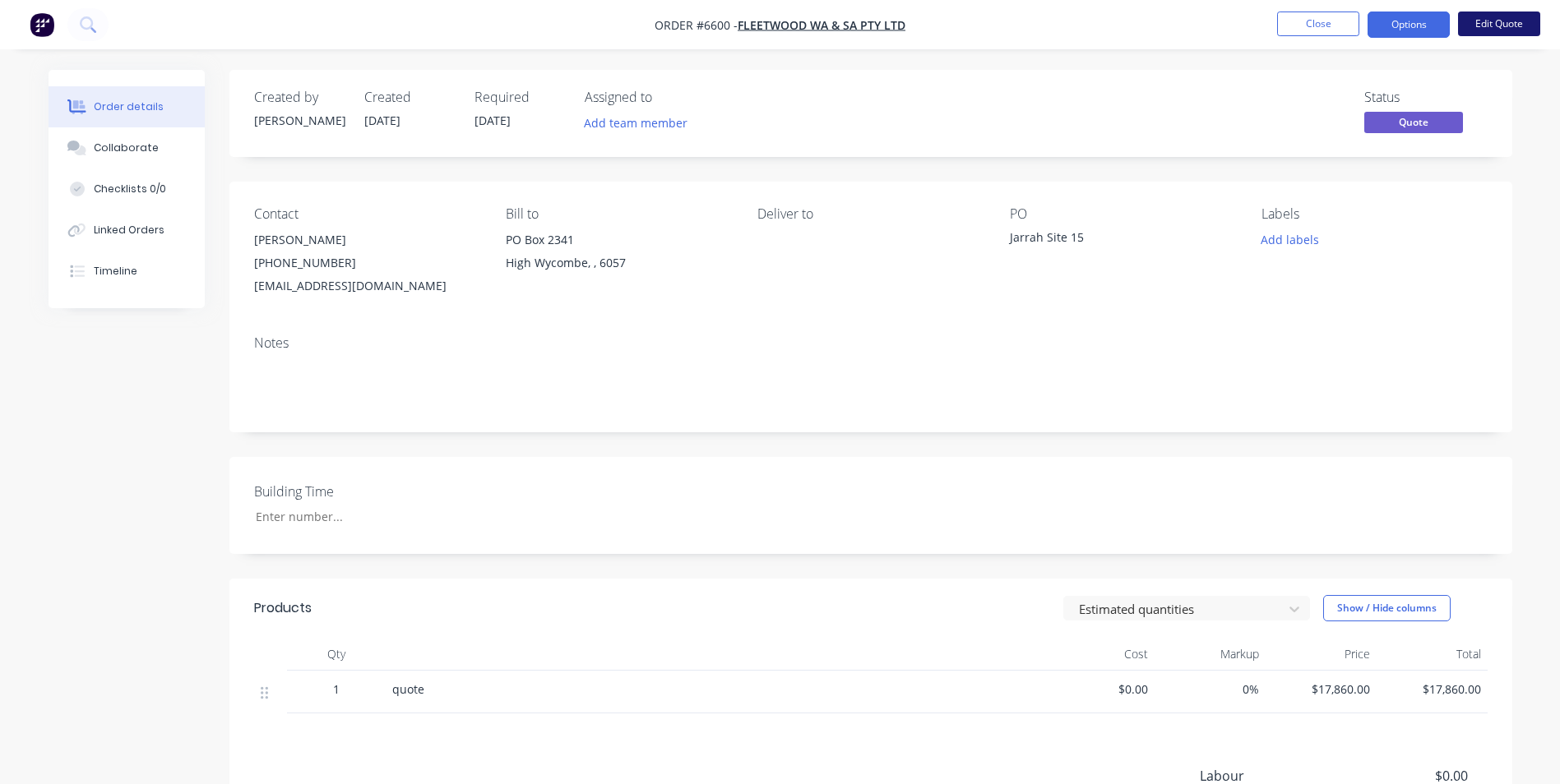
click at [1500, 27] on button "Edit Quote" at bounding box center [1499, 24] width 82 height 25
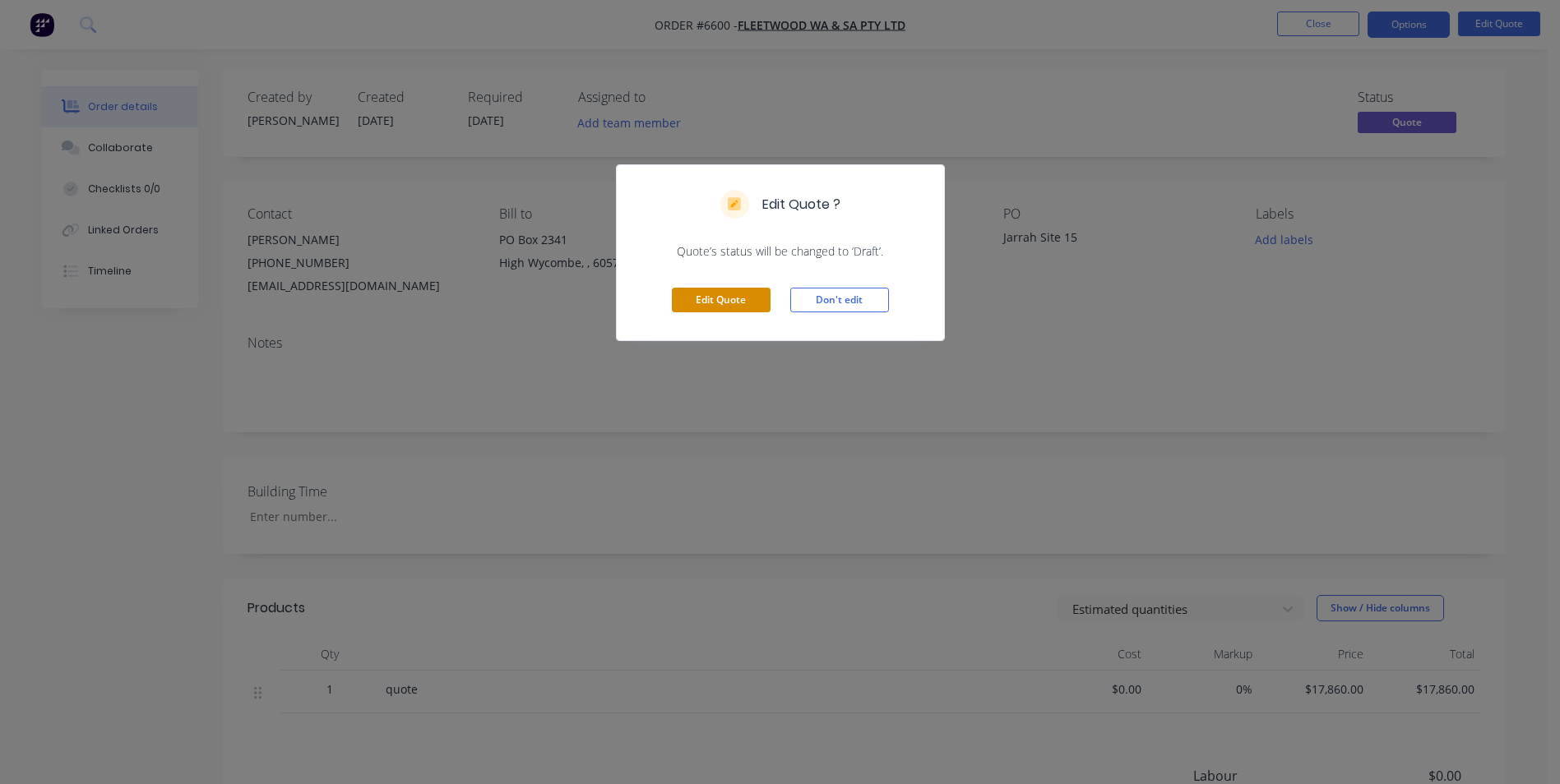
click at [753, 298] on button "Edit Quote" at bounding box center [721, 300] width 99 height 25
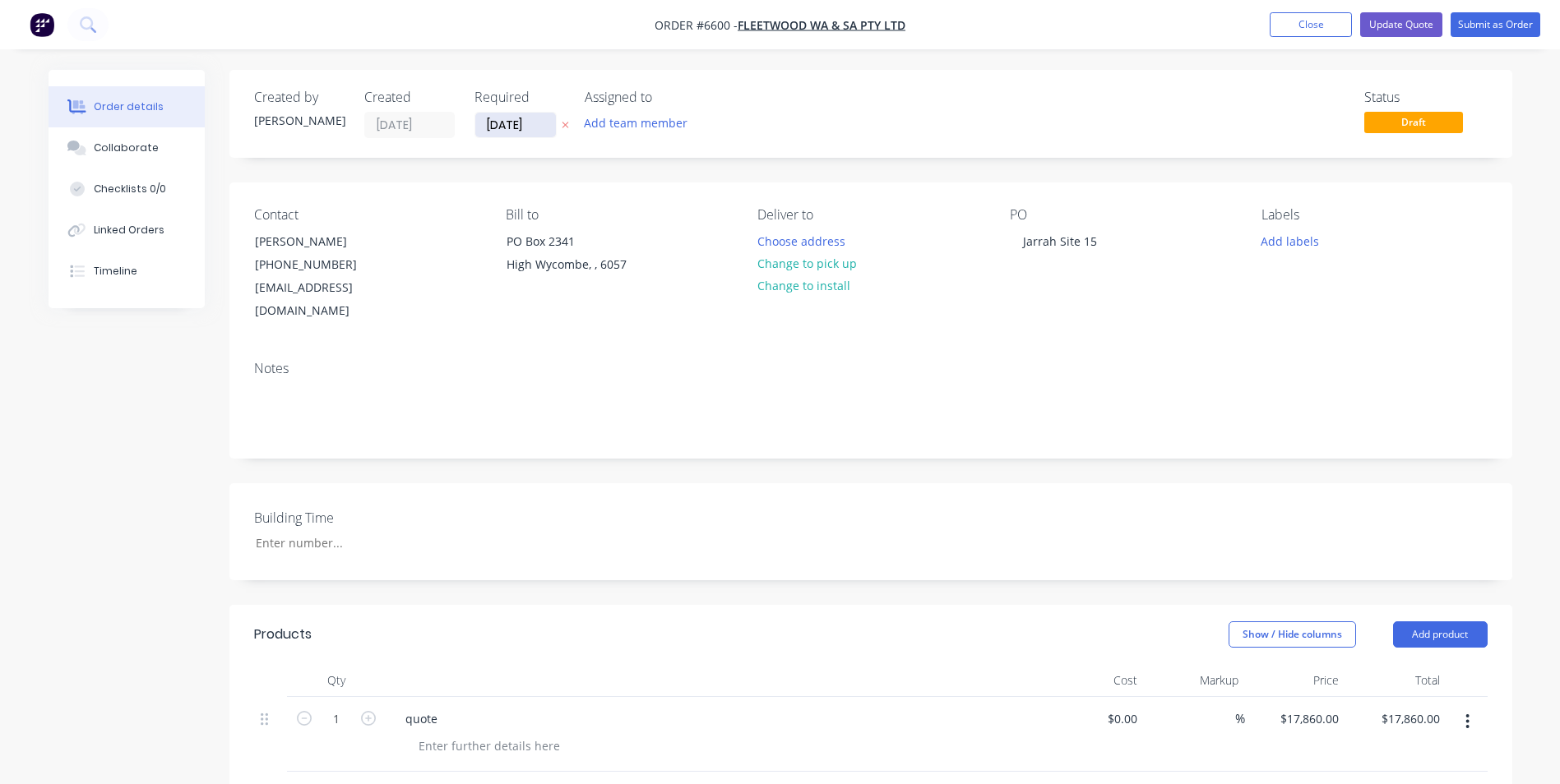
click at [495, 127] on input "[DATE]" at bounding box center [515, 125] width 80 height 25
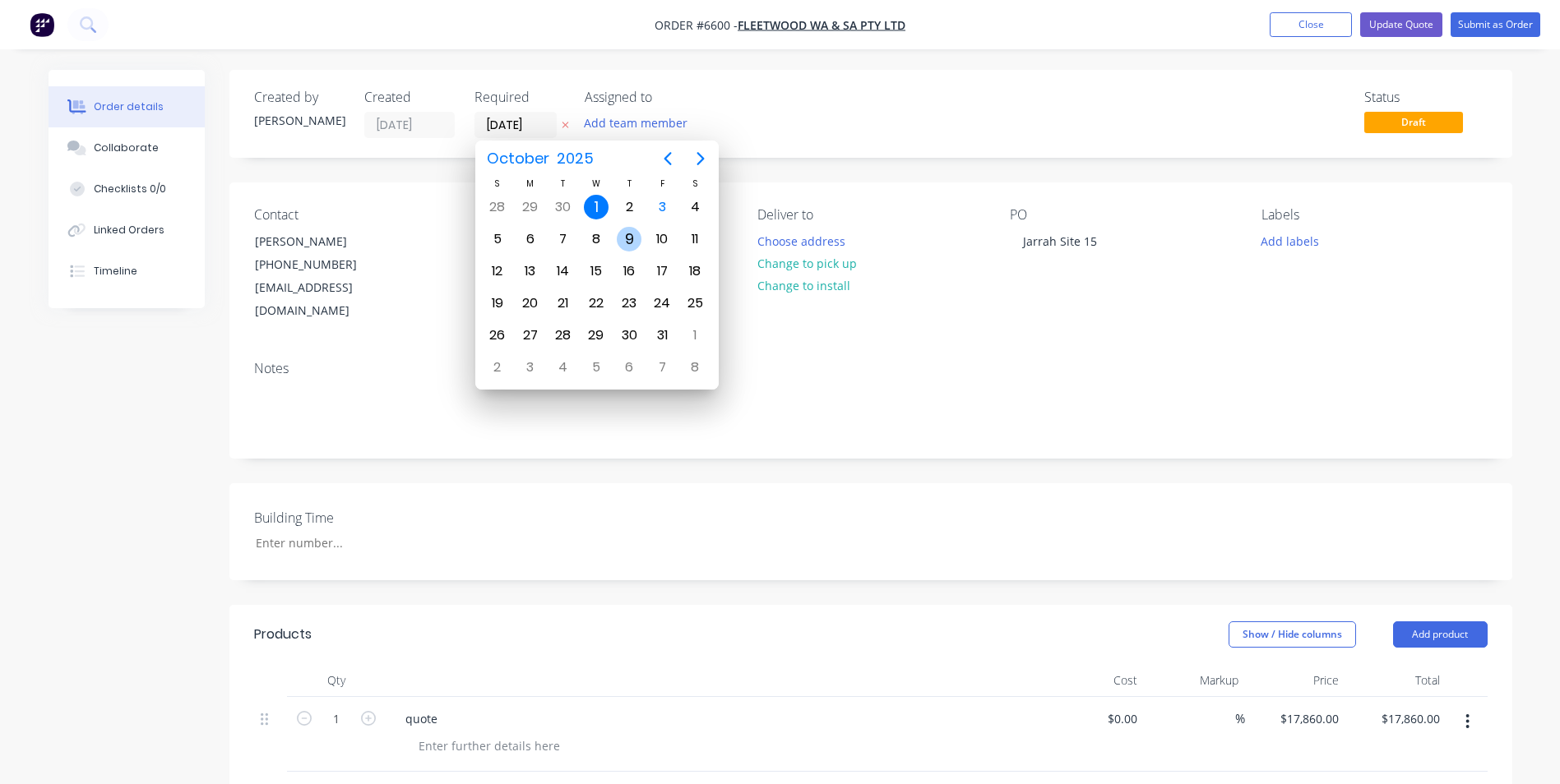
click at [633, 240] on div "9" at bounding box center [629, 240] width 25 height 25
type input "[DATE]"
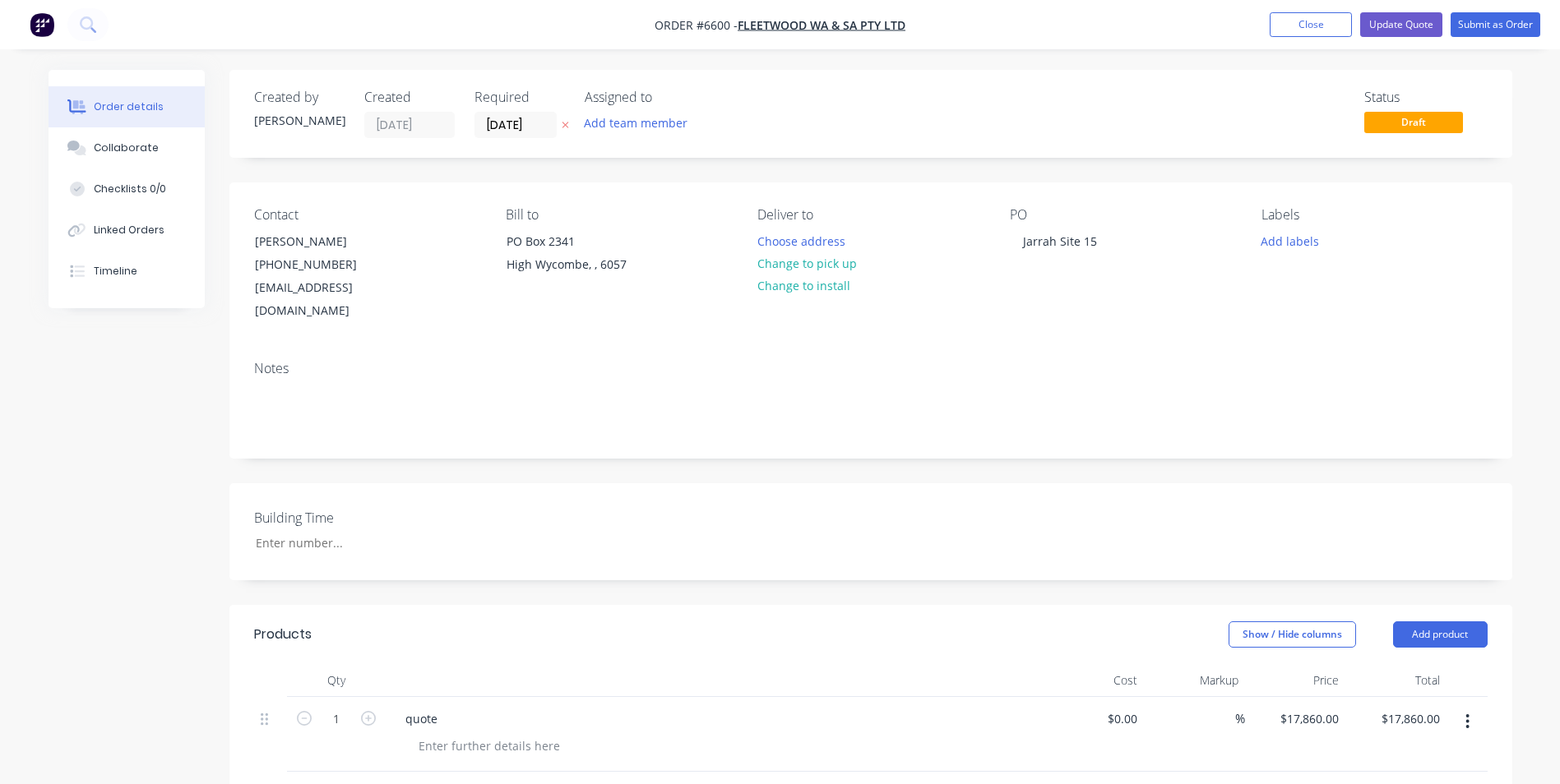
click at [862, 514] on div "Building Time" at bounding box center [870, 532] width 1283 height 97
click at [136, 144] on div "Collaborate" at bounding box center [126, 148] width 65 height 15
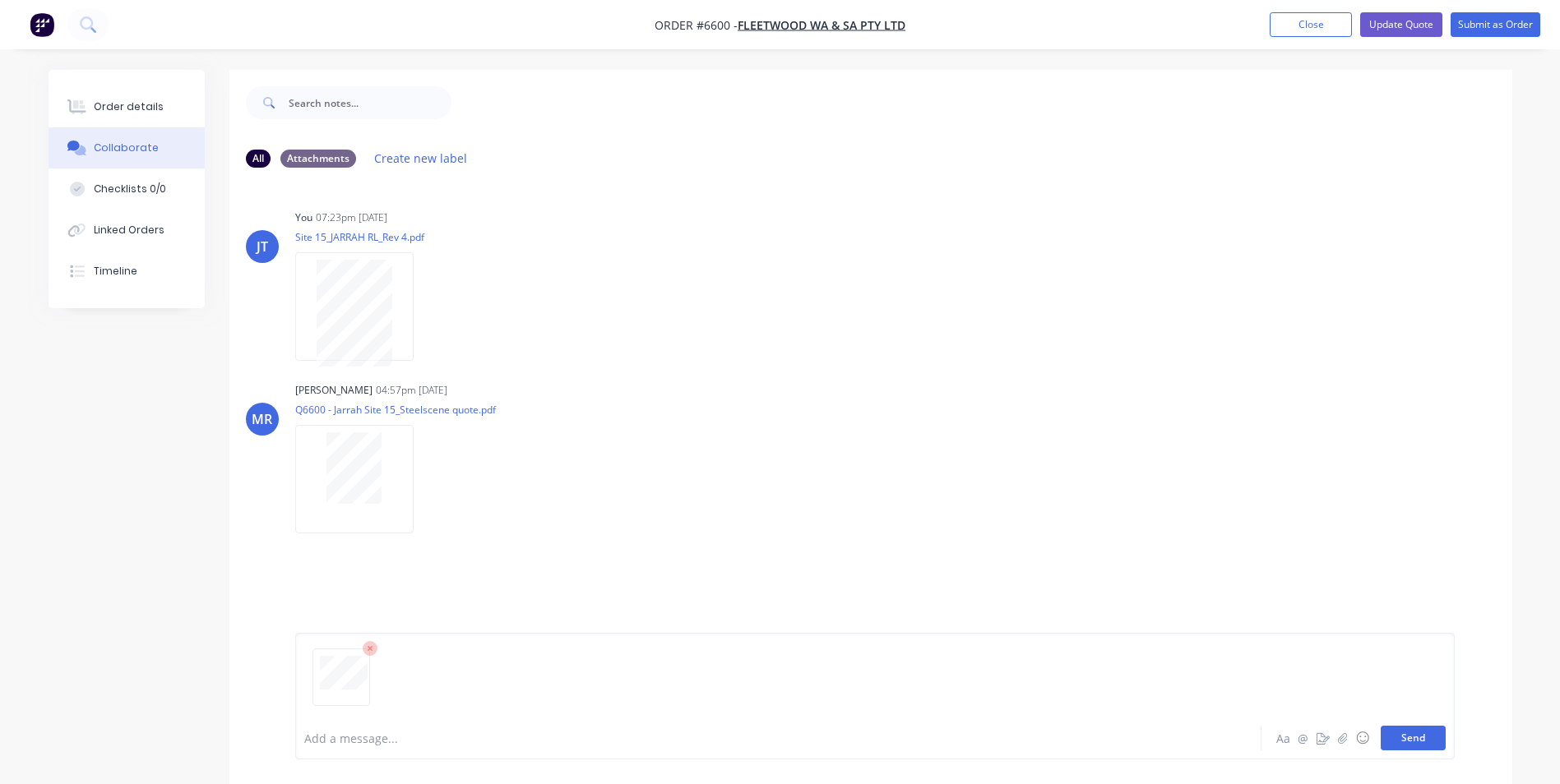
click at [1421, 746] on button "Send" at bounding box center [1413, 739] width 65 height 25
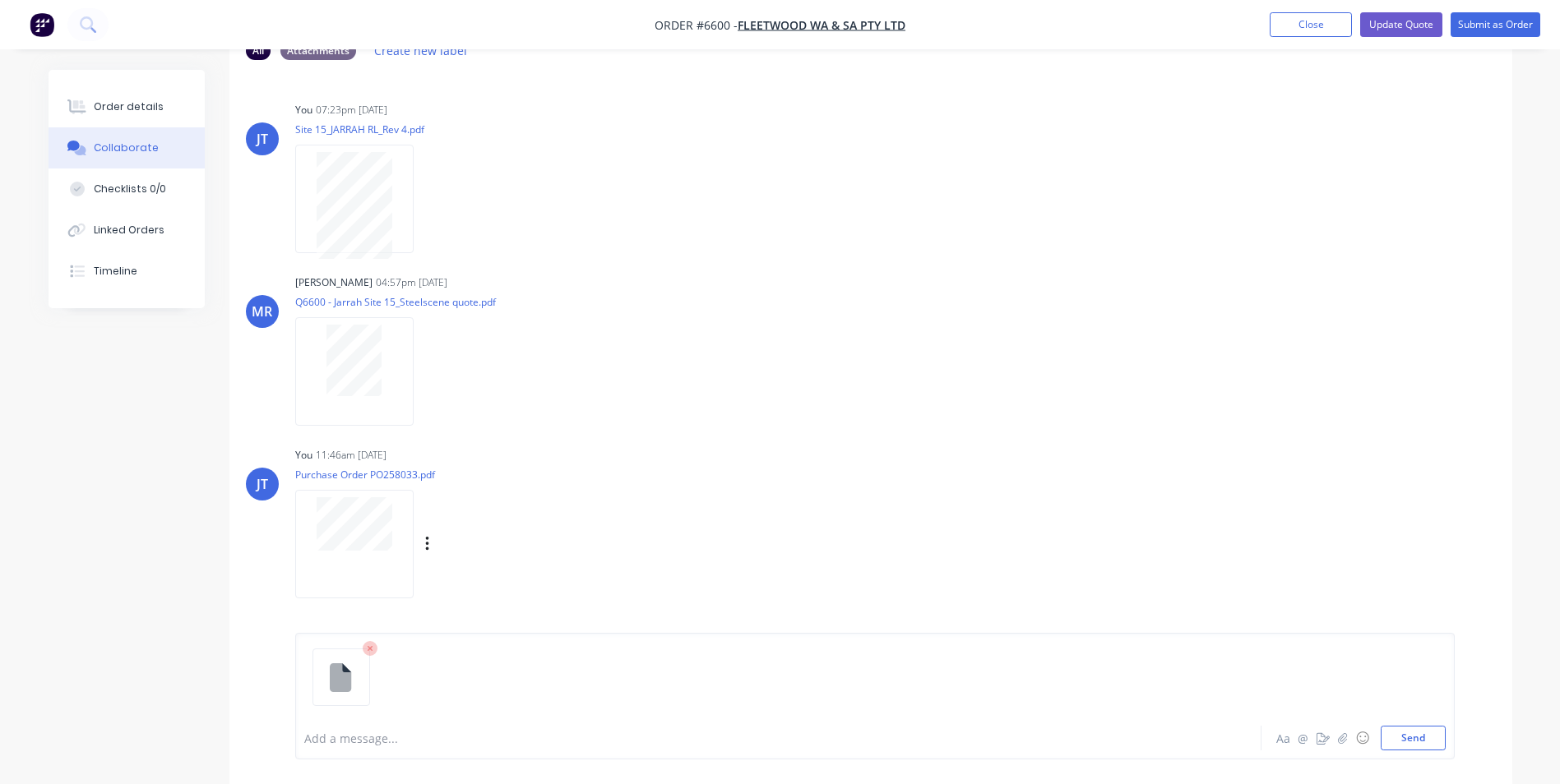
scroll to position [109, 0]
click at [1420, 745] on button "Send" at bounding box center [1413, 739] width 65 height 25
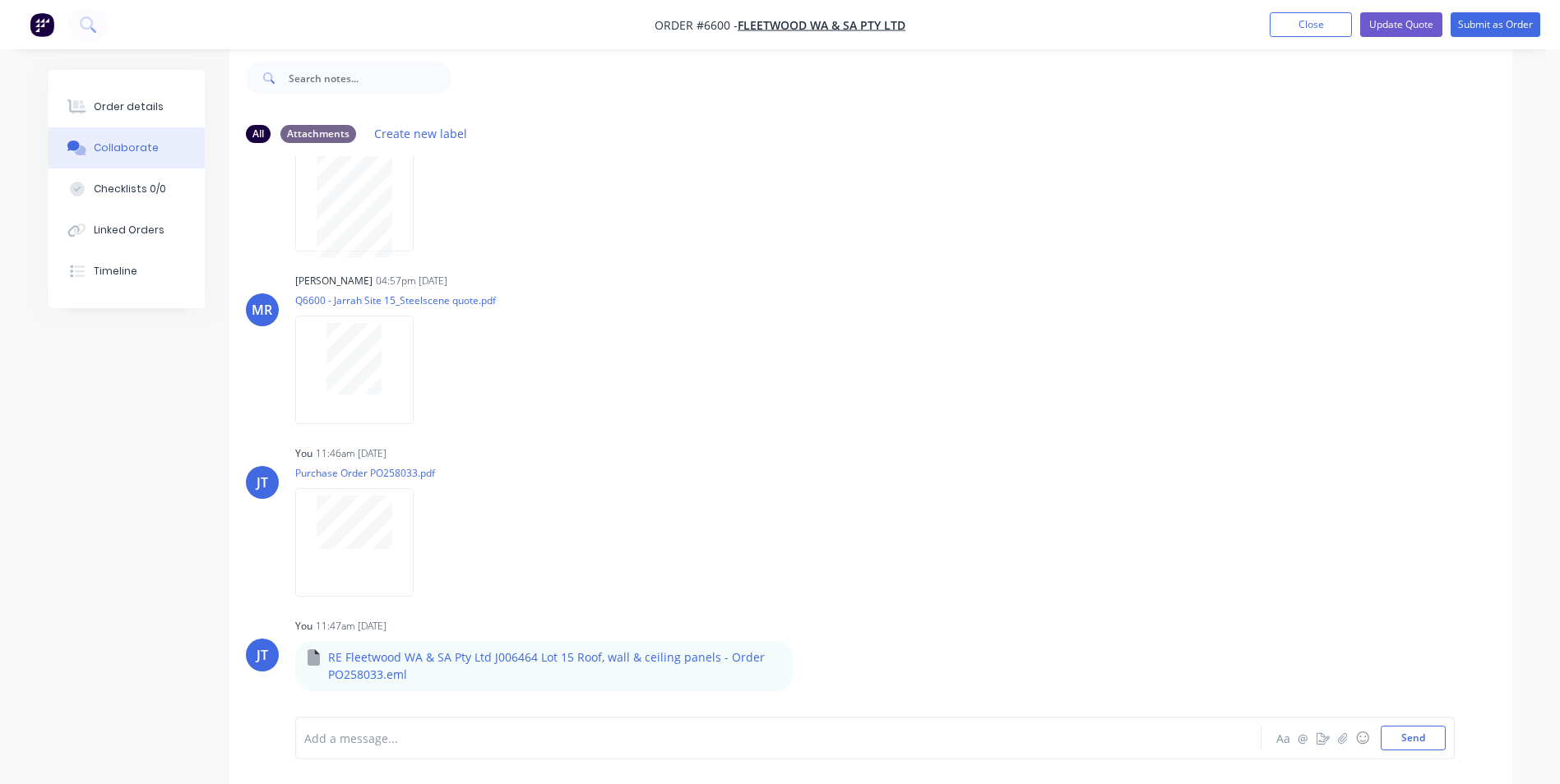
scroll to position [0, 0]
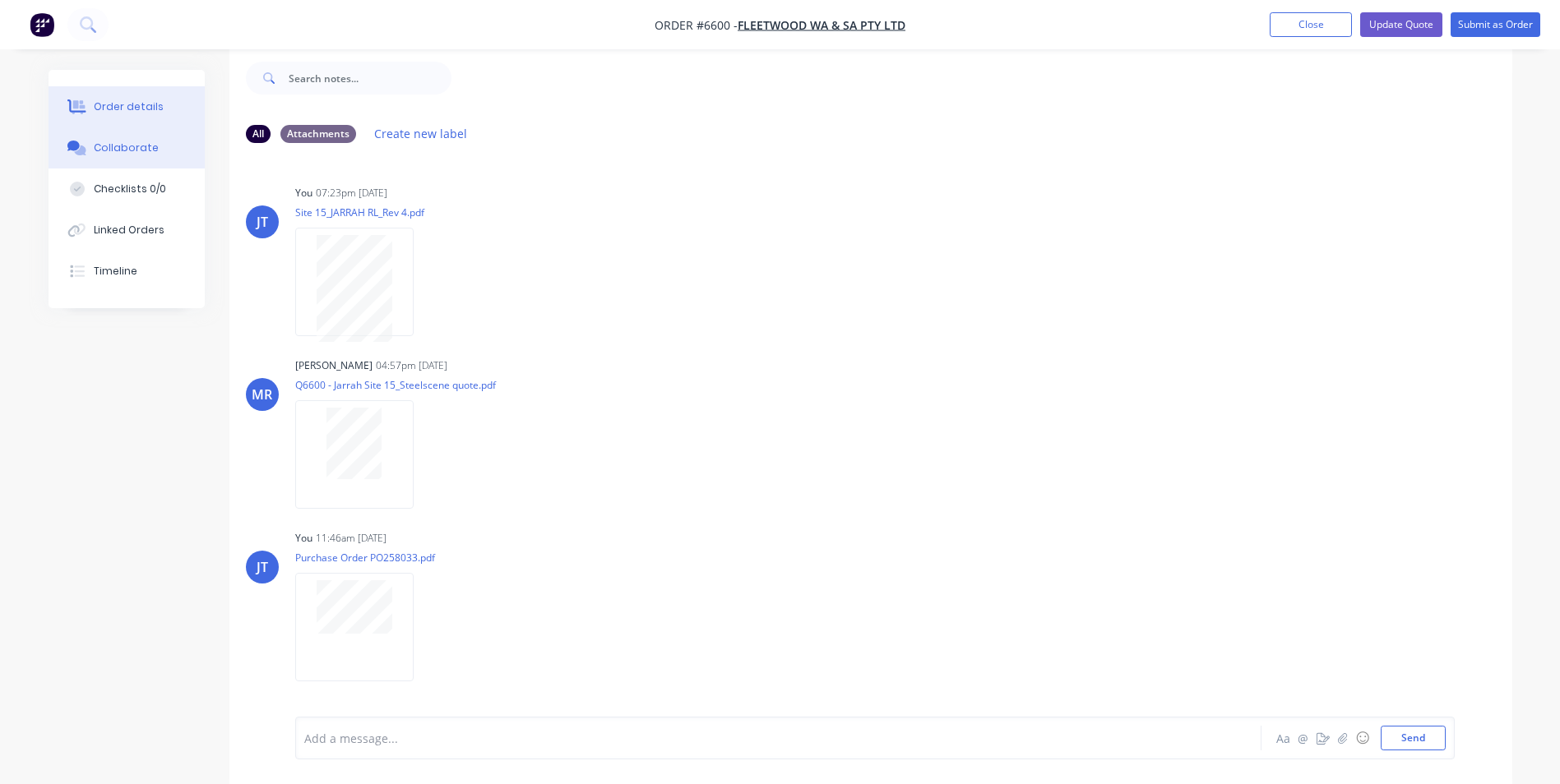
click at [136, 102] on div "Order details" at bounding box center [128, 107] width 69 height 15
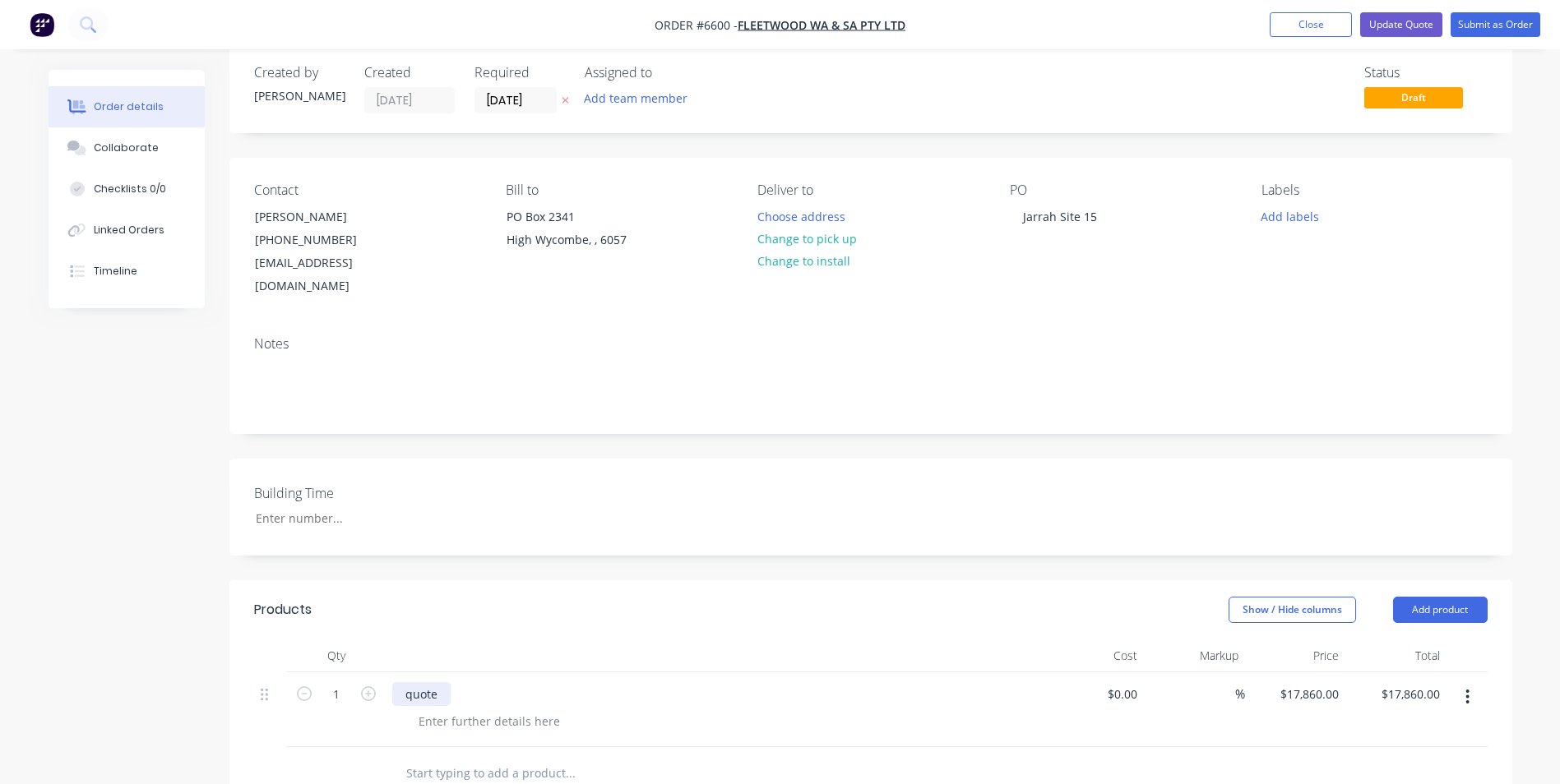
click at [437, 682] on div "quote" at bounding box center [421, 694] width 59 height 24
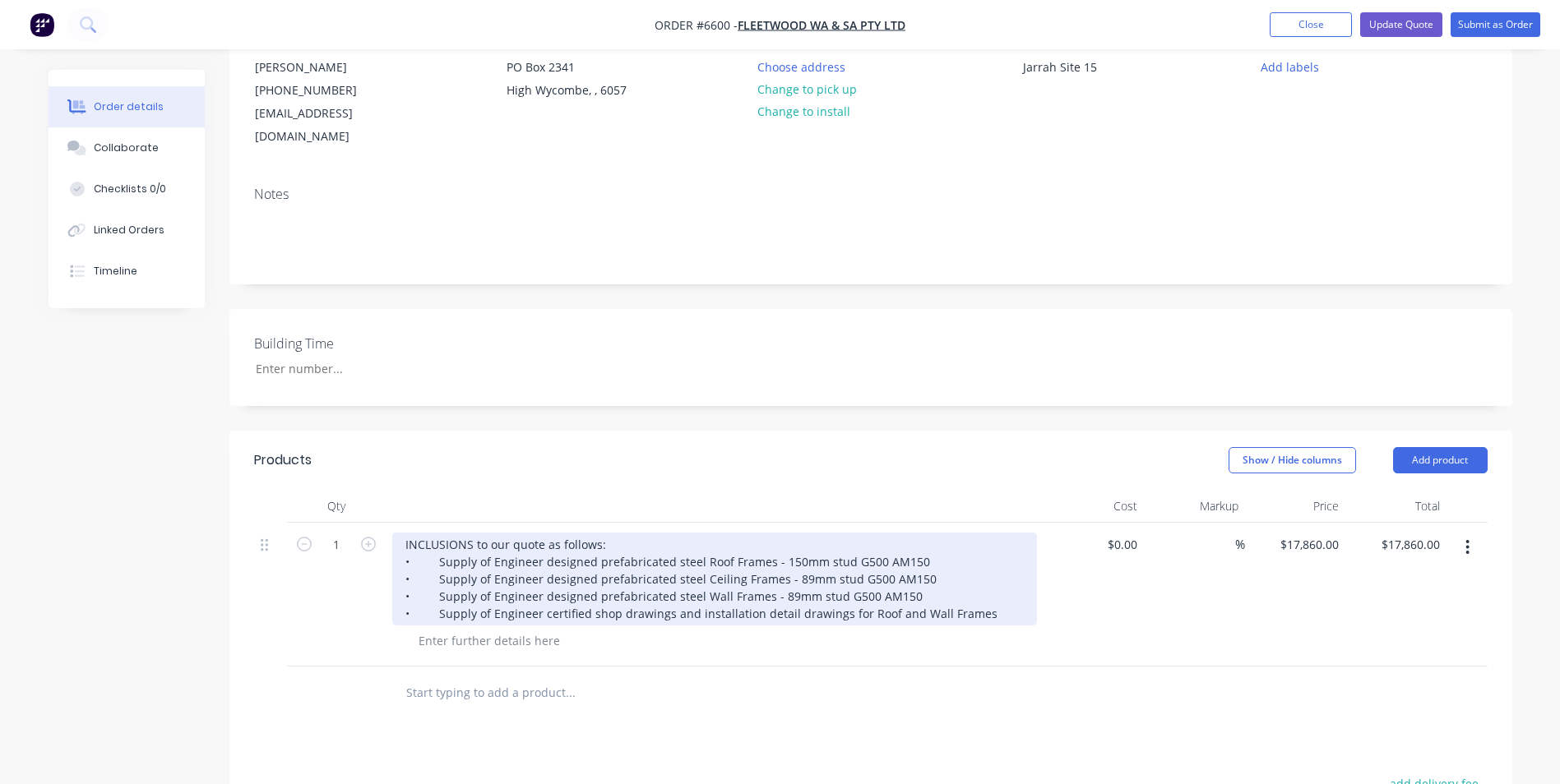
scroll to position [189, 0]
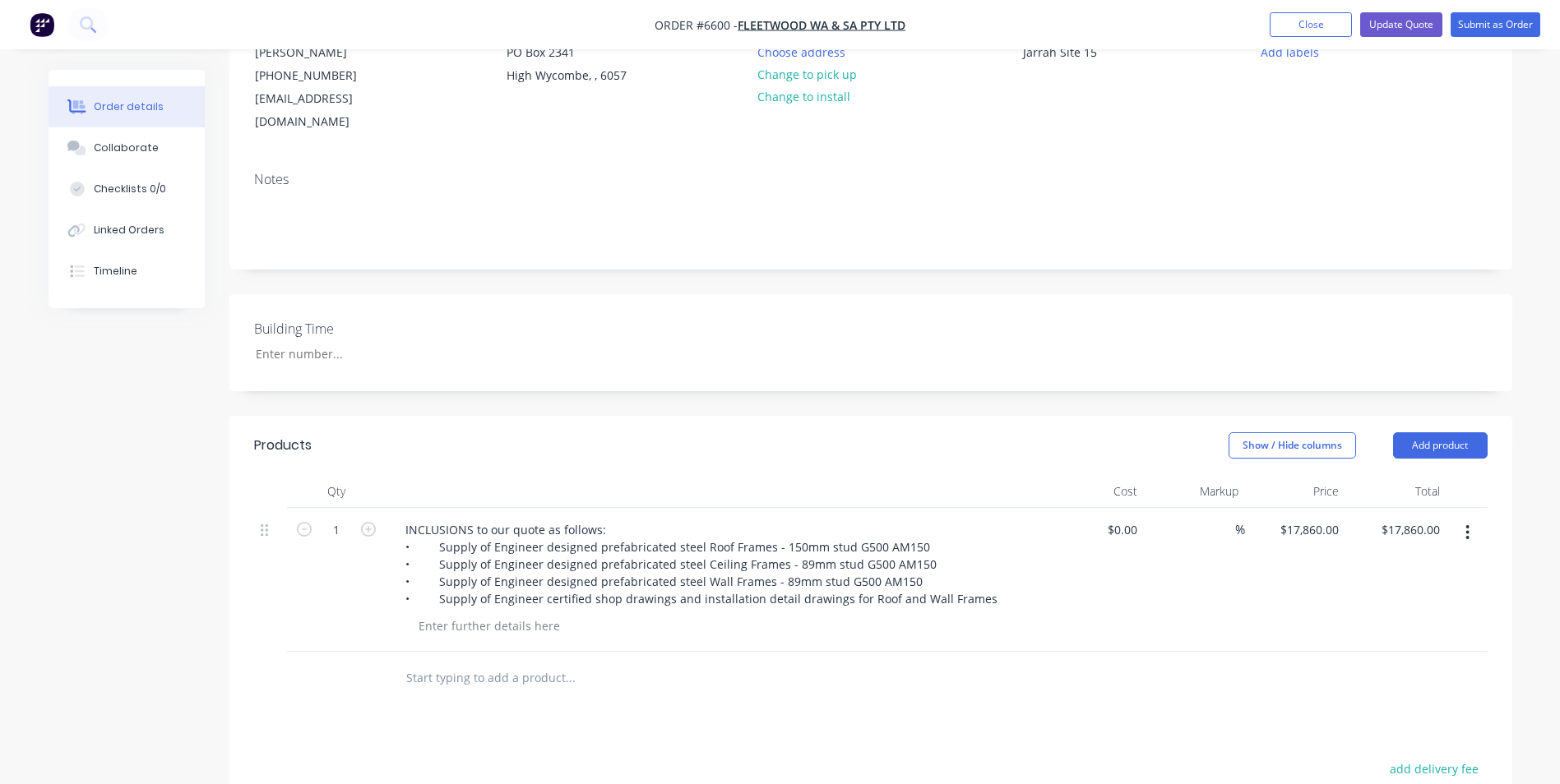
click at [1020, 686] on div "Products Show / Hide columns Add product Qty Cost Markup Price Total 1 INCLUSIO…" at bounding box center [870, 758] width 1283 height 684
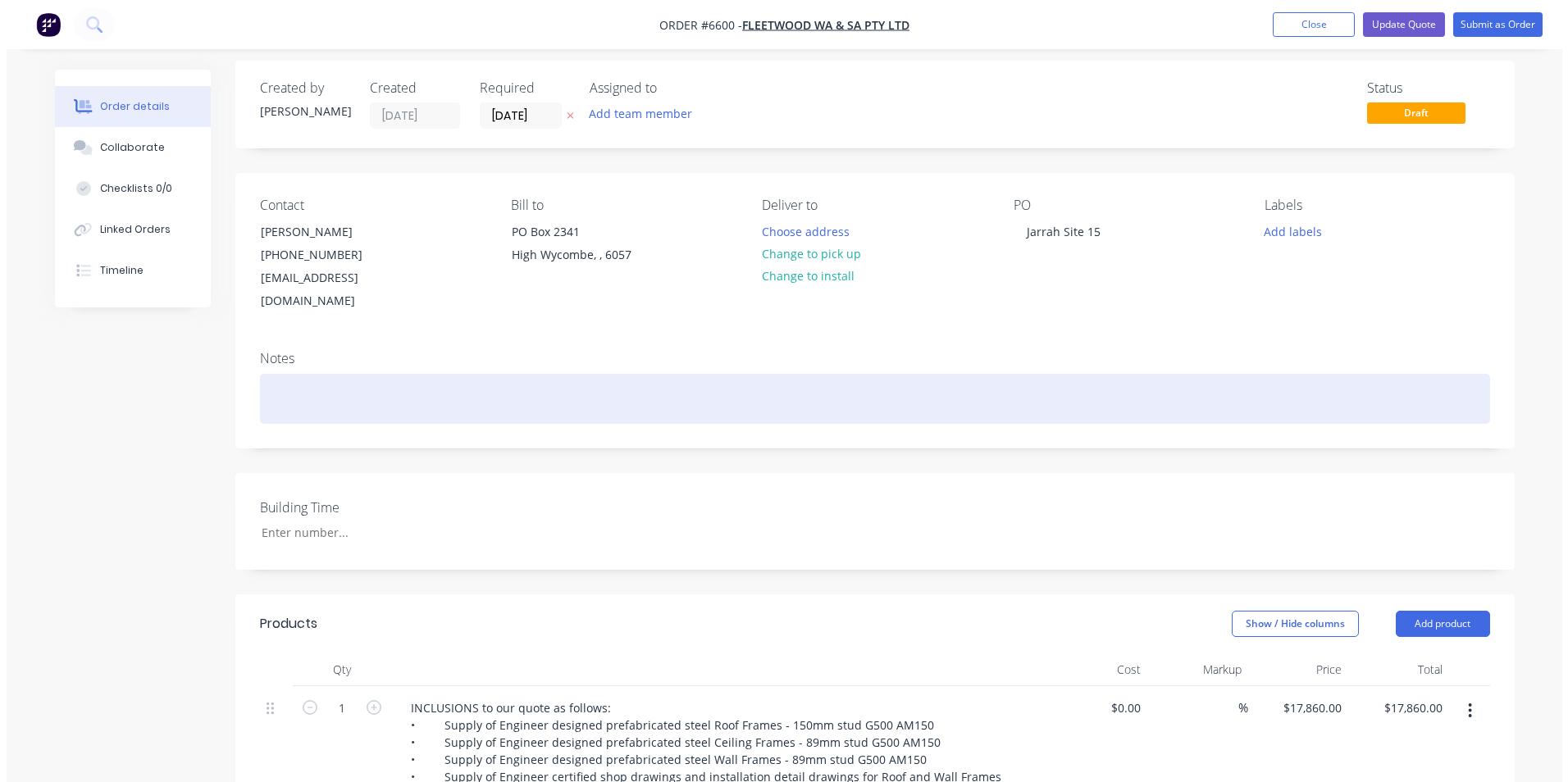
scroll to position [0, 0]
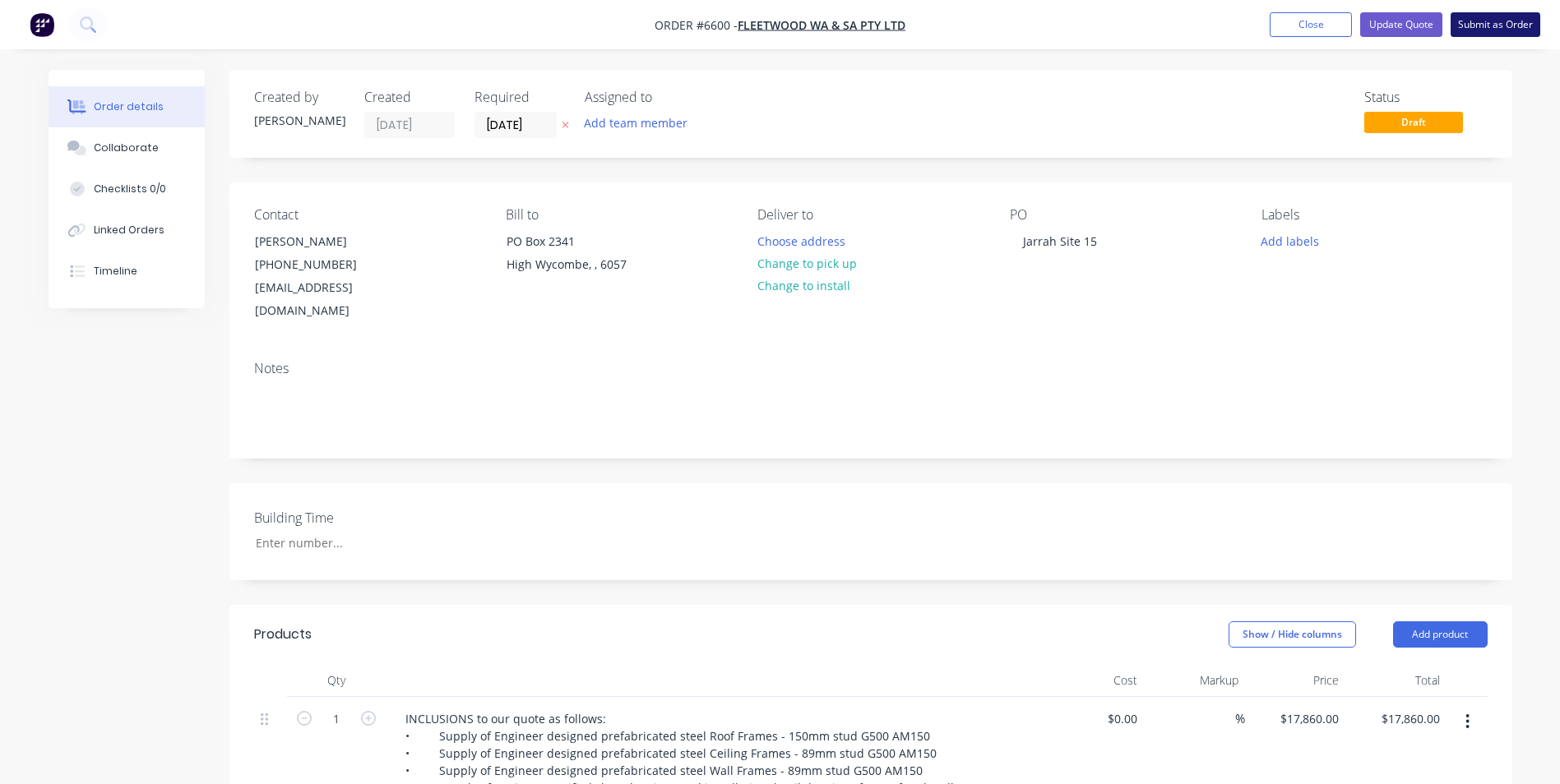
click at [1477, 27] on button "Submit as Order" at bounding box center [1495, 25] width 90 height 25
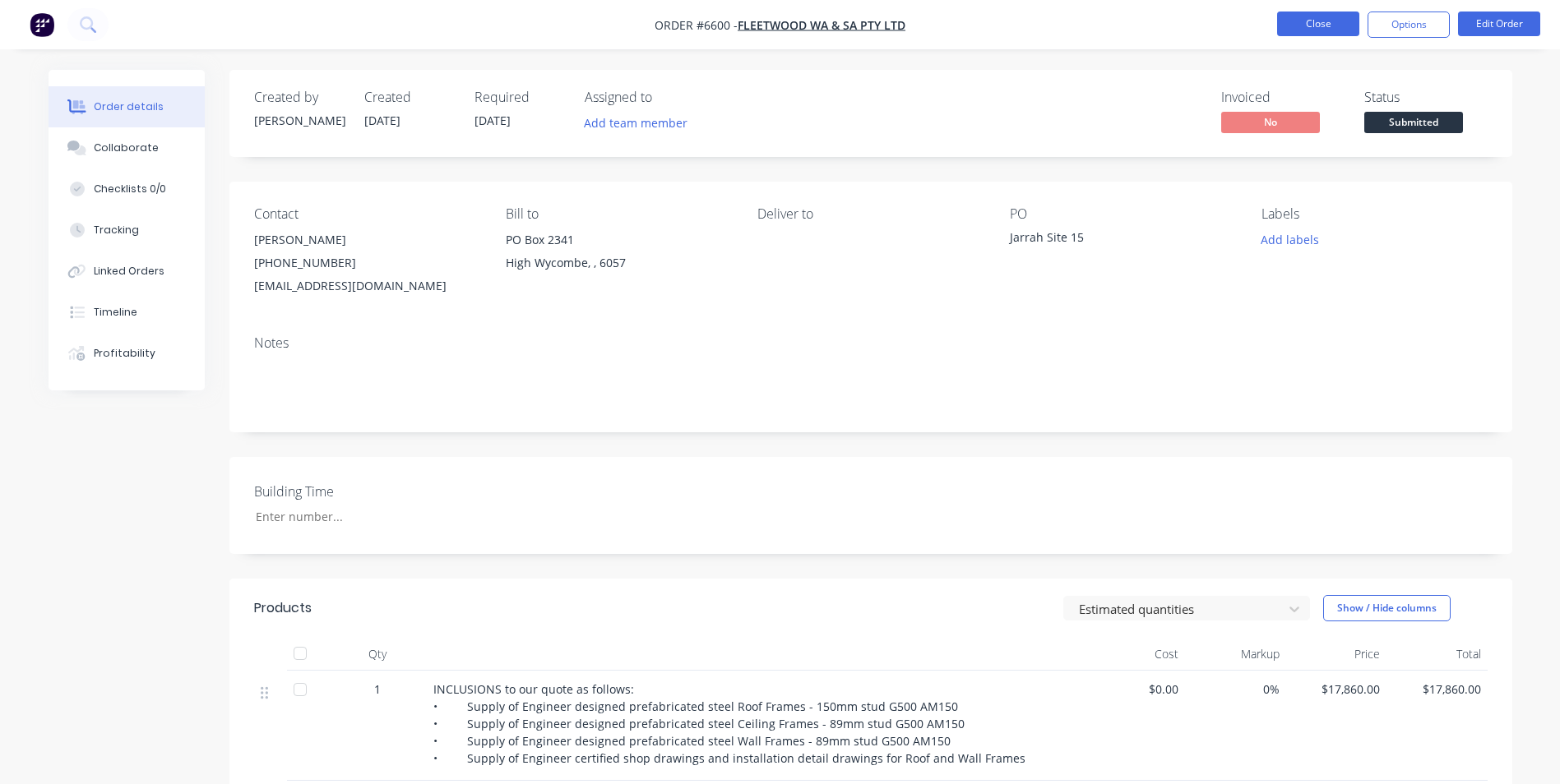
click at [1320, 27] on button "Close" at bounding box center [1318, 24] width 82 height 25
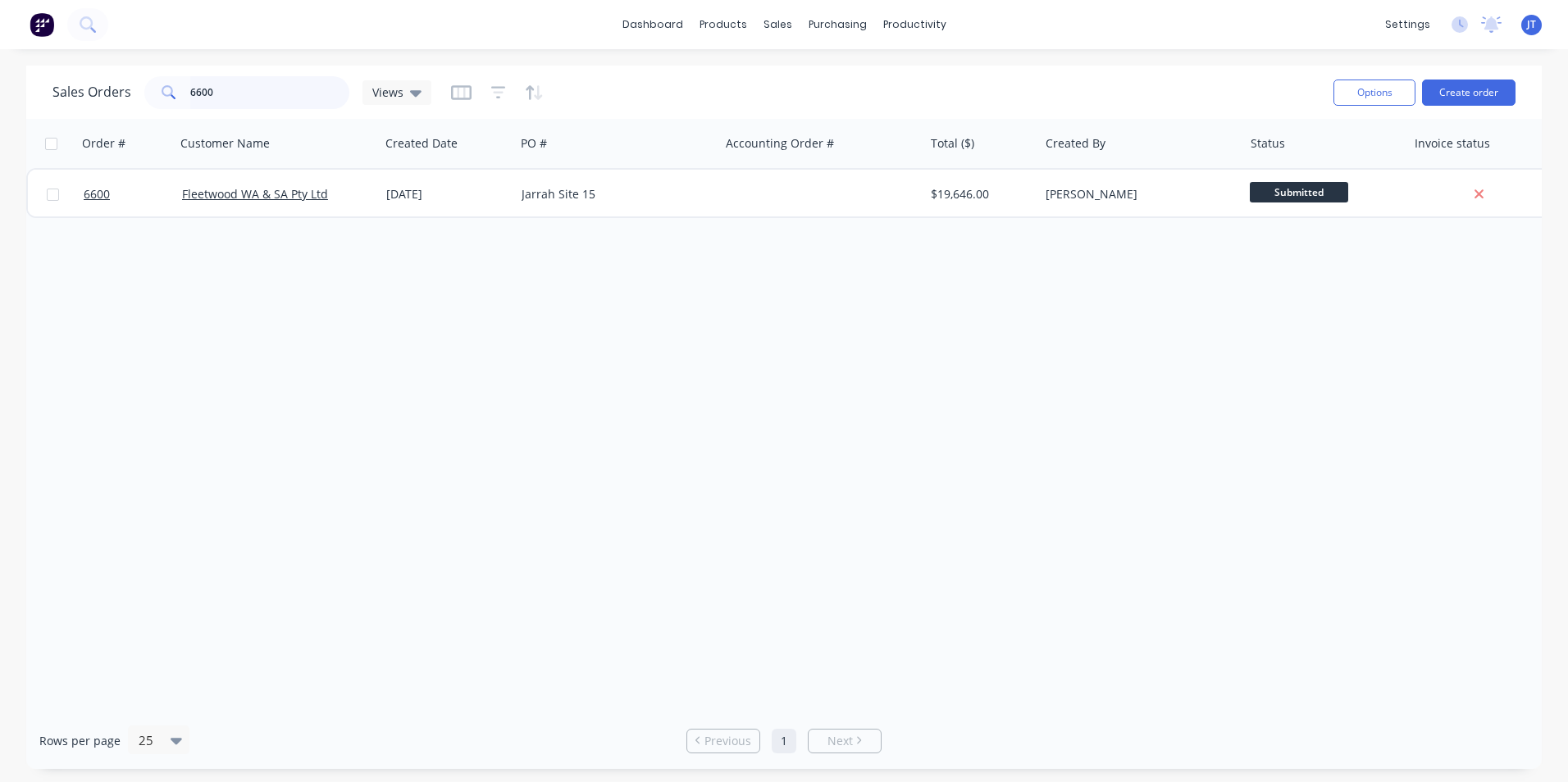
click at [245, 84] on input "6600" at bounding box center [270, 92] width 160 height 33
type input "6"
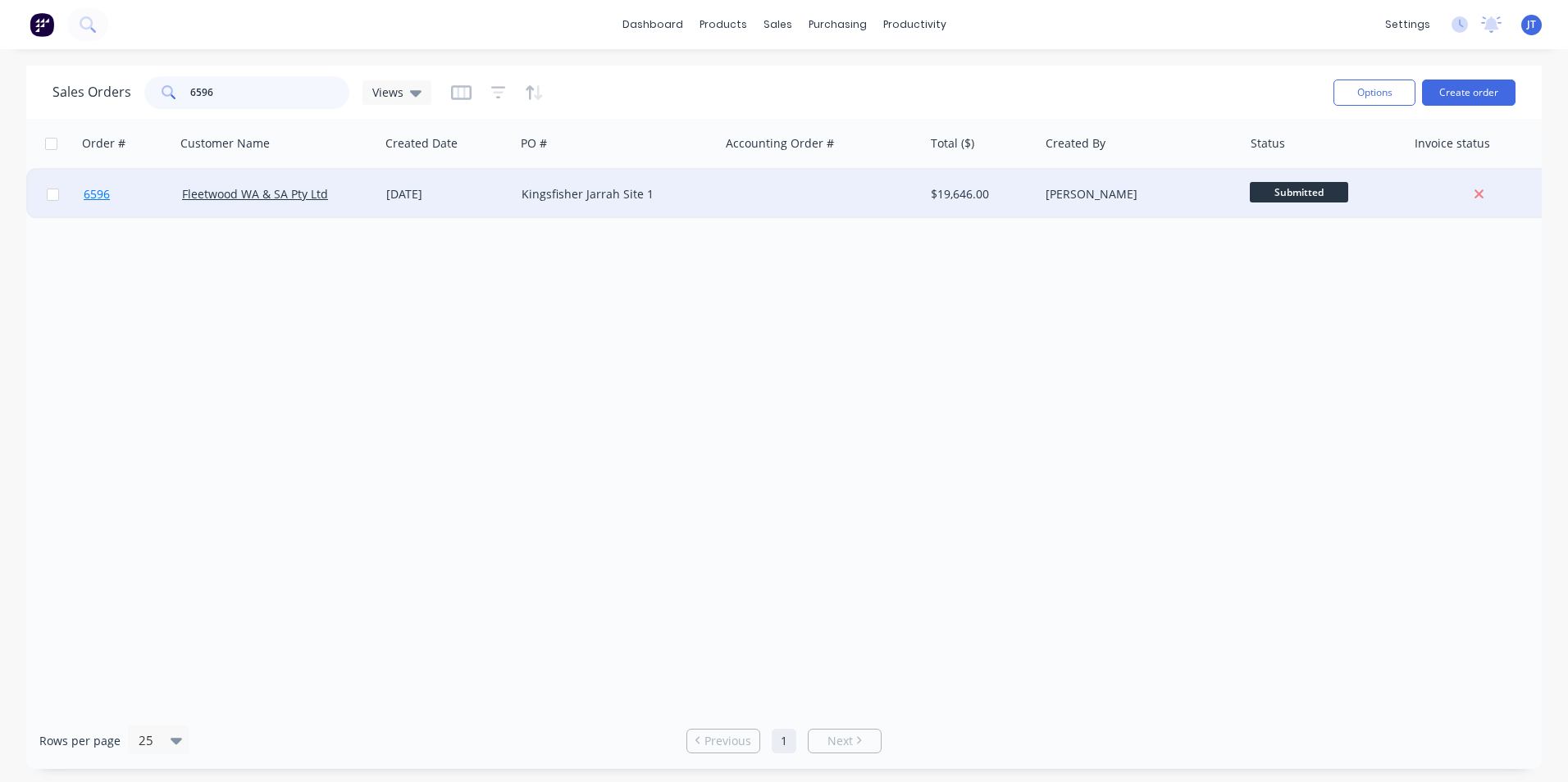
type input "6596"
click at [97, 188] on span "6596" at bounding box center [97, 195] width 27 height 16
